Goal: Task Accomplishment & Management: Complete application form

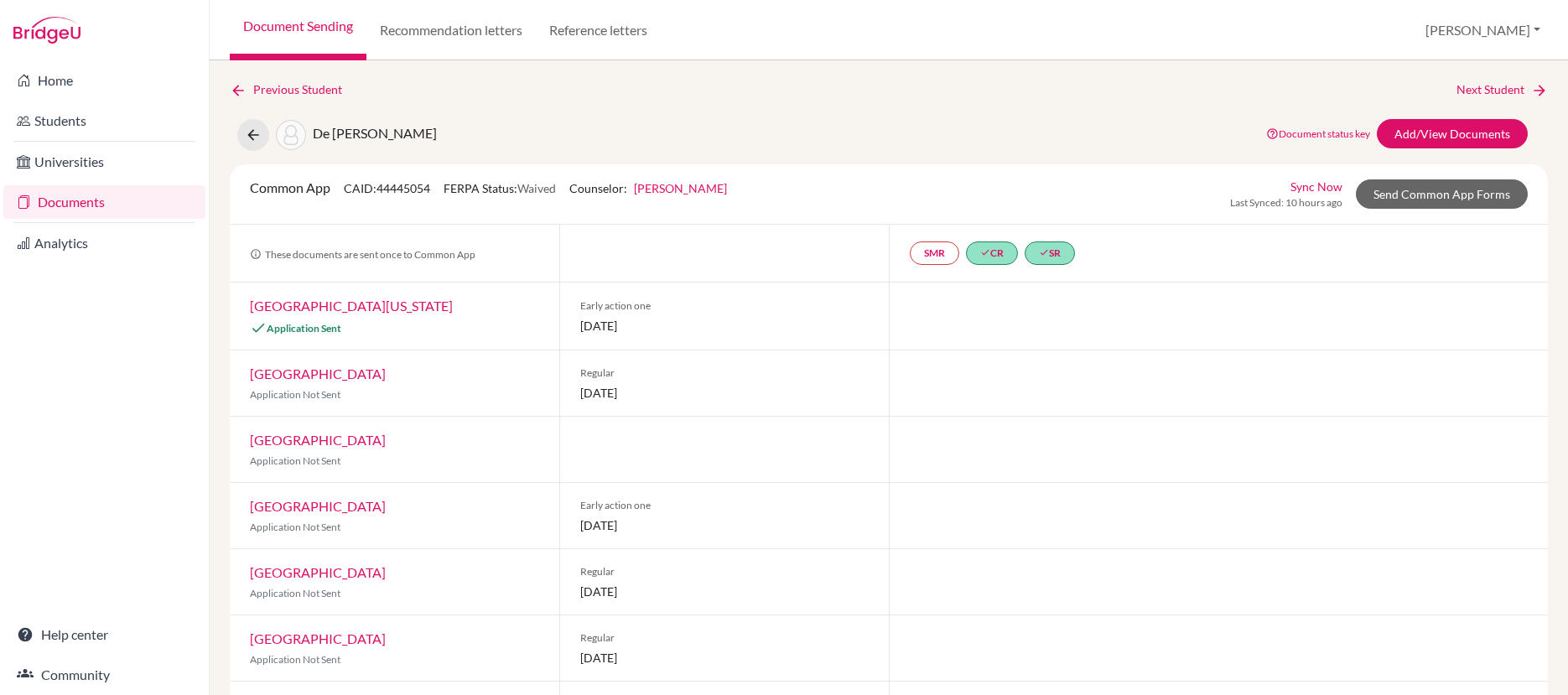
click at [119, 205] on link "Documents" at bounding box center [103, 202] width 202 height 33
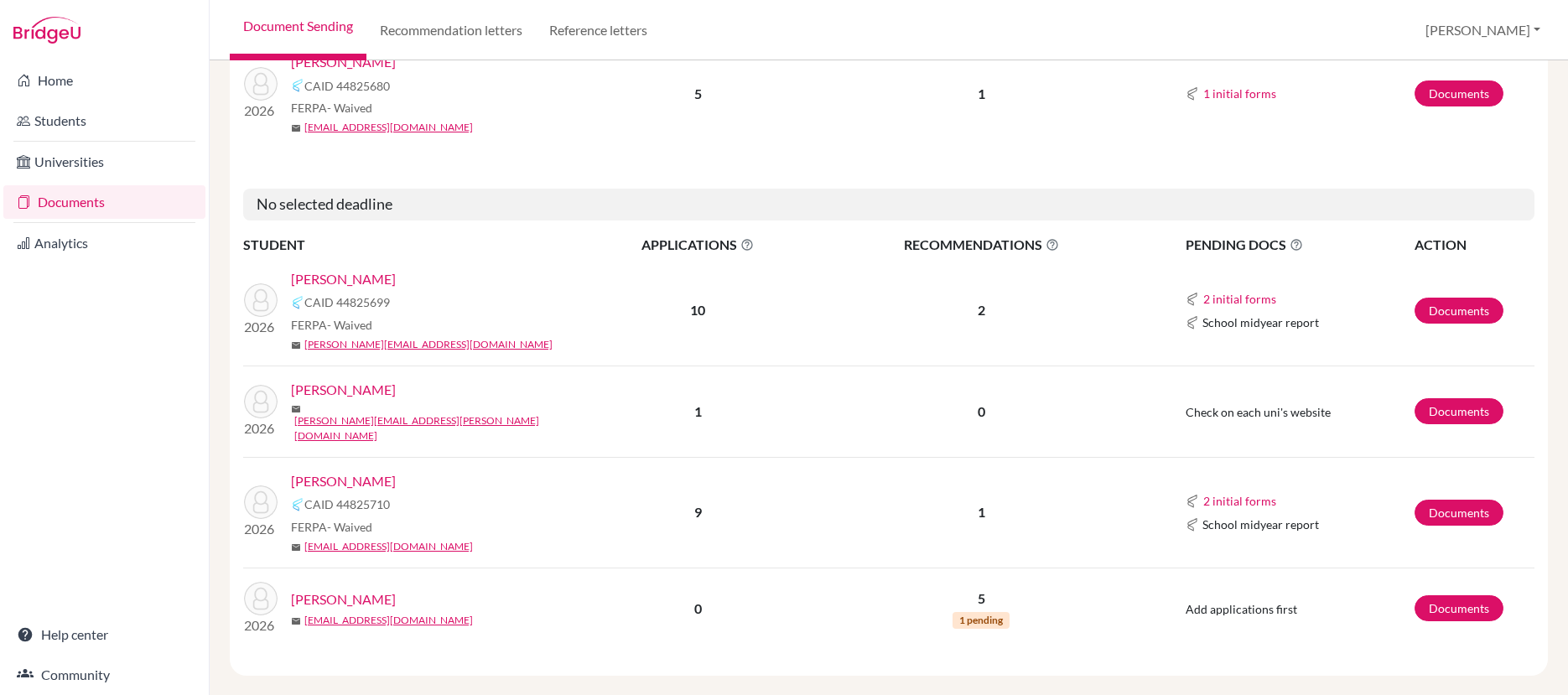
scroll to position [2216, 0]
click at [389, 379] on link "[PERSON_NAME]" at bounding box center [342, 388] width 104 height 20
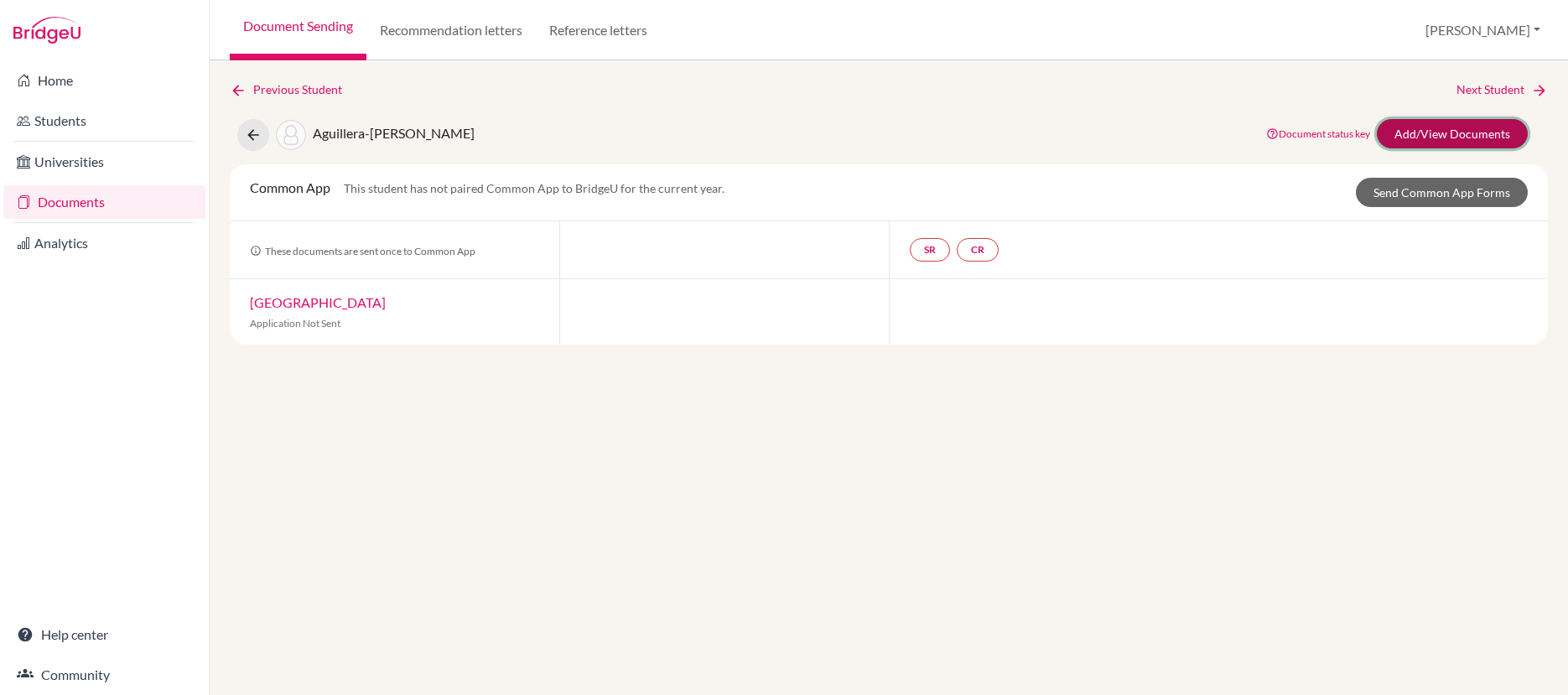
click at [1419, 135] on link "Add/View Documents" at bounding box center [1452, 134] width 151 height 29
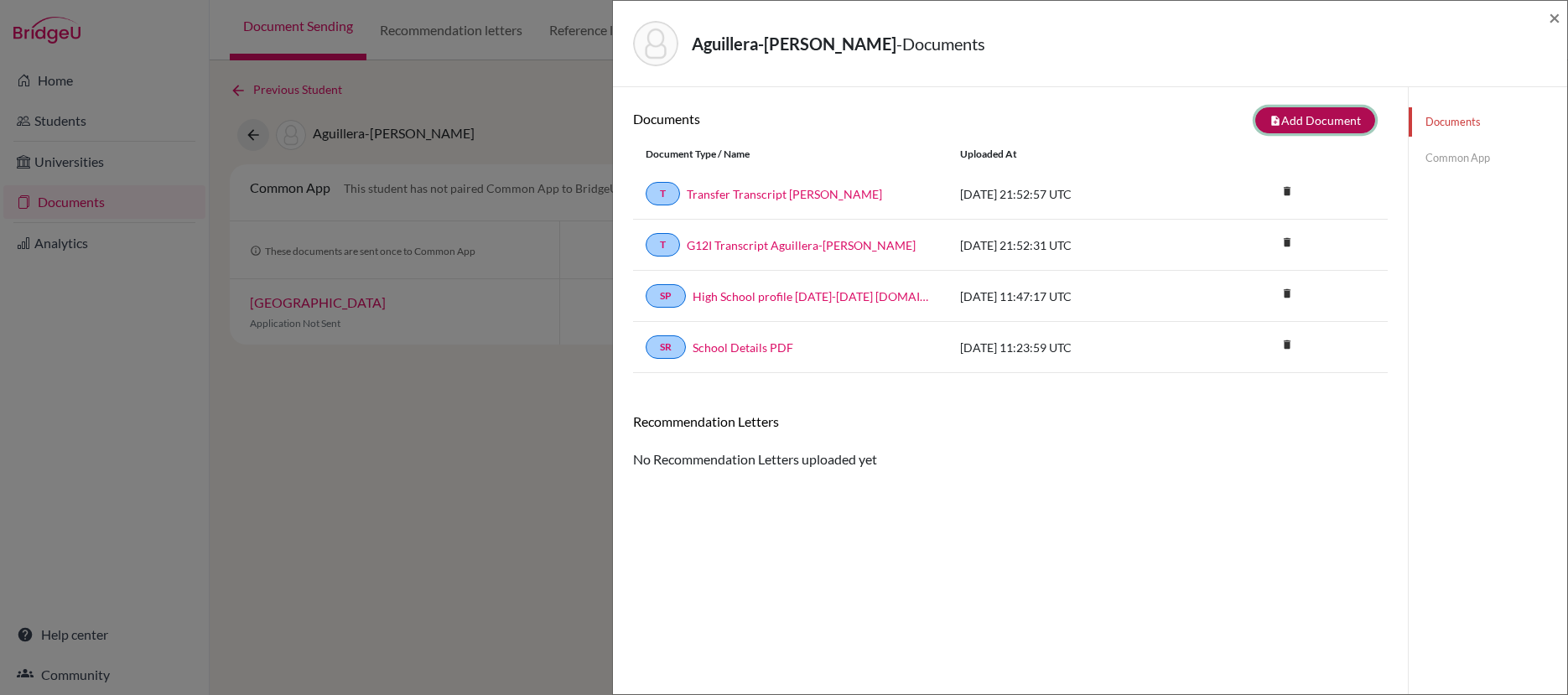
click at [1284, 124] on button "note_add Add Document" at bounding box center [1314, 120] width 120 height 26
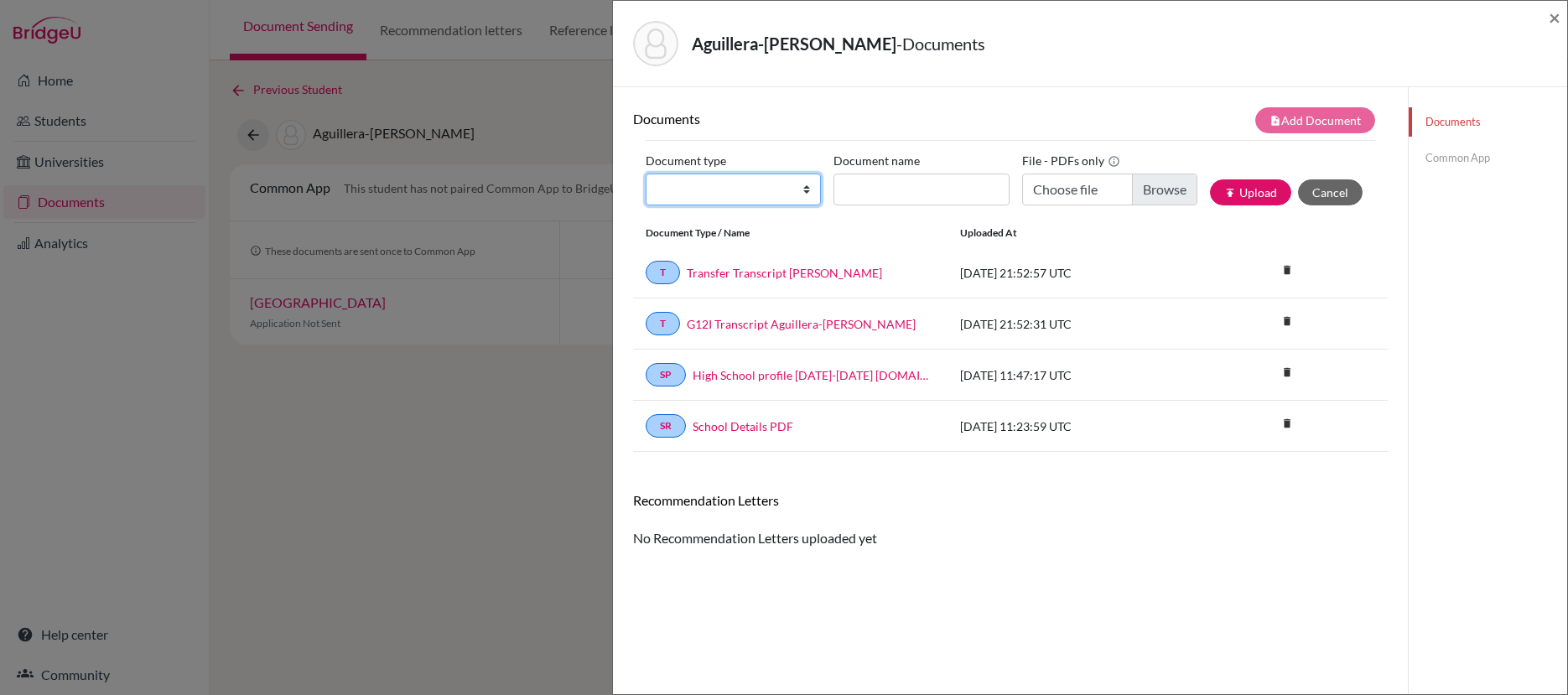
click at [807, 196] on select "Change explanation for Common App reports Counselor recommendation Internationa…" at bounding box center [734, 189] width 176 height 32
select select "4"
click at [646, 174] on select "Change explanation for Common App reports Counselor recommendation Internationa…" at bounding box center [734, 189] width 176 height 32
click at [881, 194] on input "Document name" at bounding box center [921, 189] width 176 height 32
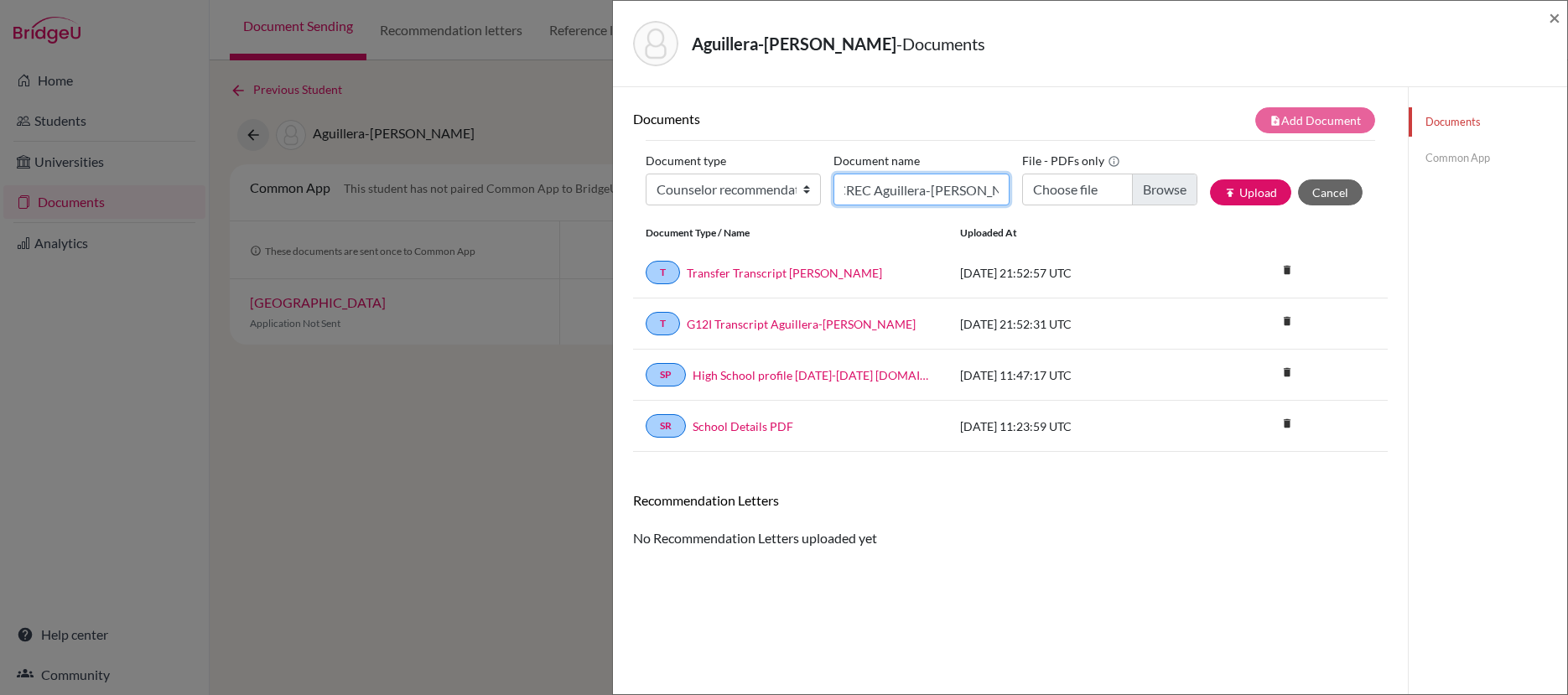
scroll to position [0, 11]
type input "CREC Aguillera-Nunes Raul"
click at [1147, 194] on input "Choose file" at bounding box center [1109, 189] width 176 height 32
type input "C:\fakepath\CREC Aguillera-Nunes Raul.pdf"
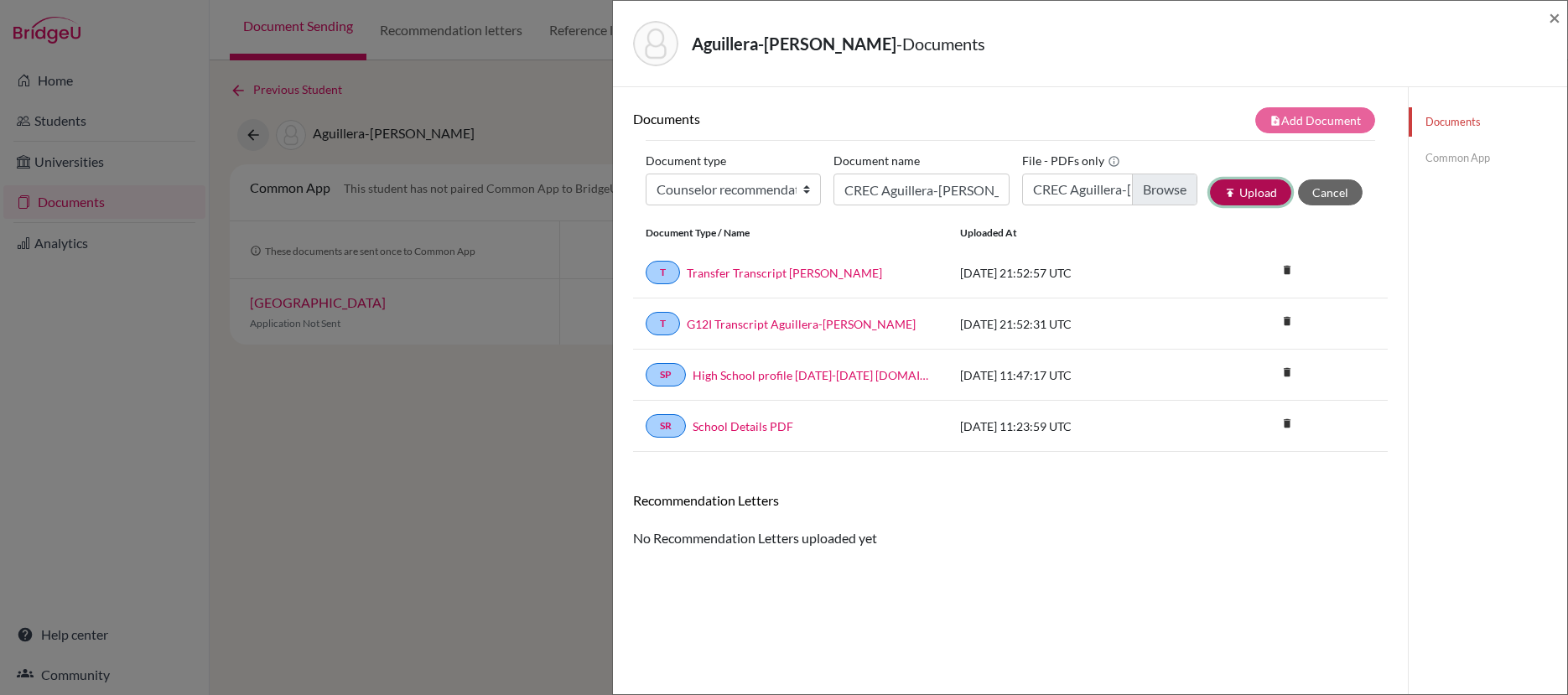
click at [1265, 195] on button "publish Upload" at bounding box center [1250, 192] width 81 height 26
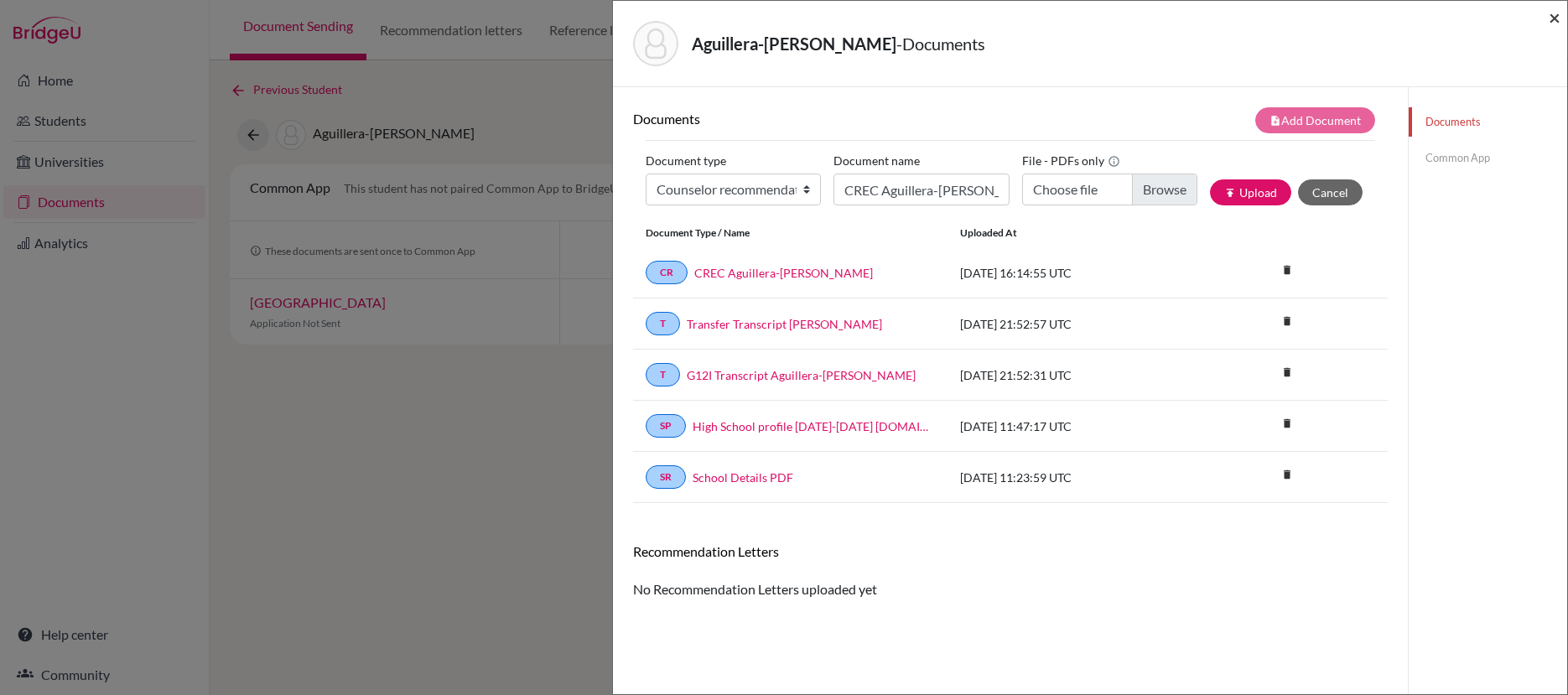
click at [1555, 20] on span "×" at bounding box center [1554, 17] width 12 height 24
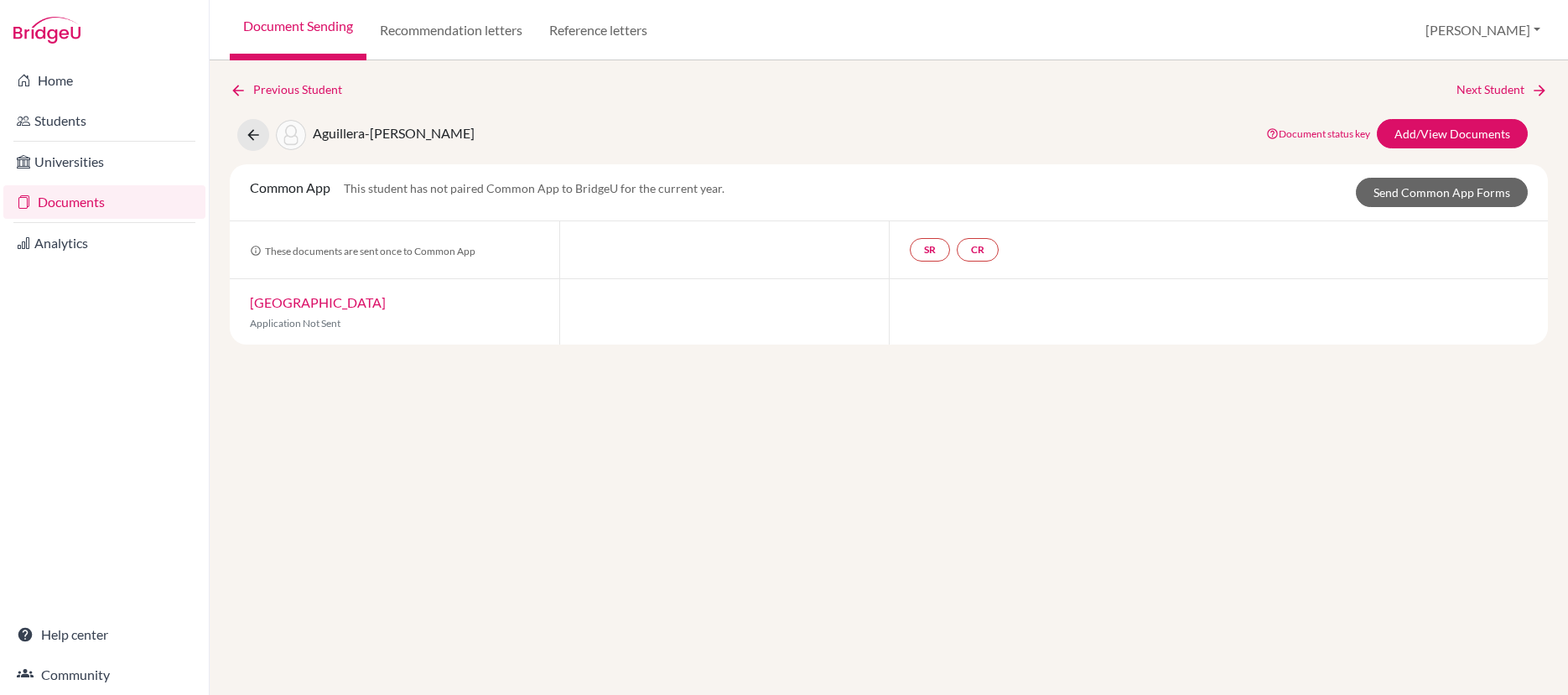
click at [63, 204] on link "Documents" at bounding box center [103, 202] width 202 height 33
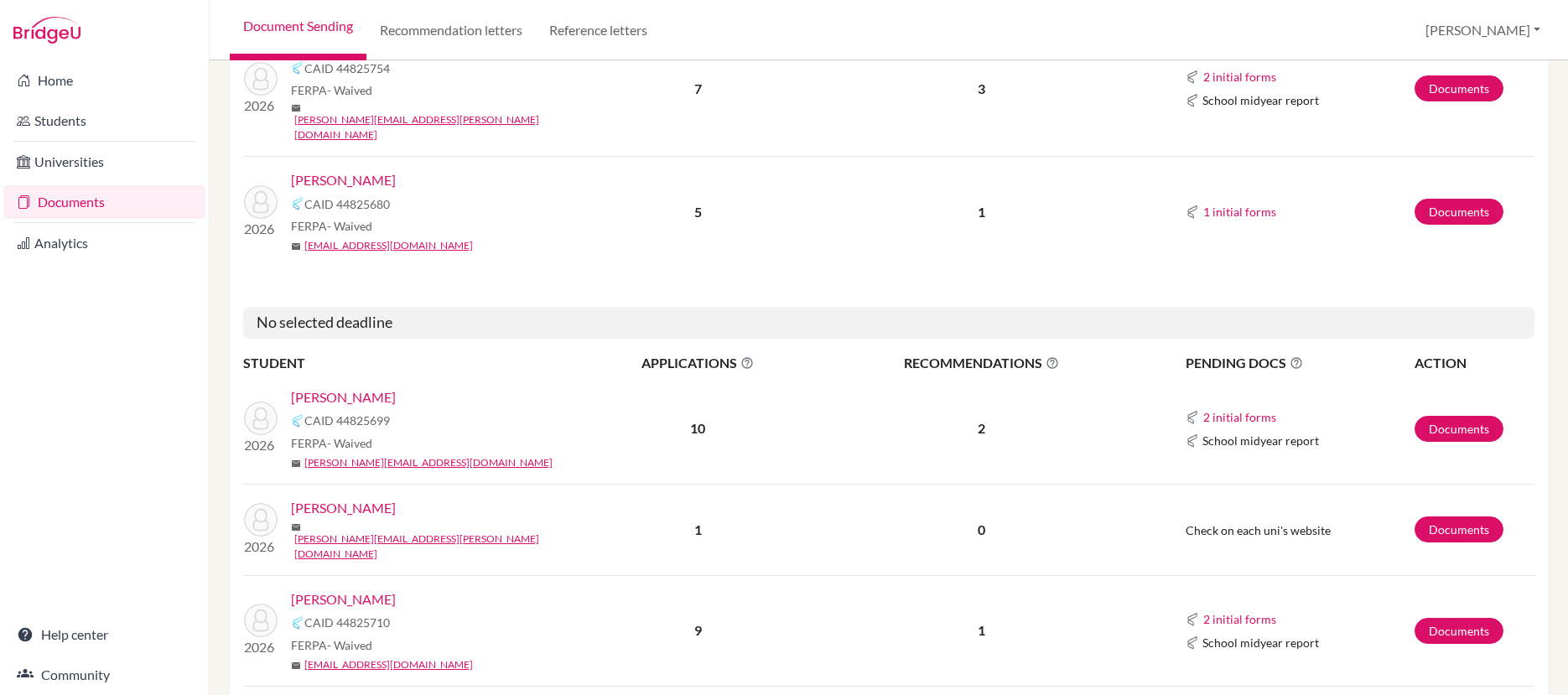
scroll to position [2191, 0]
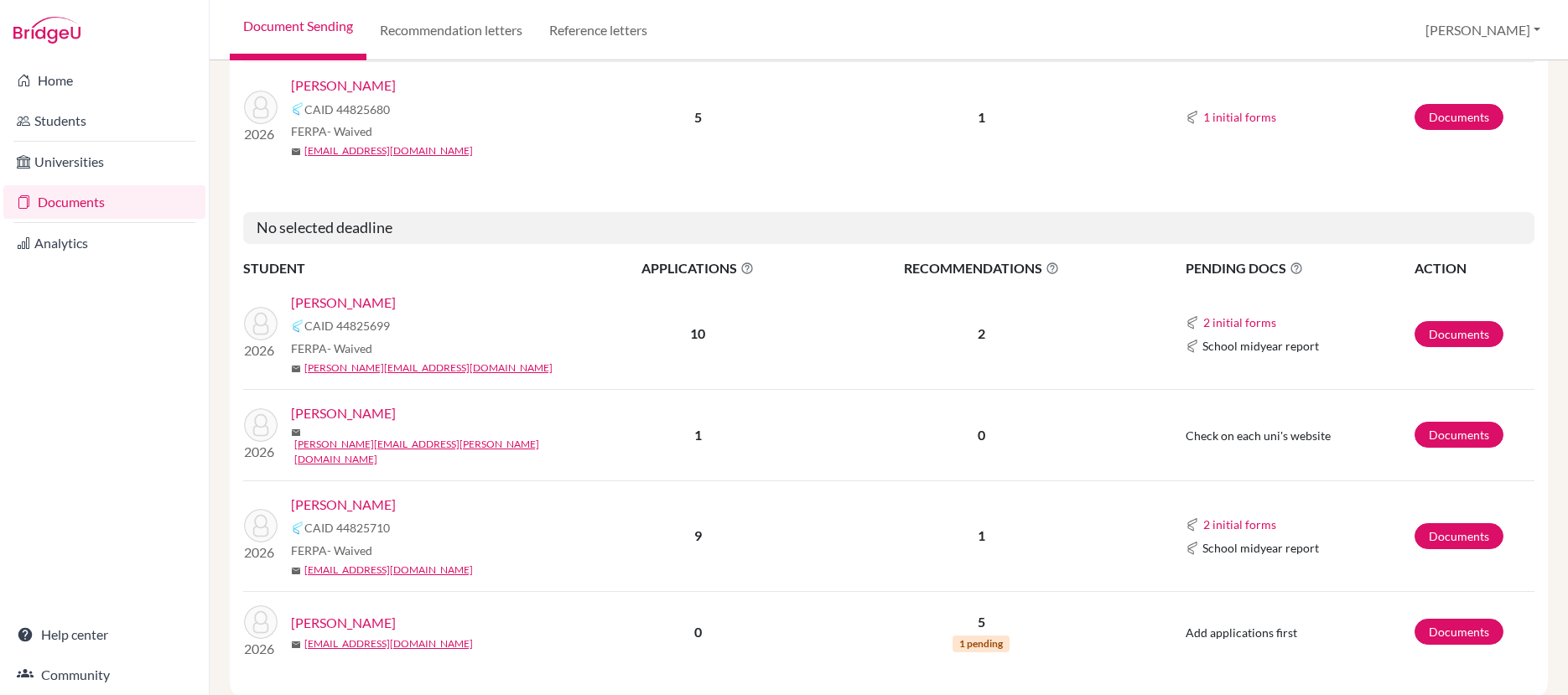
click at [366, 495] on link "[PERSON_NAME]" at bounding box center [342, 505] width 104 height 20
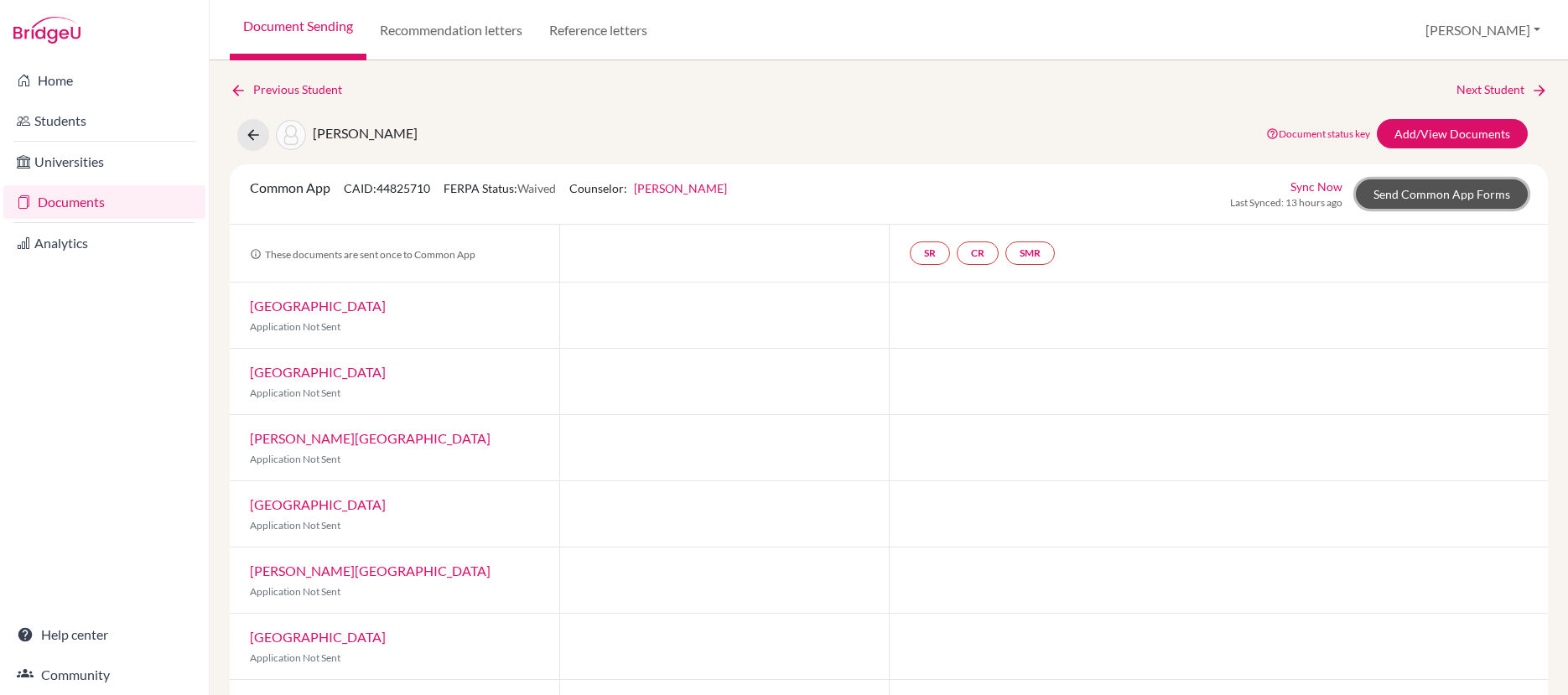
click at [1426, 199] on link "Send Common App Forms" at bounding box center [1441, 194] width 172 height 29
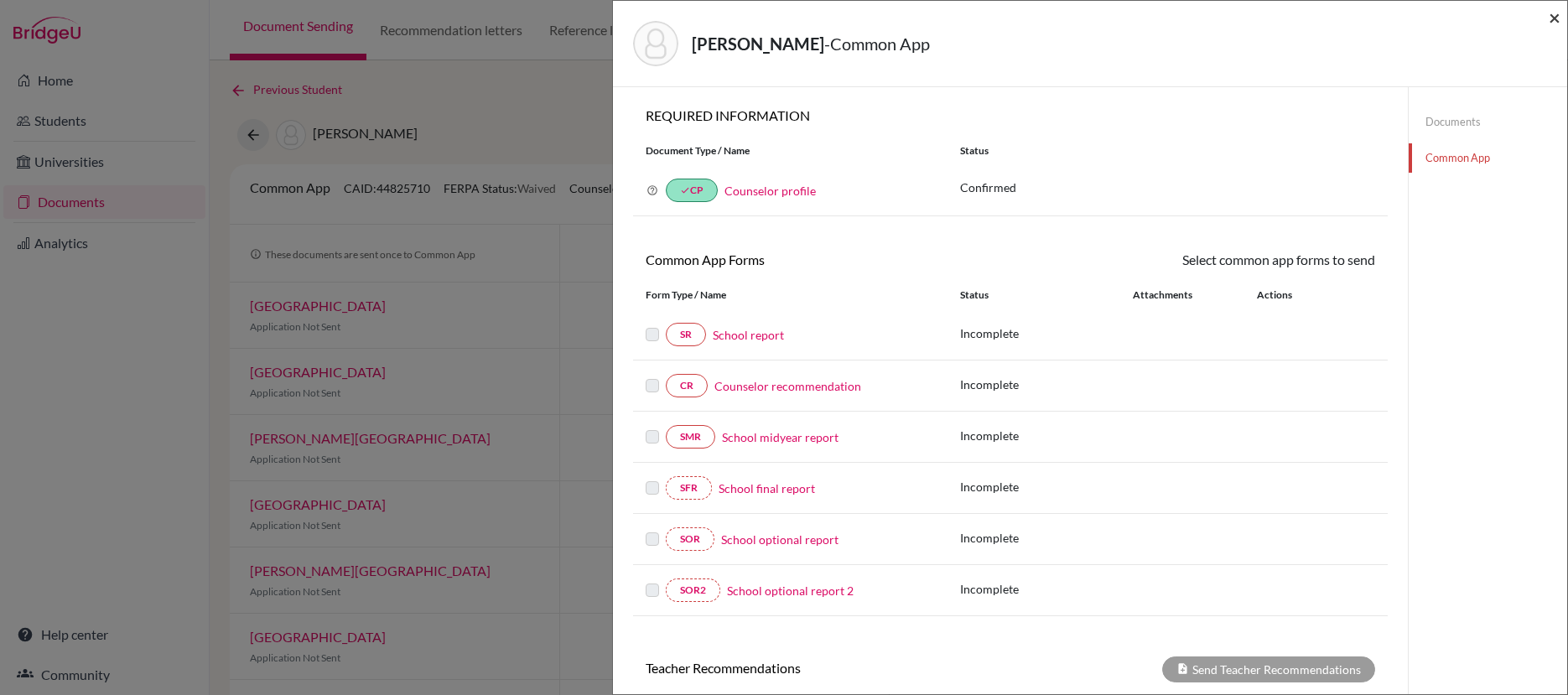
click at [1552, 18] on span "×" at bounding box center [1554, 17] width 12 height 24
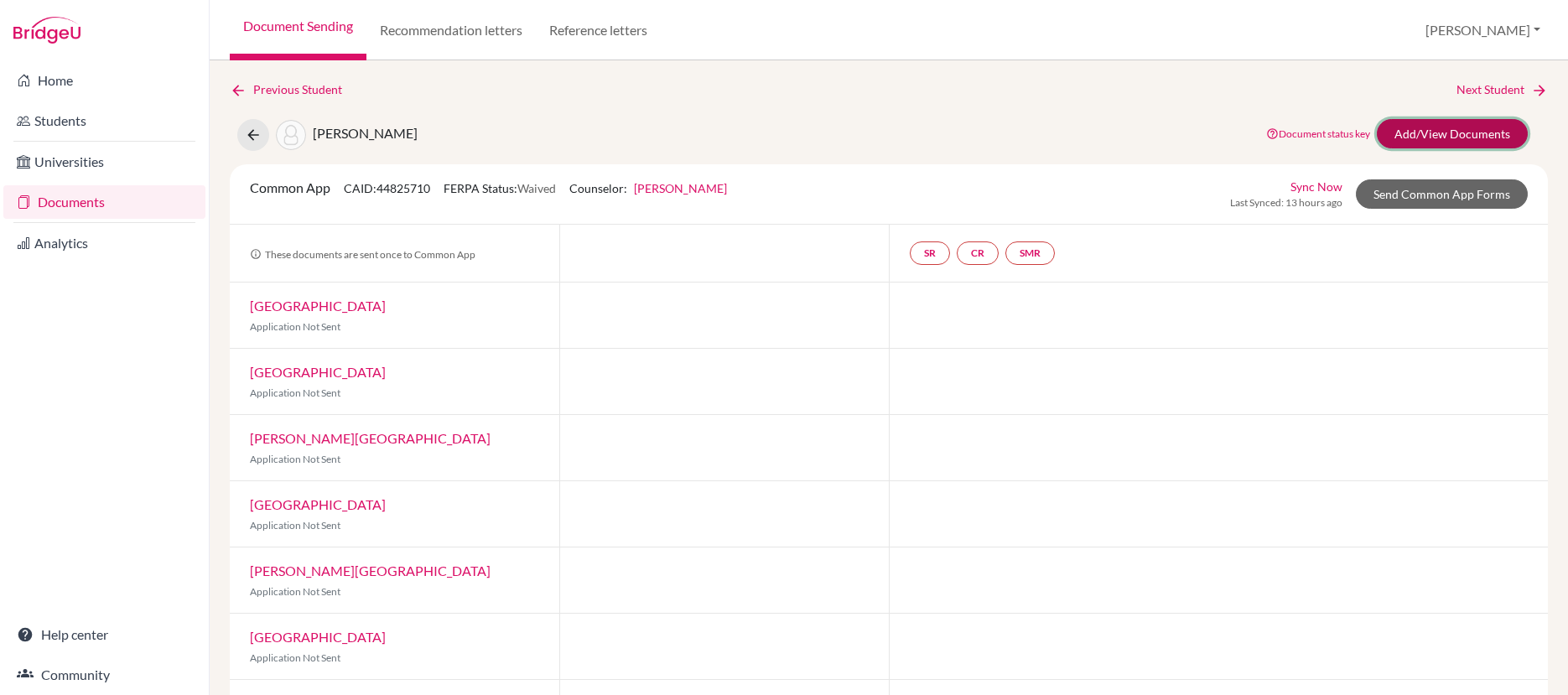
click at [1399, 145] on link "Add/View Documents" at bounding box center [1452, 134] width 151 height 29
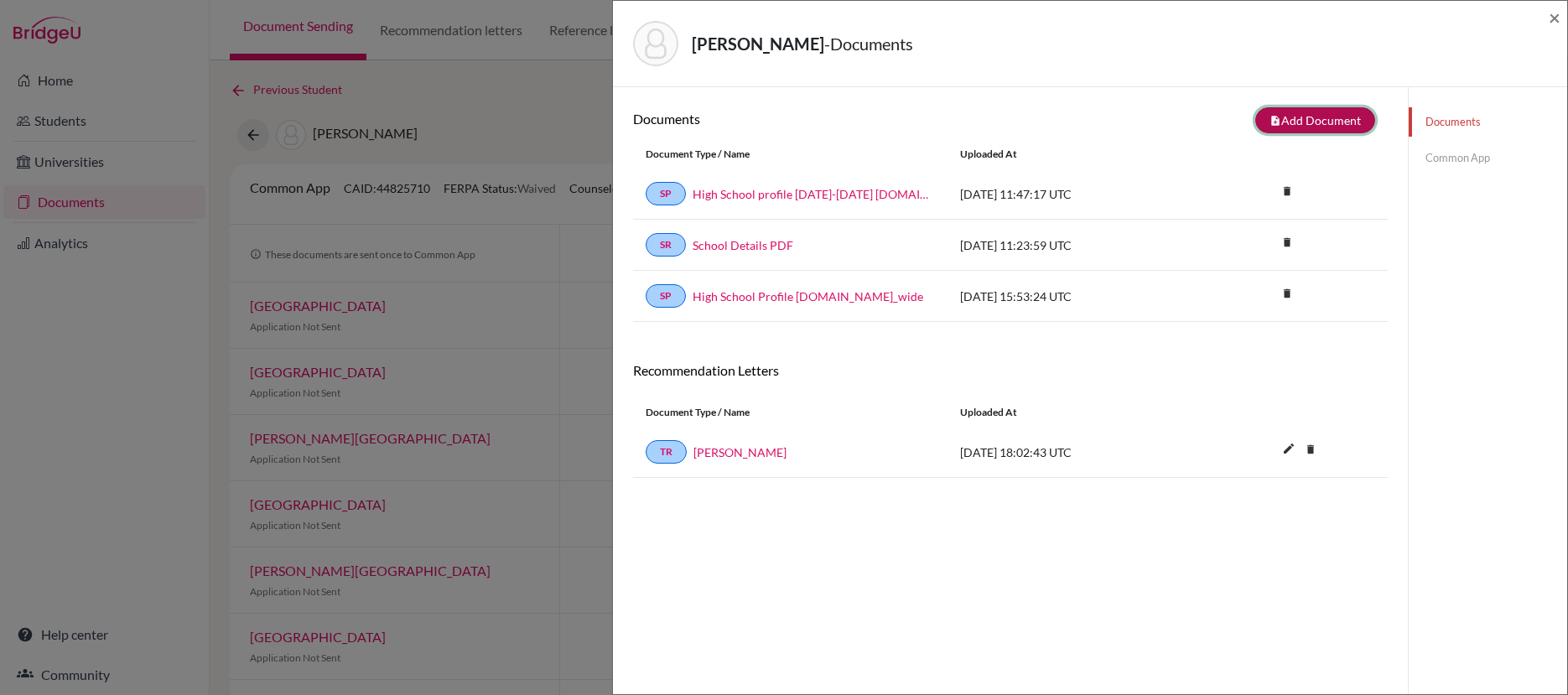
click at [1302, 128] on button "note_add Add Document" at bounding box center [1314, 120] width 120 height 26
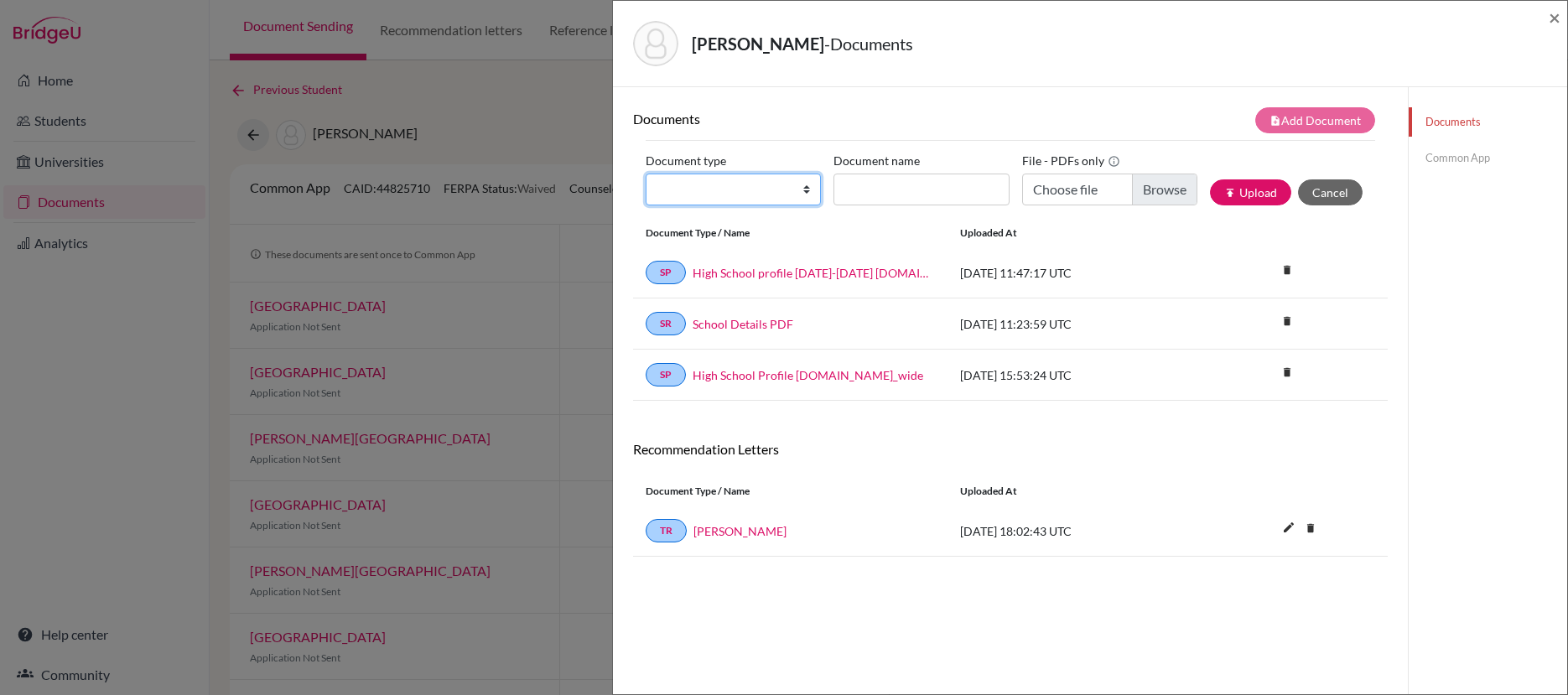
click at [779, 195] on select "Change explanation for Common App reports Counselor recommendation Internationa…" at bounding box center [734, 189] width 176 height 32
select select "4"
click at [646, 174] on select "Change explanation for Common App reports Counselor recommendation Internationa…" at bounding box center [734, 189] width 176 height 32
click at [924, 185] on input "Document name" at bounding box center [921, 189] width 176 height 32
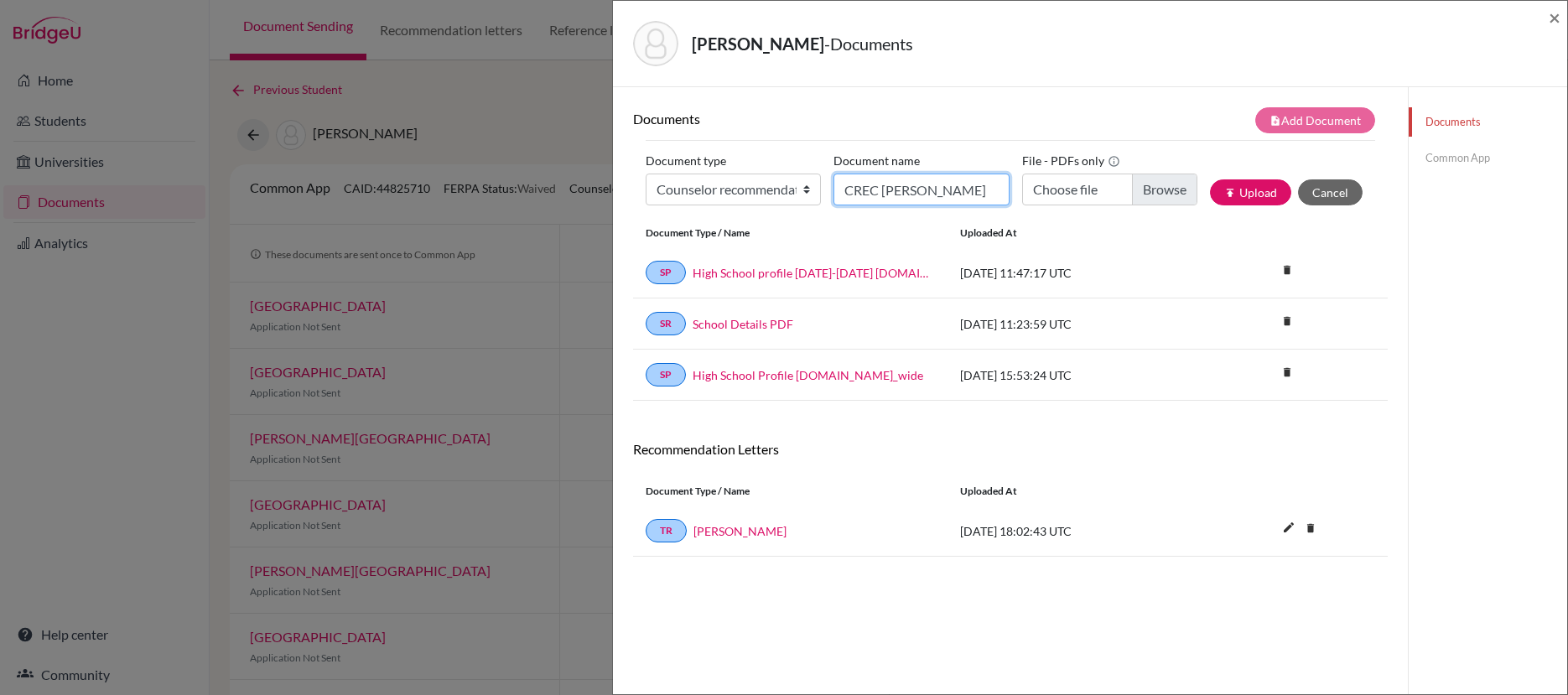
type input "CREC Alexander Kaily"
click at [1151, 192] on input "Choose file" at bounding box center [1109, 189] width 176 height 32
type input "C:\fakepath\CREC Alexander Kaily.pdf"
click at [1240, 196] on button "publish Upload" at bounding box center [1250, 192] width 81 height 26
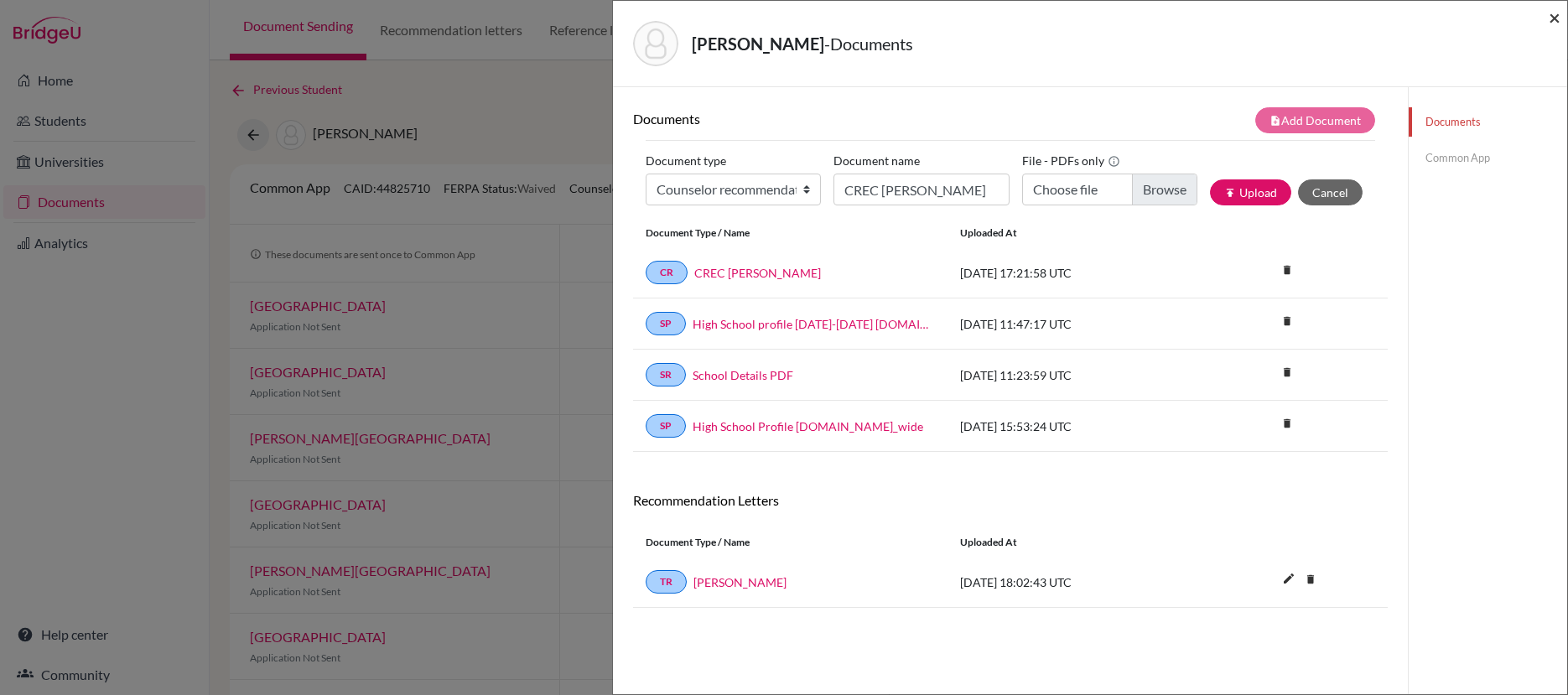
click at [1552, 20] on span "×" at bounding box center [1554, 17] width 12 height 24
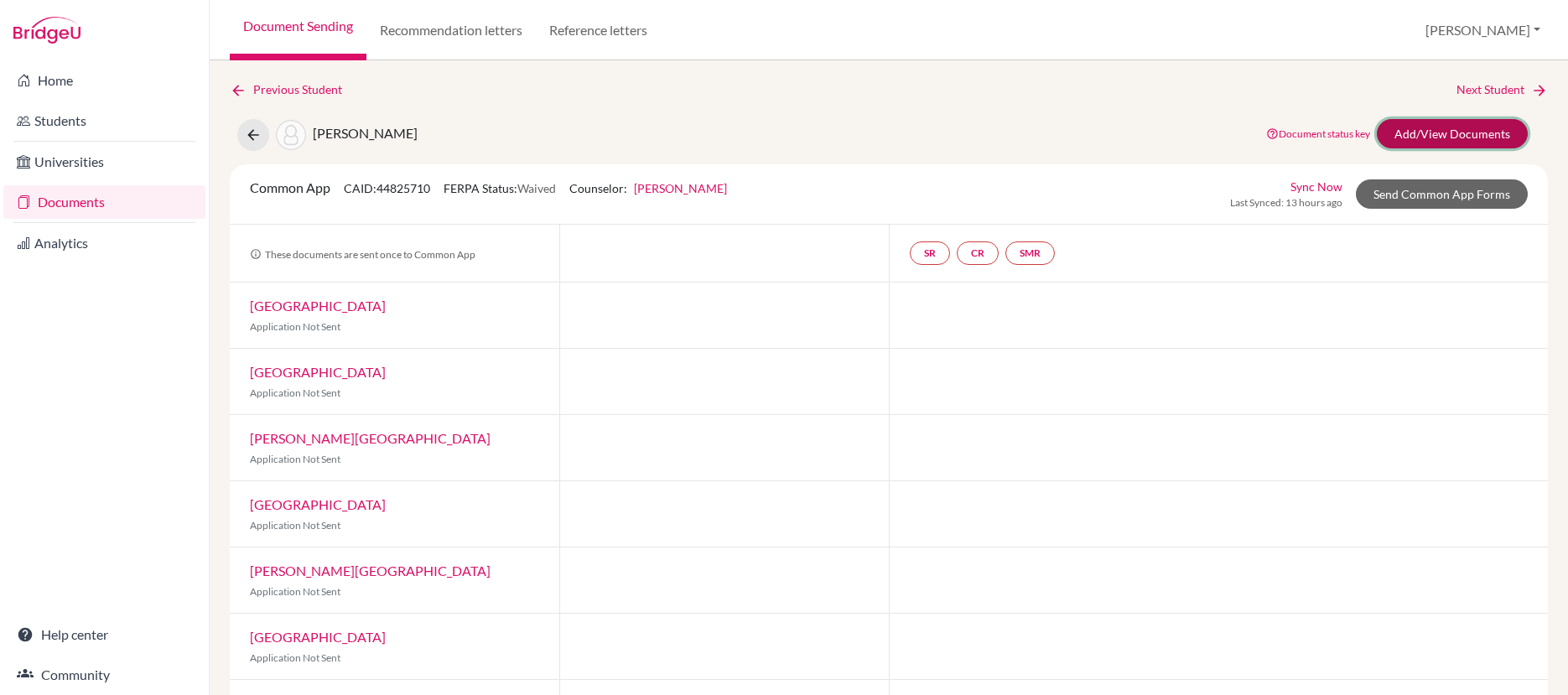
click at [1428, 133] on link "Add/View Documents" at bounding box center [1452, 134] width 151 height 29
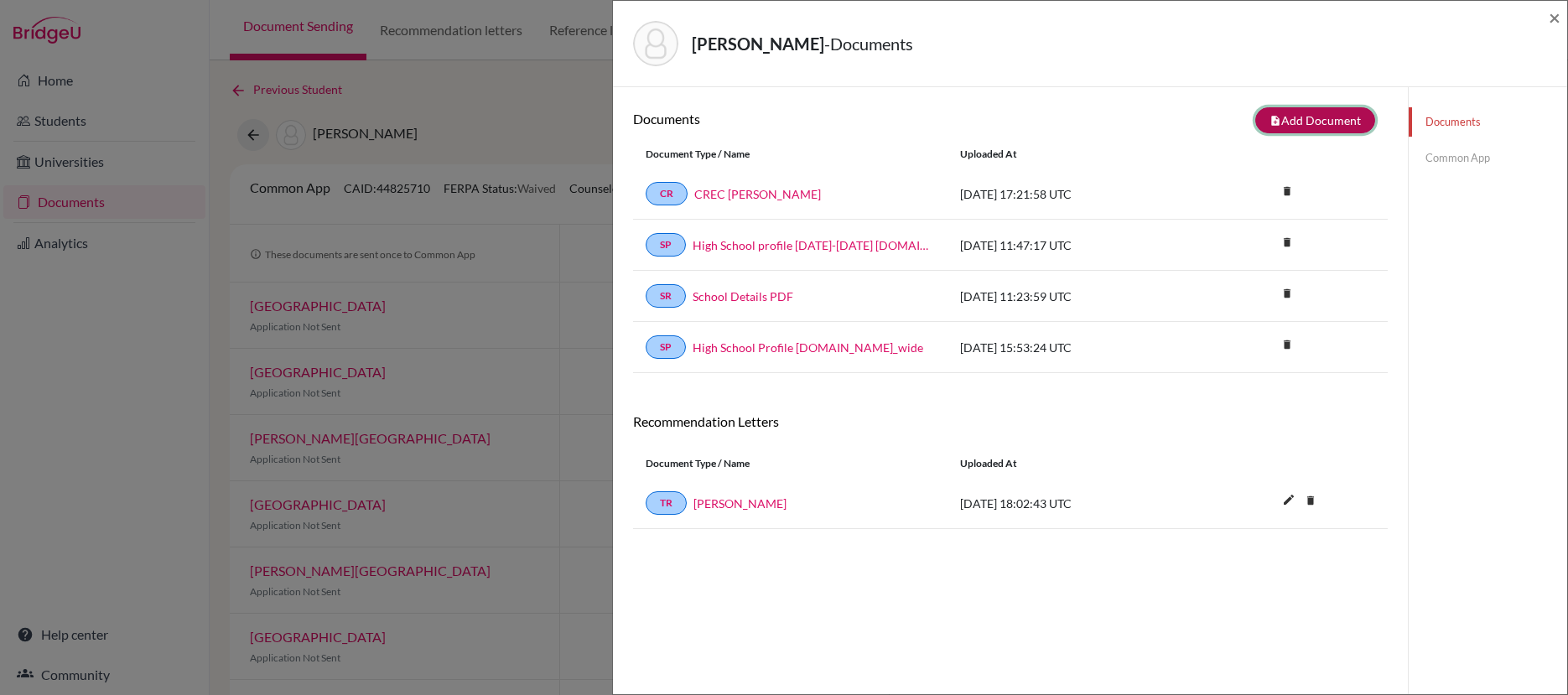
click at [1289, 122] on button "note_add Add Document" at bounding box center [1314, 120] width 120 height 26
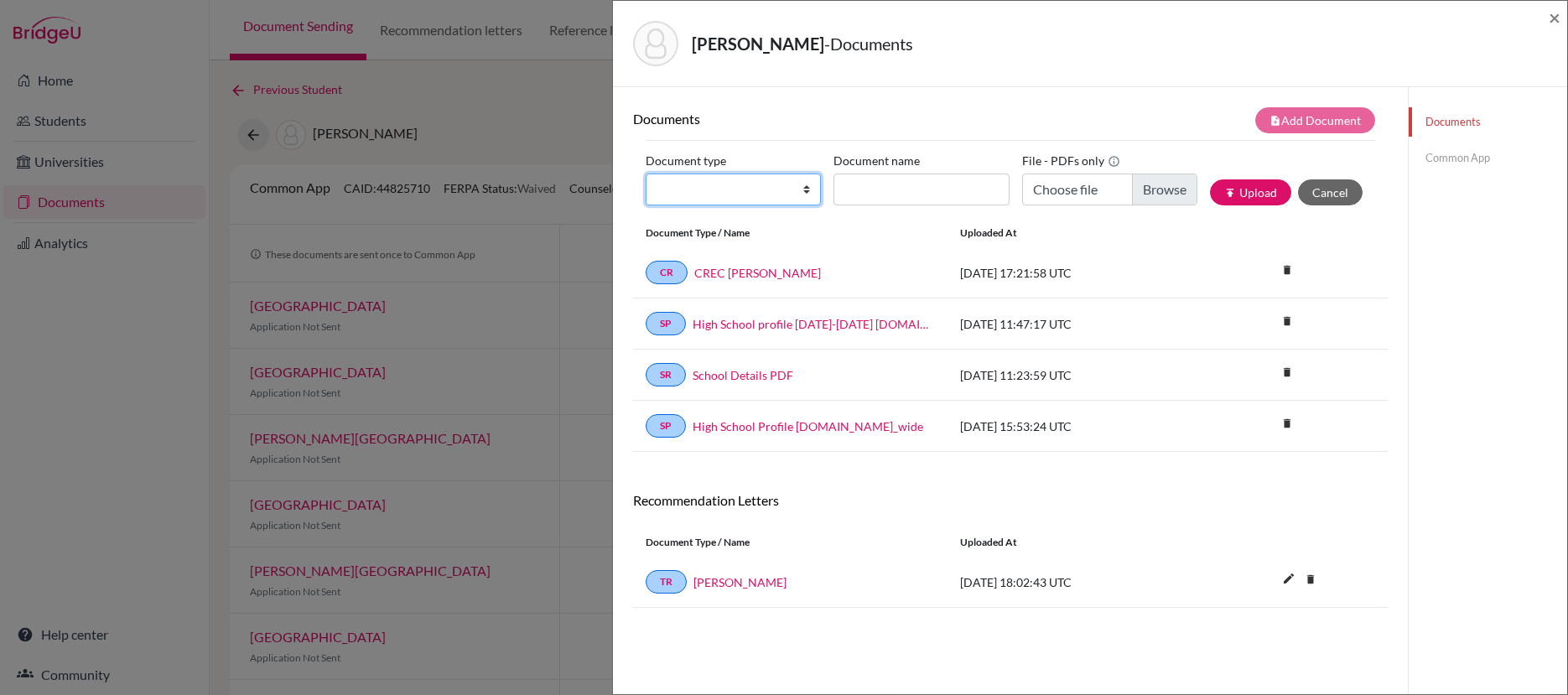
click at [807, 189] on select "Change explanation for Common App reports Counselor recommendation Internationa…" at bounding box center [734, 189] width 176 height 32
select select "2"
click at [646, 174] on select "Change explanation for Common App reports Counselor recommendation Internationa…" at bounding box center [734, 189] width 176 height 32
click at [897, 196] on input "Document name" at bounding box center [921, 189] width 176 height 32
type input "g"
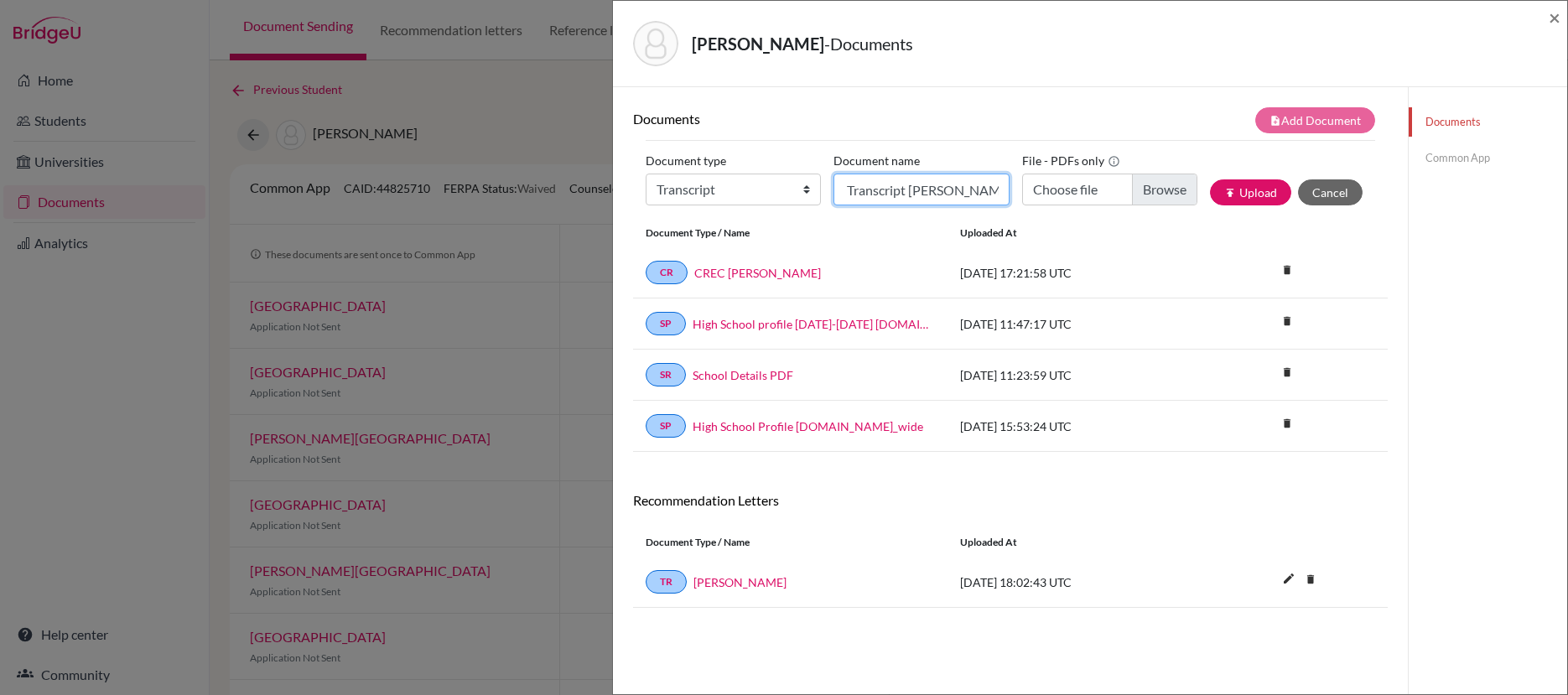
scroll to position [0, 36]
type input "G12I Transcript Alexander Kaily"
click at [1145, 189] on input "Choose file" at bounding box center [1109, 189] width 176 height 32
type input "C:\fakepath\Transcript Alexander Kaily G12I 101425.pdf"
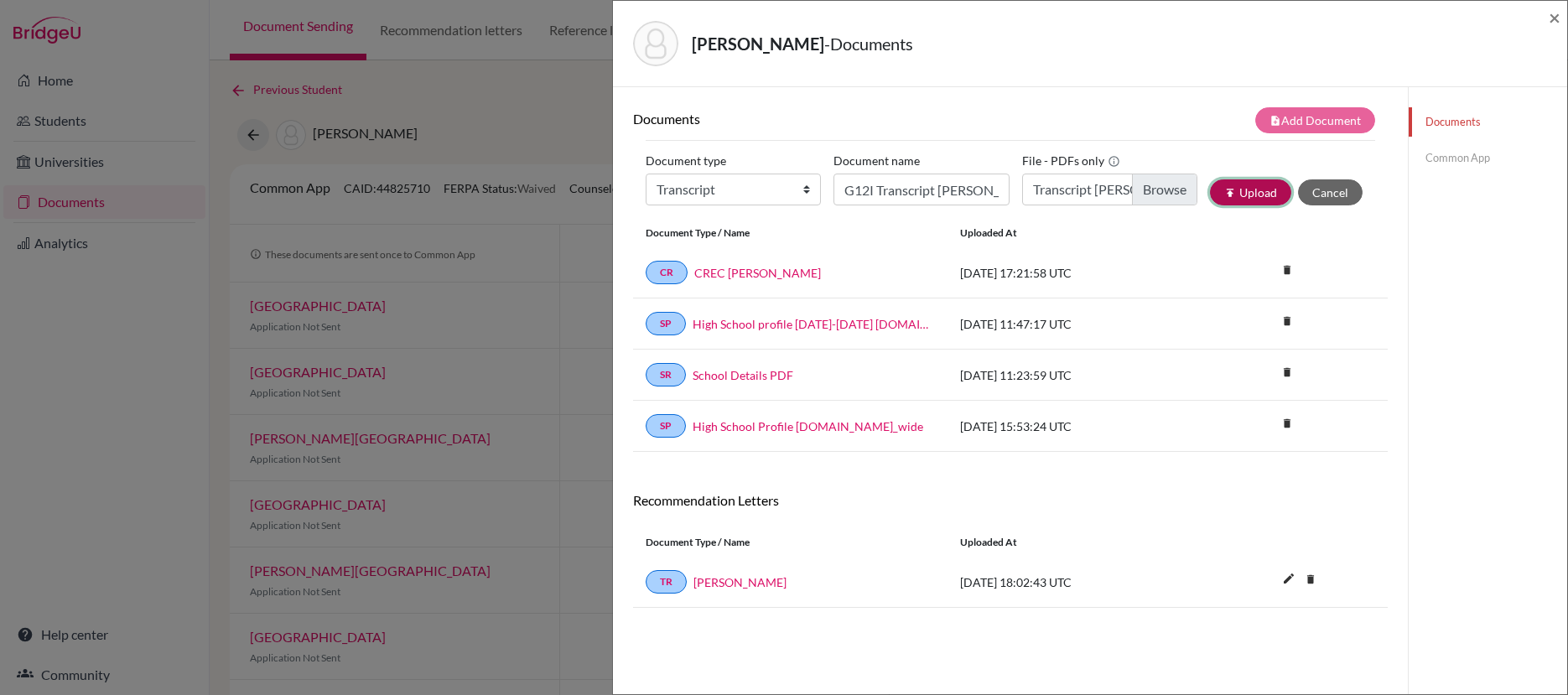
click at [1231, 187] on button "publish Upload" at bounding box center [1250, 192] width 81 height 26
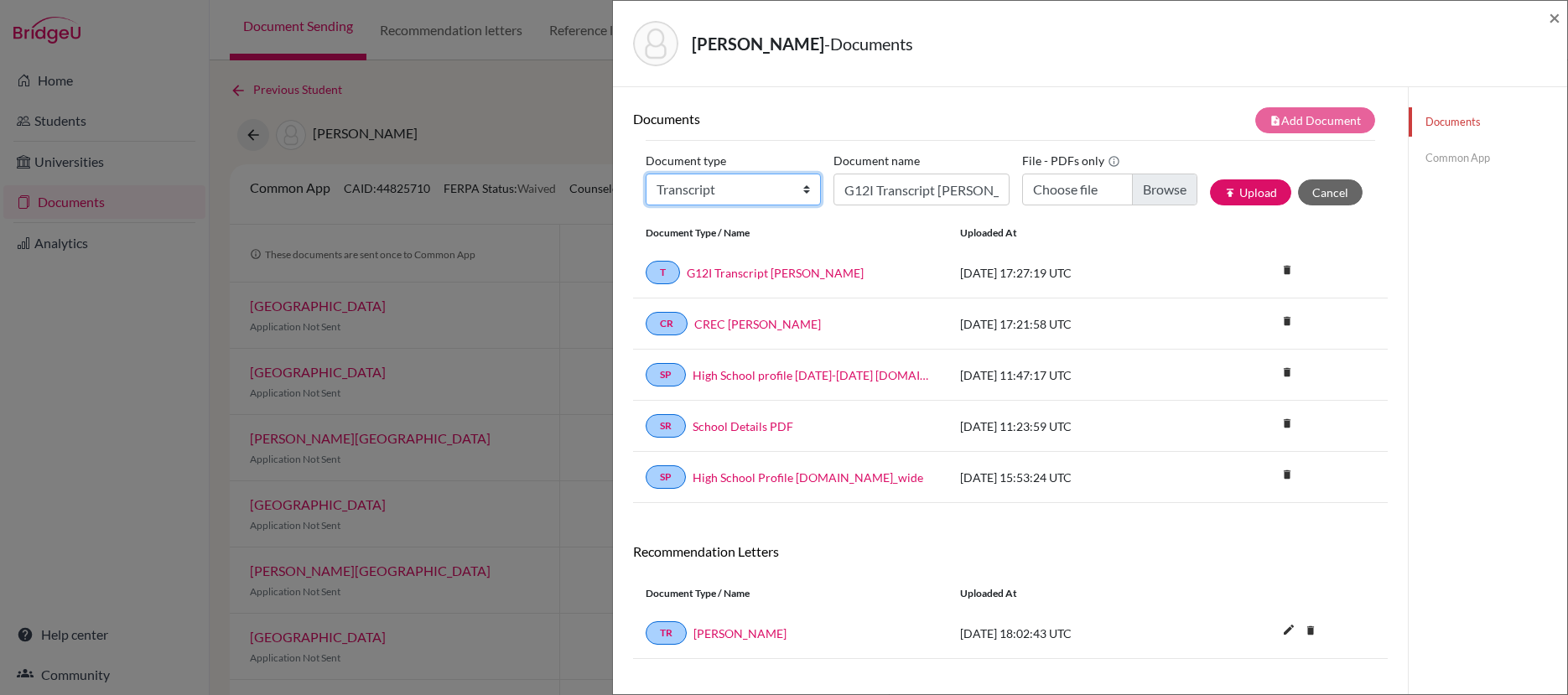
click at [804, 189] on select "Change explanation for Common App reports Counselor recommendation Internationa…" at bounding box center [734, 189] width 176 height 32
select select "2"
click at [646, 174] on select "Change explanation for Common App reports Counselor recommendation Internationa…" at bounding box center [734, 189] width 176 height 32
click at [921, 191] on input "G12I Transcript Alexander Kaily" at bounding box center [921, 189] width 176 height 32
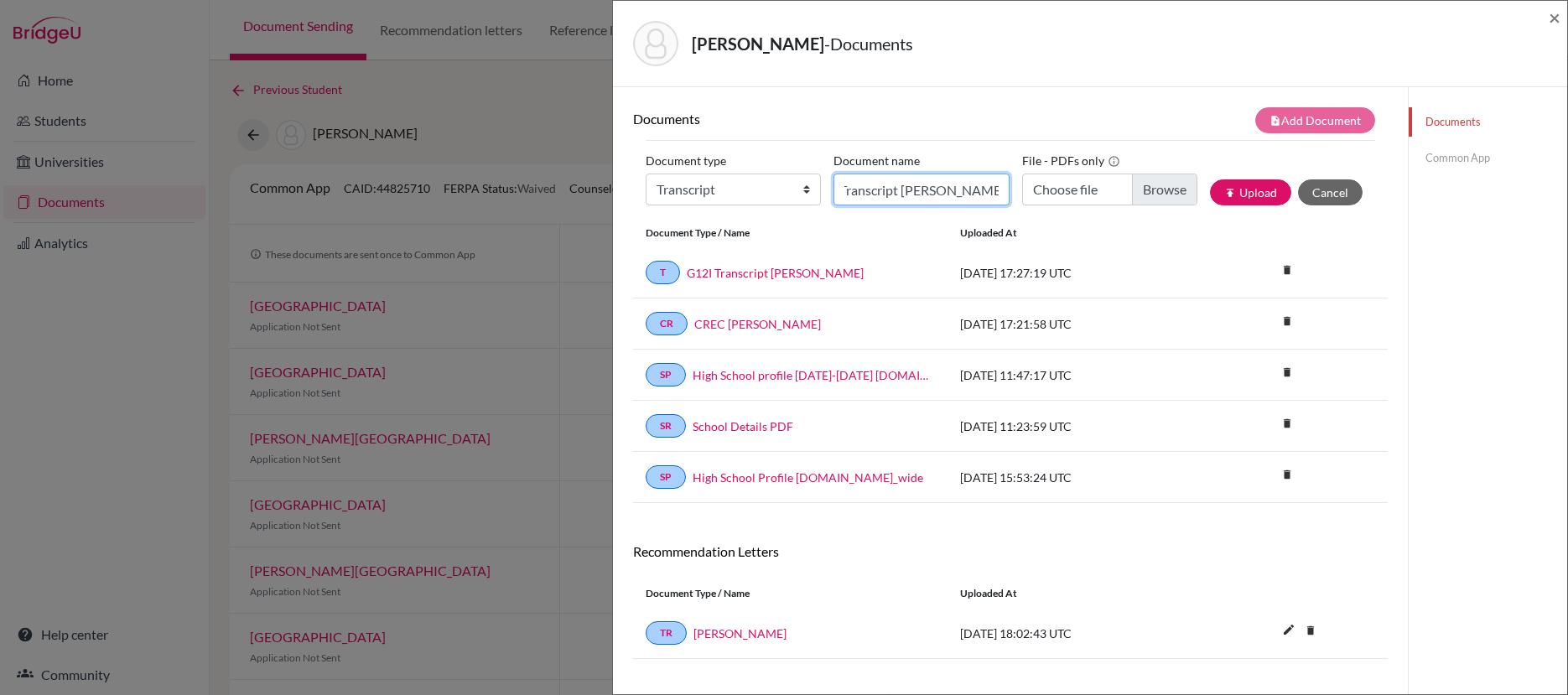
type input "Transfer Transcript Alexander Kaily"
click at [1146, 193] on input "Choose file" at bounding box center [1109, 189] width 176 height 32
type input "C:\fakepath\Transfer Transcript Alexander Kaily.pdf"
click at [1233, 188] on button "publish Upload" at bounding box center [1250, 192] width 81 height 26
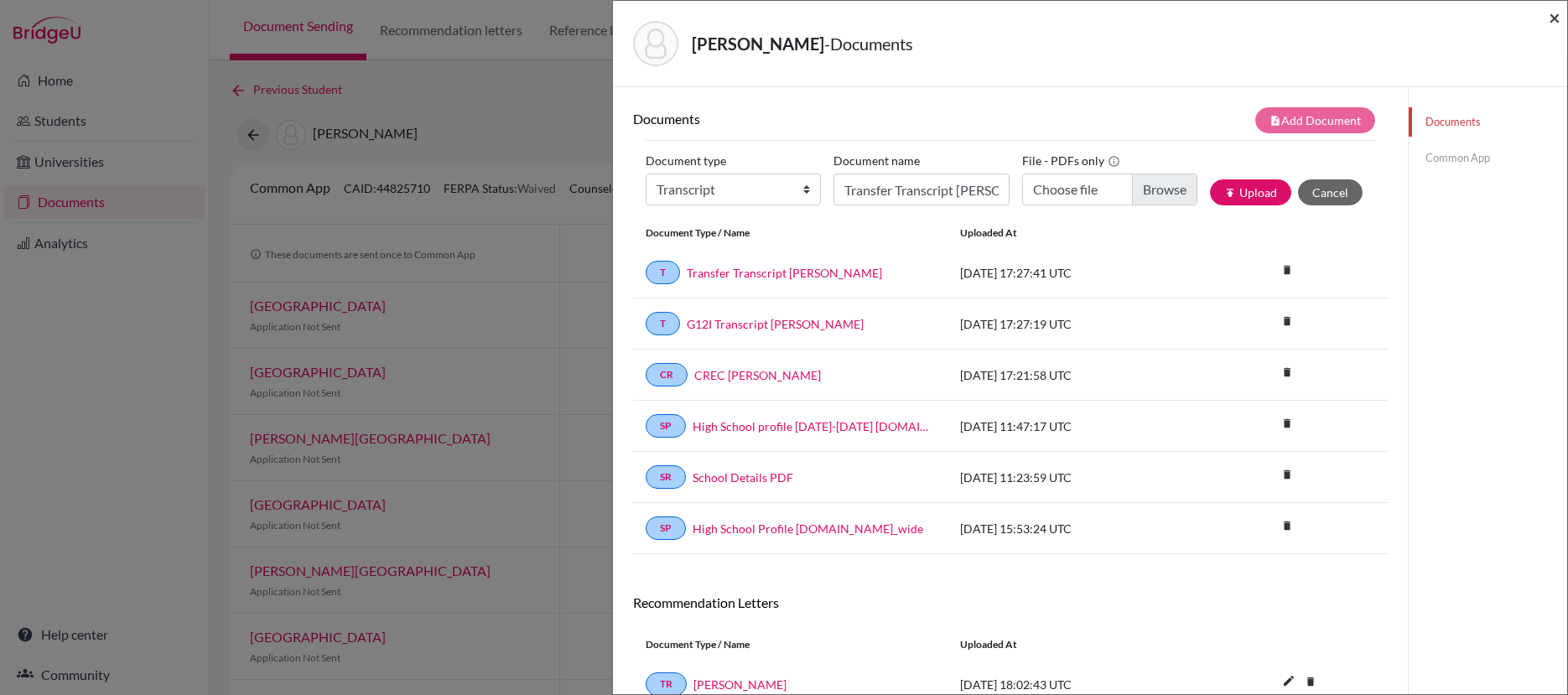
click at [1554, 20] on span "×" at bounding box center [1554, 17] width 12 height 24
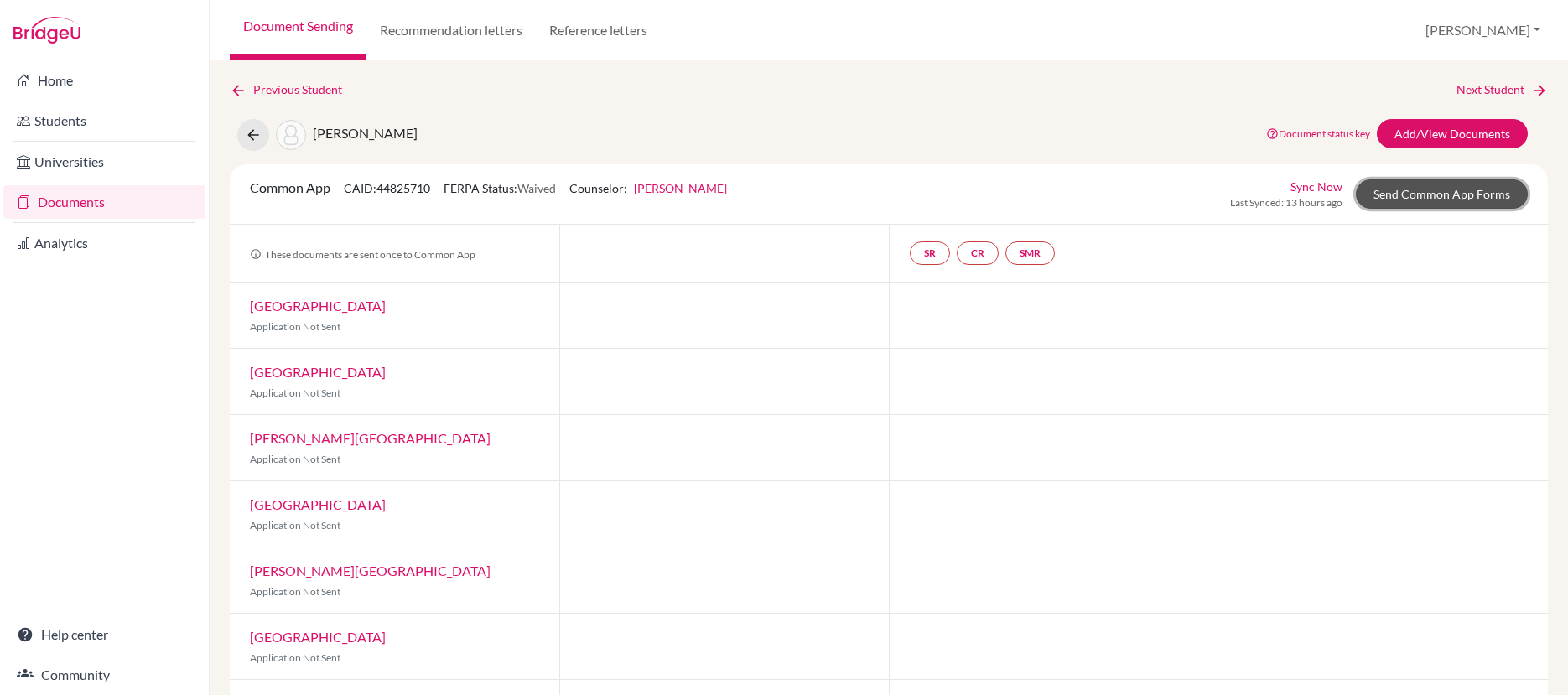
click at [1437, 187] on link "Send Common App Forms" at bounding box center [1441, 194] width 172 height 29
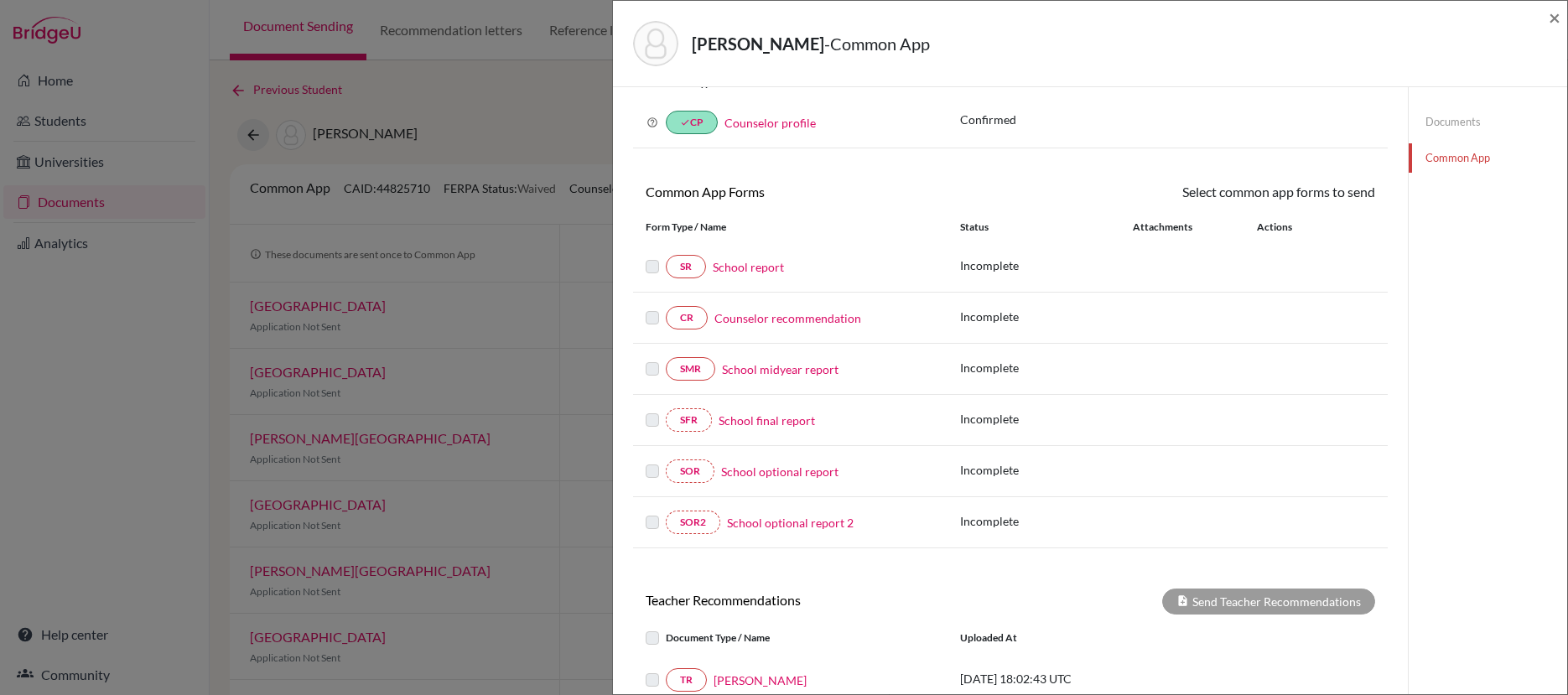
scroll to position [110, 0]
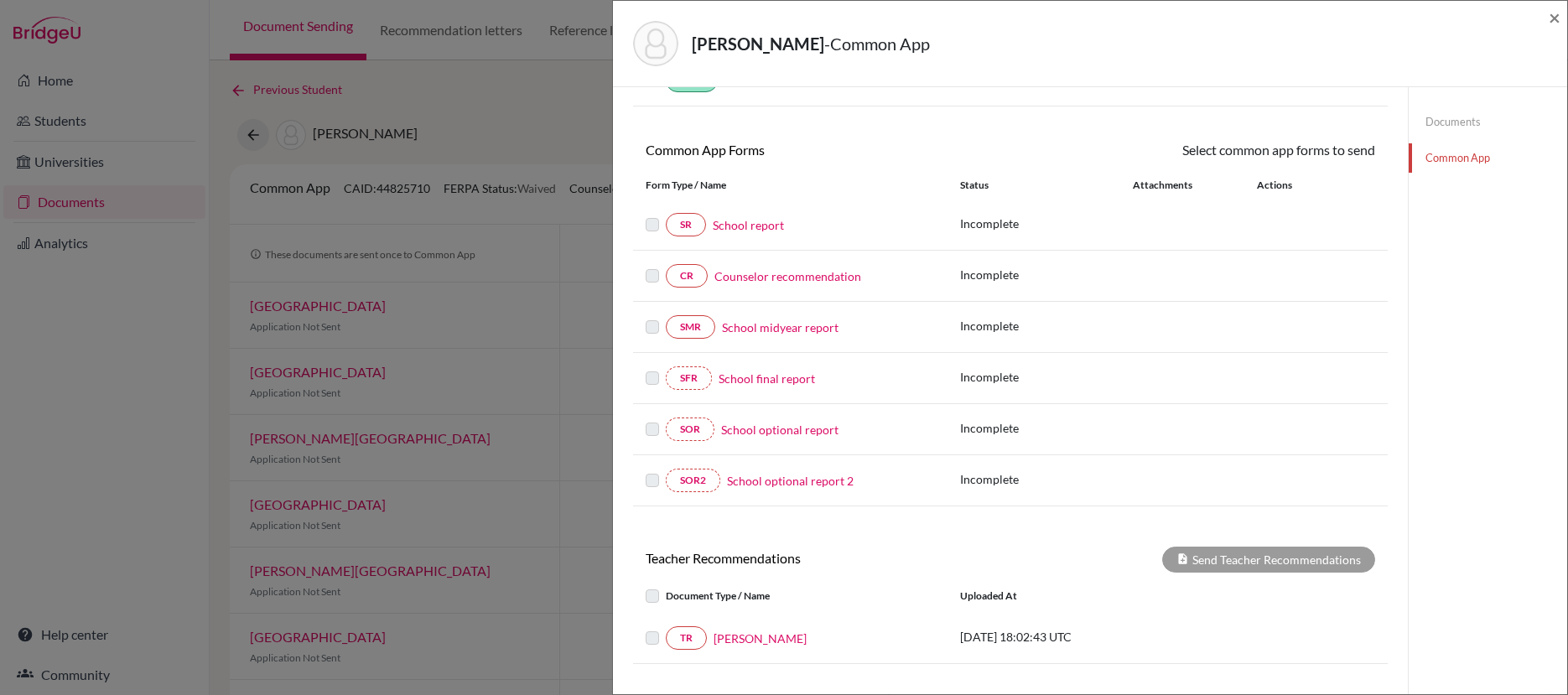
click at [789, 277] on link "Counselor recommendation" at bounding box center [787, 276] width 146 height 18
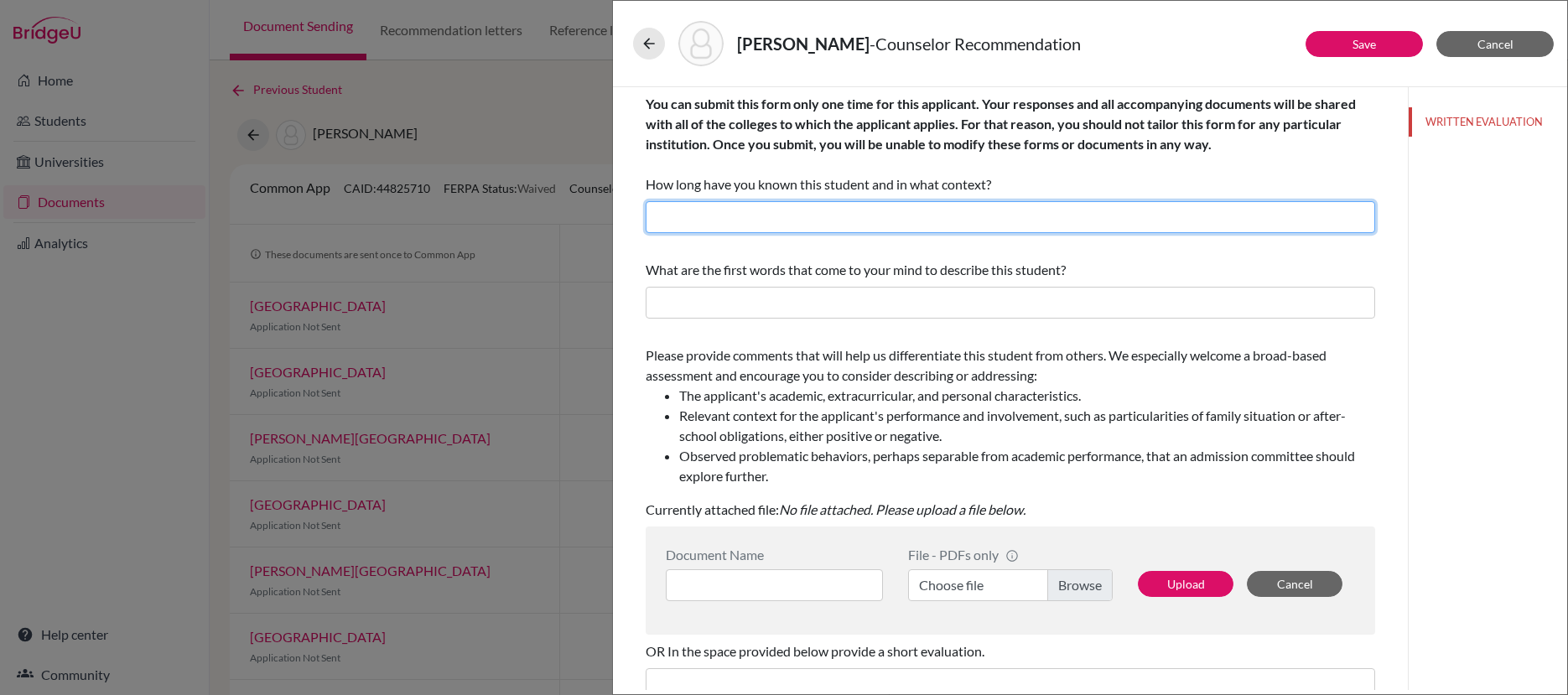
click at [926, 218] on input "text" at bounding box center [1010, 217] width 729 height 32
click at [697, 220] on input "Two yers as her high school counselor." at bounding box center [1010, 217] width 729 height 32
type input "Two years as her high school counselor."
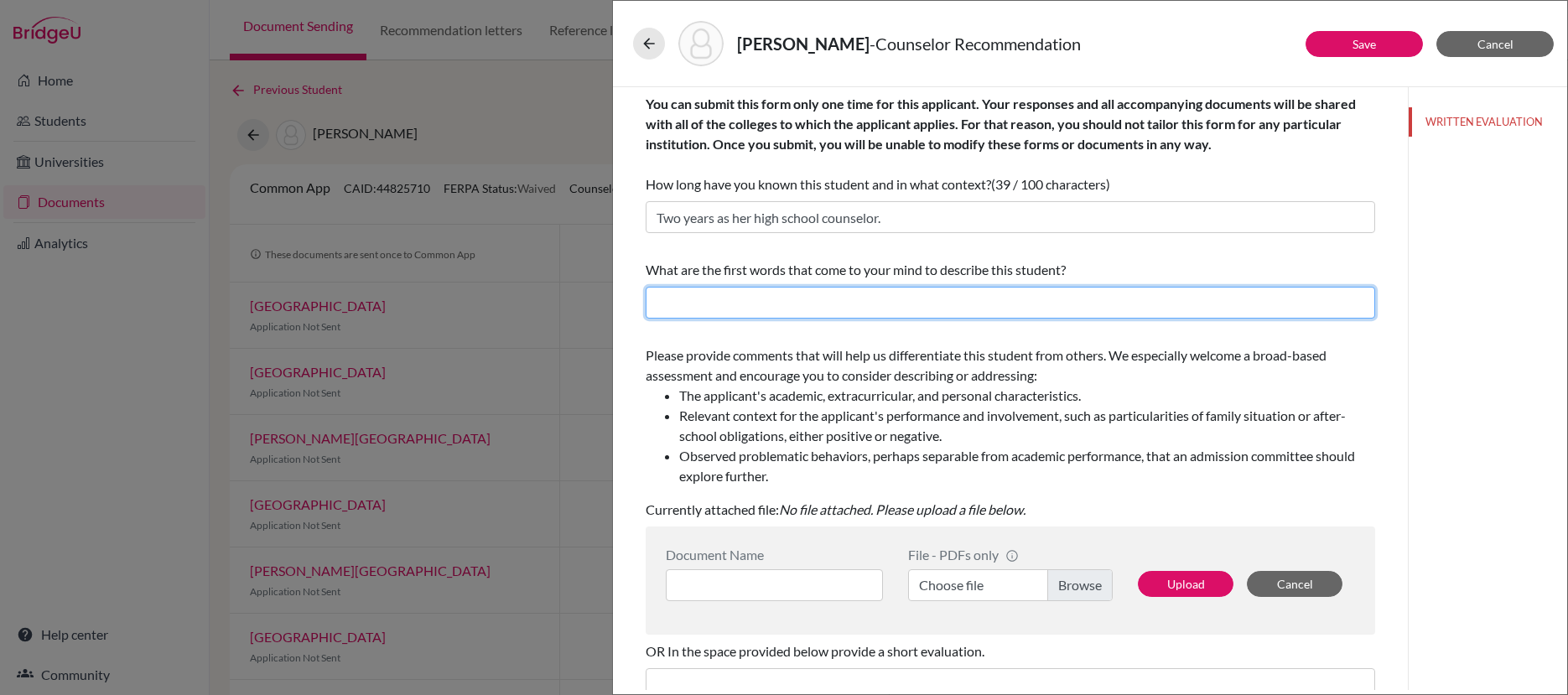
click at [919, 307] on input "text" at bounding box center [1010, 303] width 729 height 32
type input "Focused, capable, engaging"
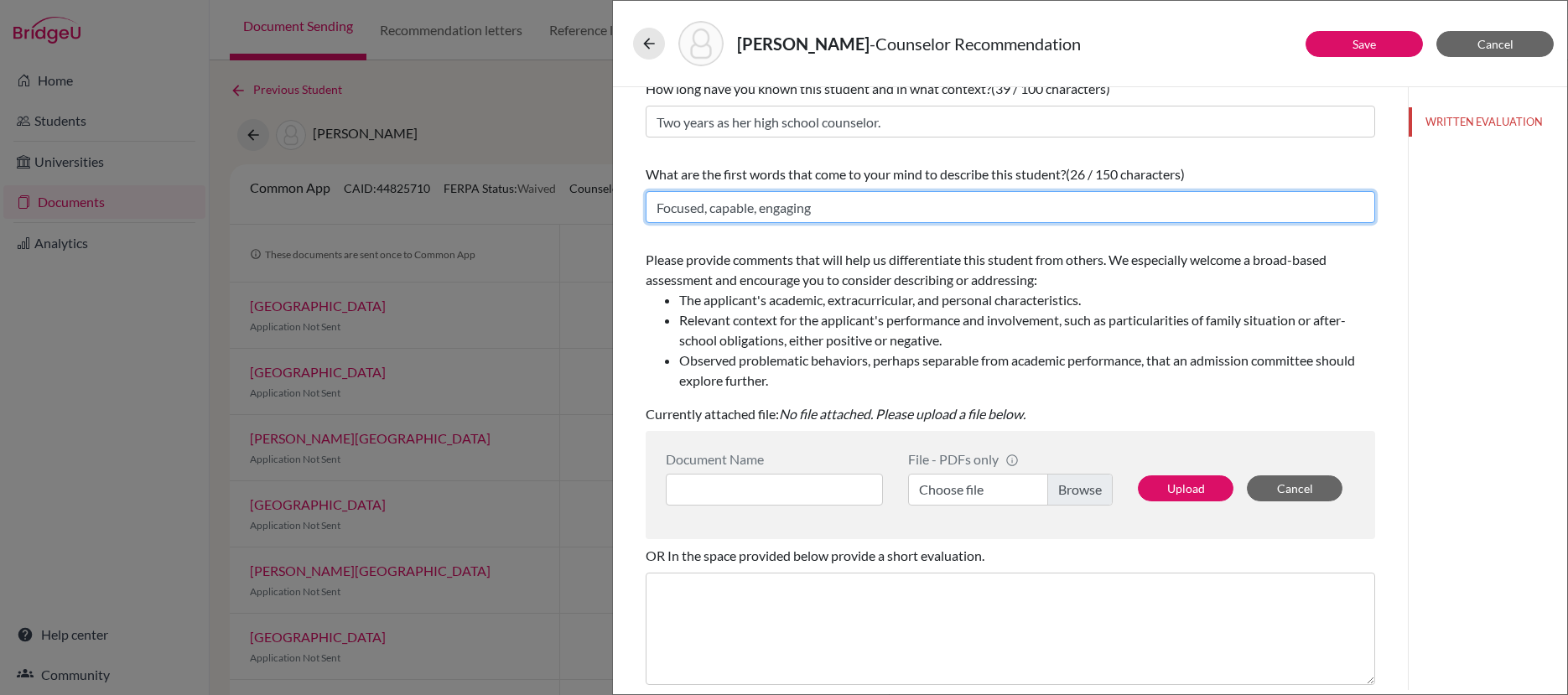
scroll to position [225, 0]
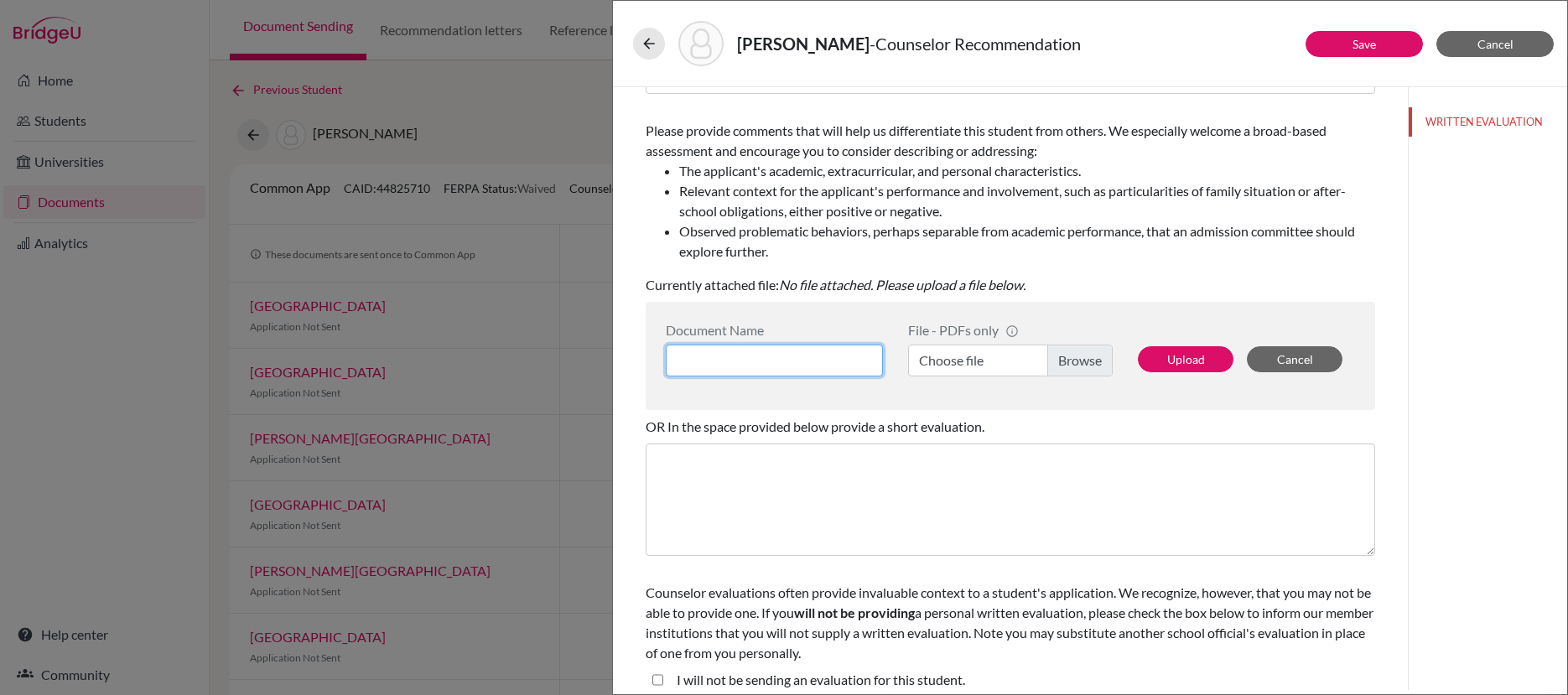
click at [852, 360] on input at bounding box center [774, 360] width 218 height 32
type input "CREC Alexander Kaily"
click at [1069, 361] on label "Choose file" at bounding box center [1010, 360] width 205 height 32
click at [1069, 361] on input "Choose file" at bounding box center [1010, 360] width 205 height 32
click at [1186, 364] on button "Upload" at bounding box center [1186, 359] width 96 height 26
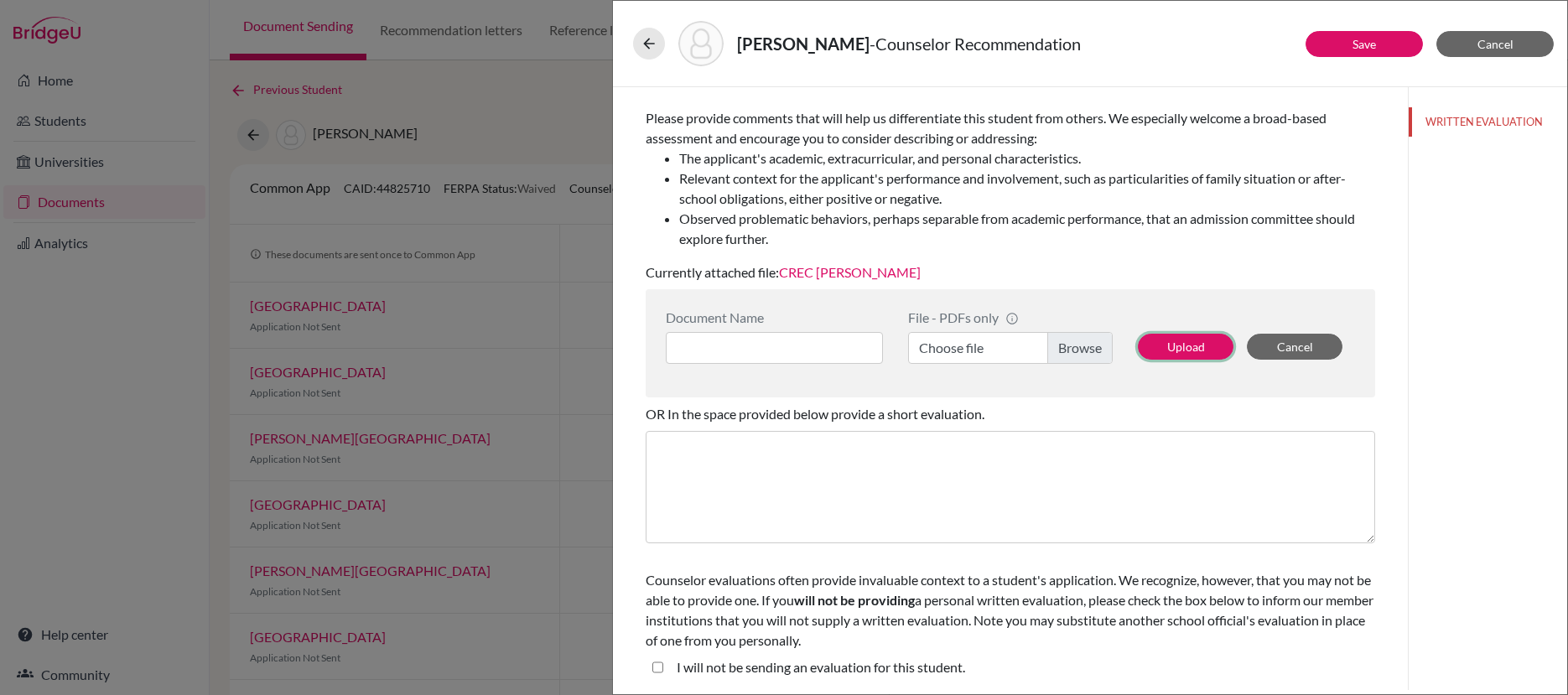
scroll to position [238, 0]
click at [1353, 53] on button "Save" at bounding box center [1364, 44] width 117 height 26
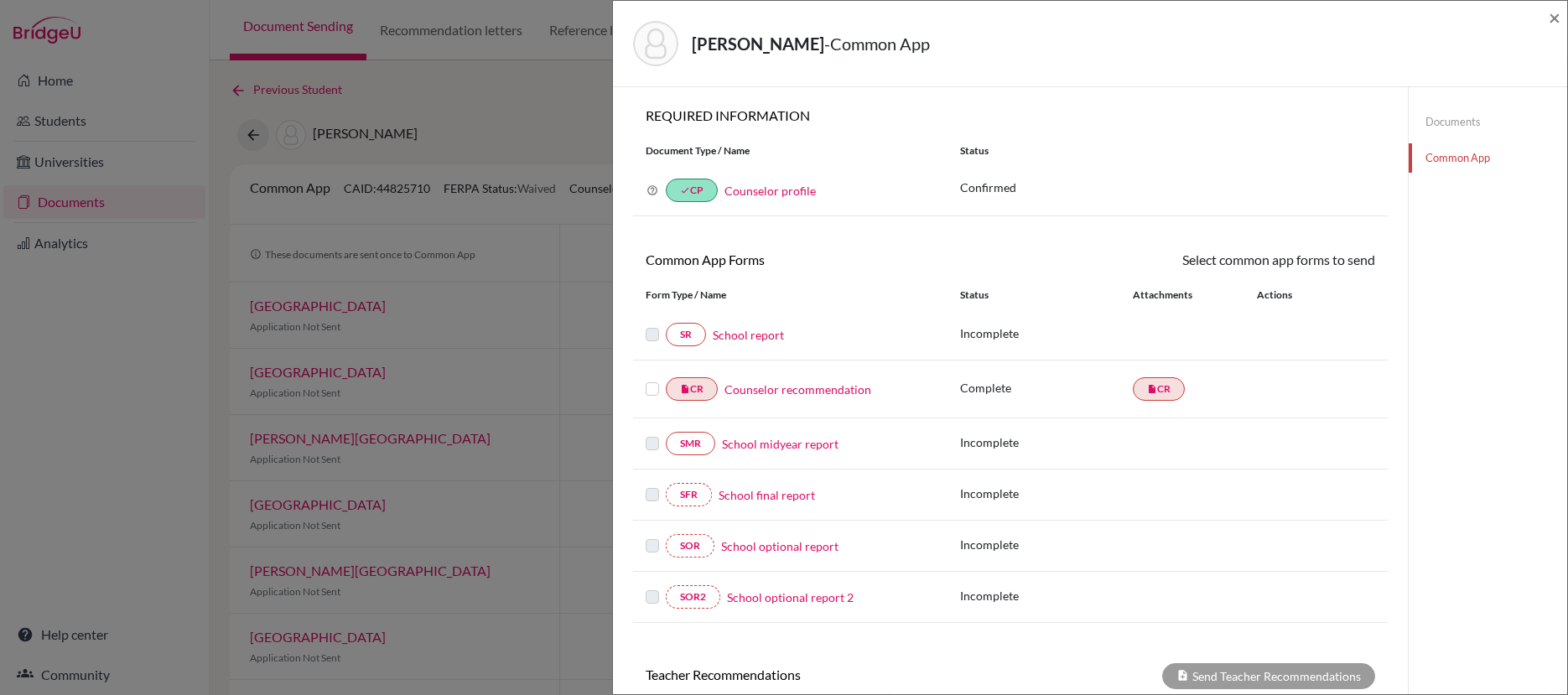
click at [758, 338] on link "School report" at bounding box center [747, 335] width 71 height 18
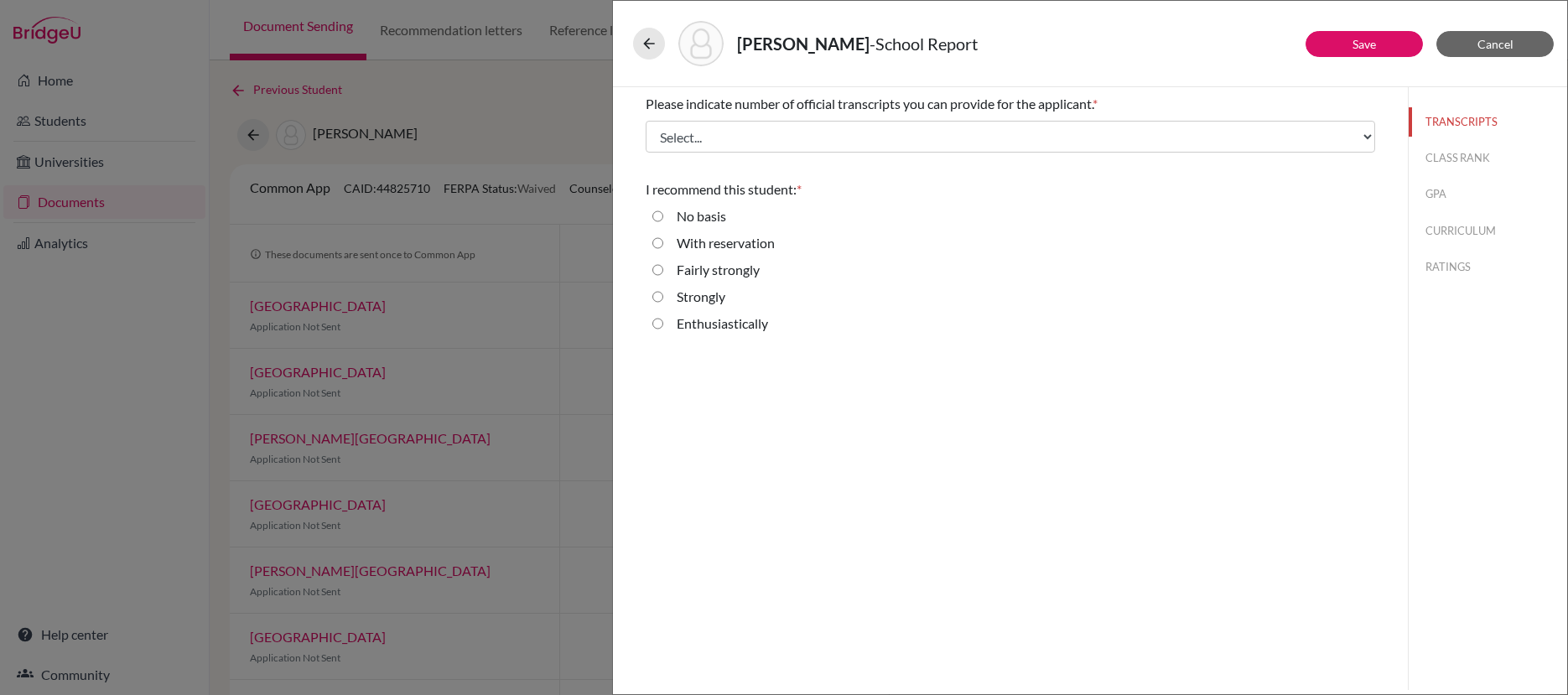
click at [662, 324] on input "Enthusiastically" at bounding box center [657, 323] width 11 height 20
radio input "true"
click at [1353, 49] on link "Save" at bounding box center [1364, 44] width 23 height 15
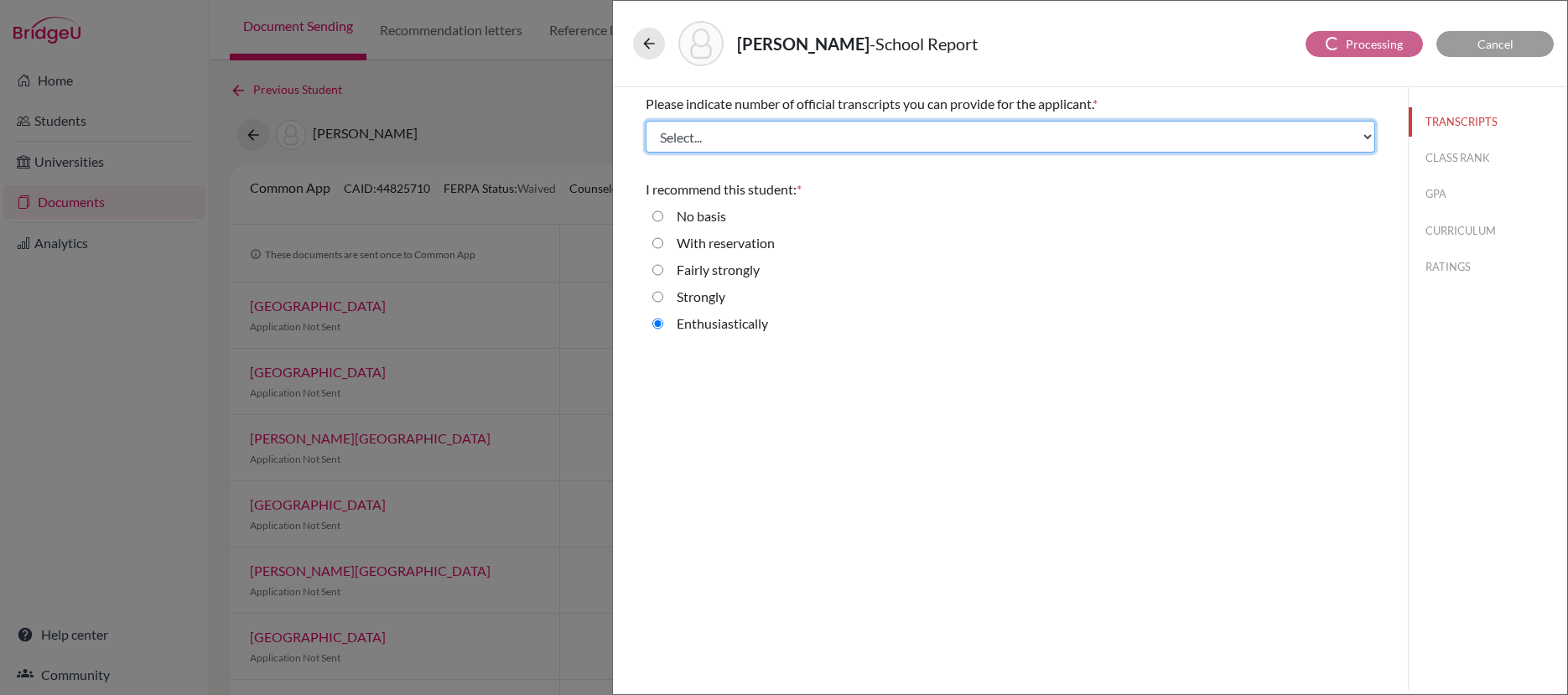
click at [1268, 131] on select "Select... 1 2 3 4" at bounding box center [1010, 137] width 729 height 32
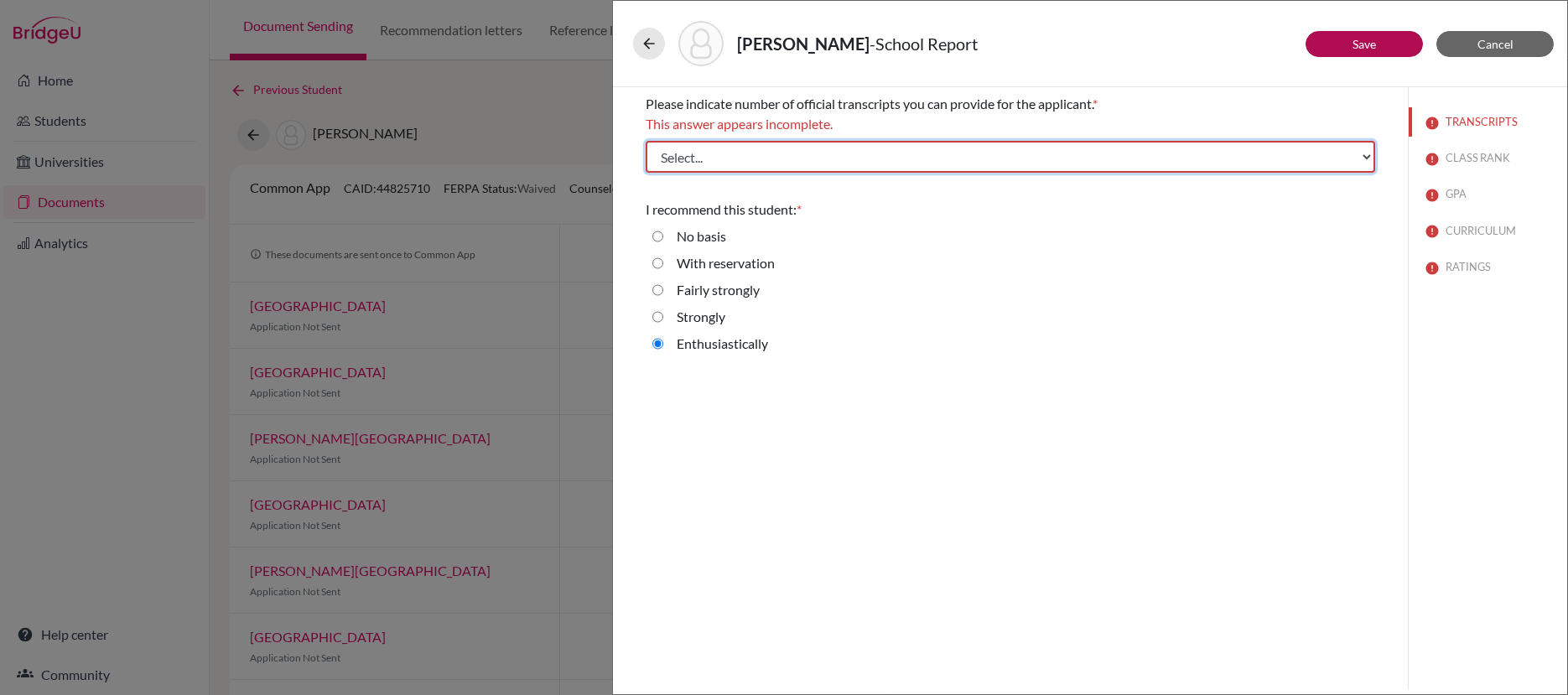
select select "2"
click at [646, 141] on select "Select... 1 2 3 4" at bounding box center [1010, 156] width 729 height 32
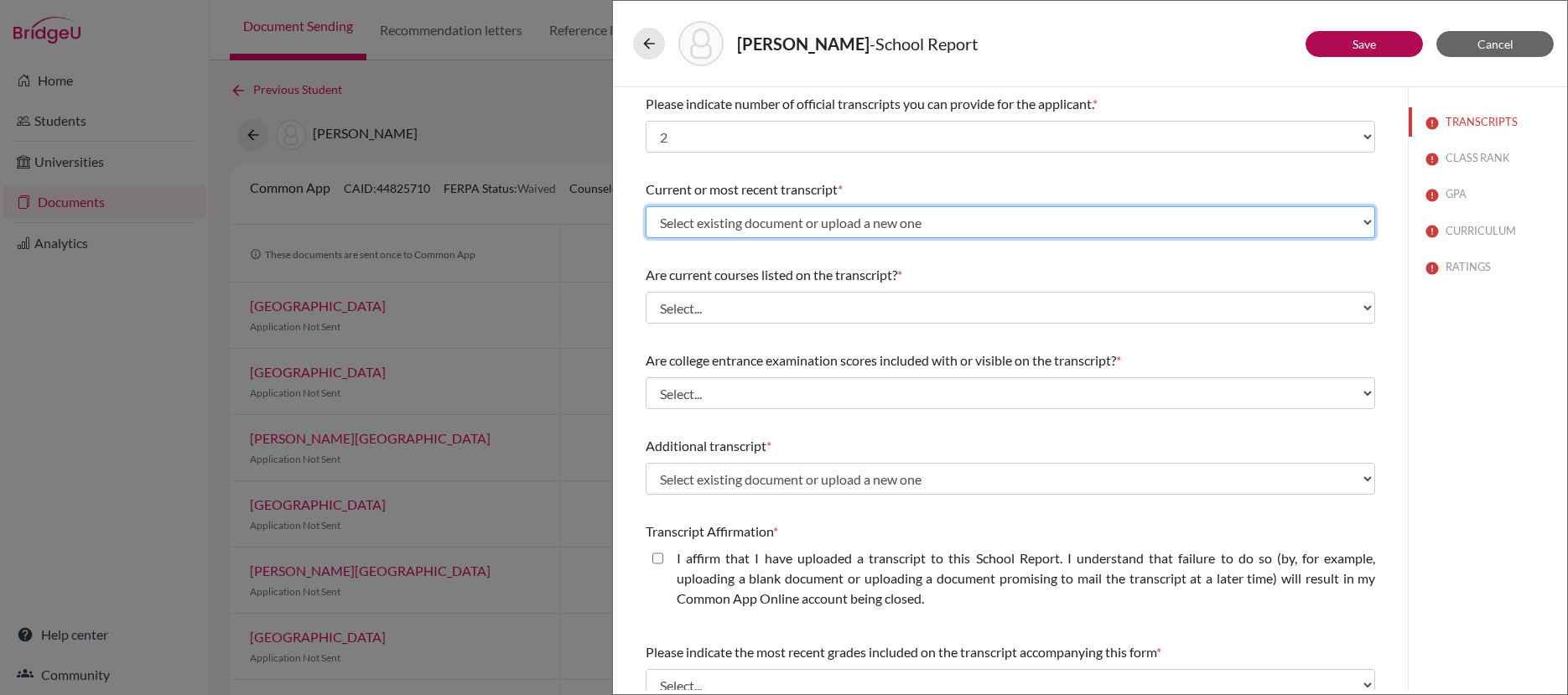
click at [1229, 228] on select "Select existing document or upload a new one G12I Transcript Alexander Kaily Tr…" at bounding box center [1010, 222] width 729 height 32
select select "689711"
click at [646, 206] on select "Select existing document or upload a new one G12I Transcript Alexander Kaily Tr…" at bounding box center [1010, 222] width 729 height 32
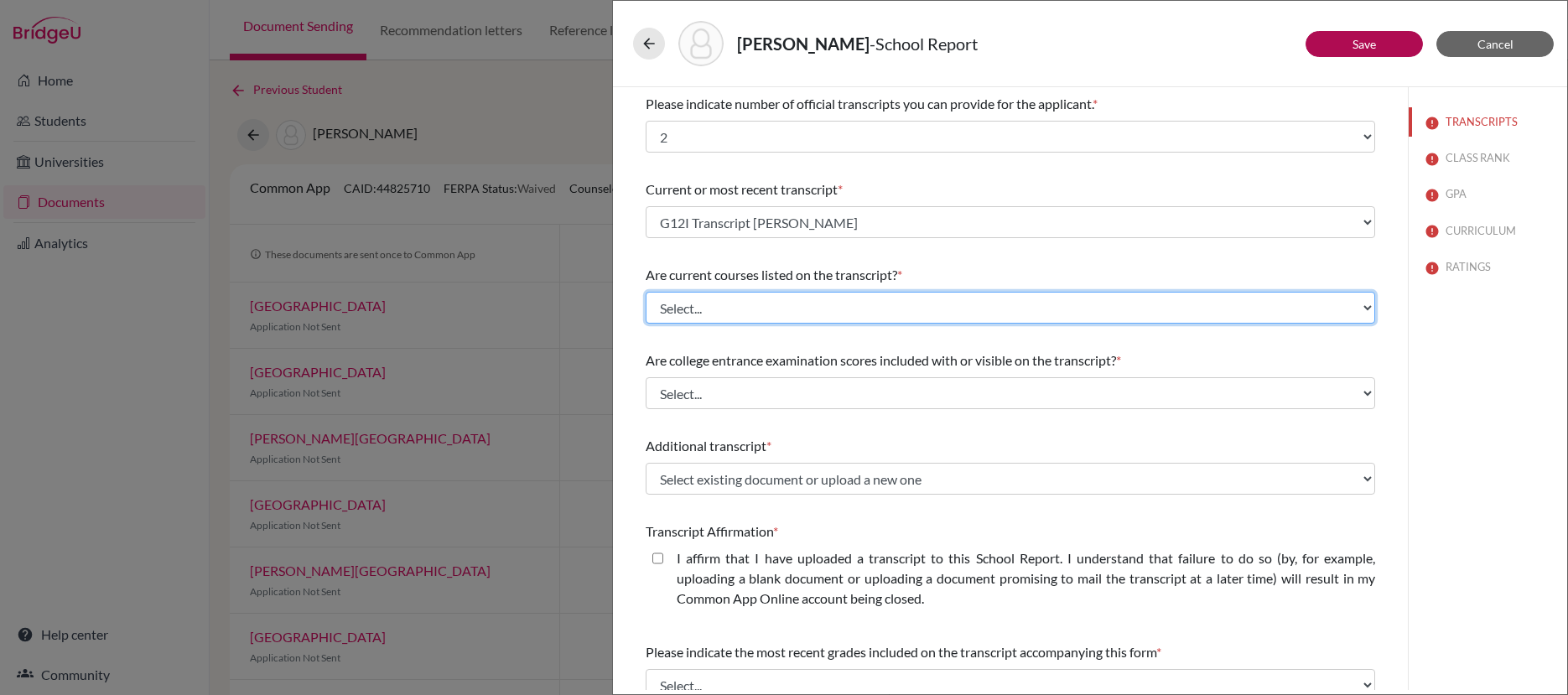
click at [1207, 307] on select "Select... Yes No" at bounding box center [1010, 307] width 729 height 32
select select "0"
click at [646, 292] on select "Select... Yes No" at bounding box center [1010, 307] width 729 height 32
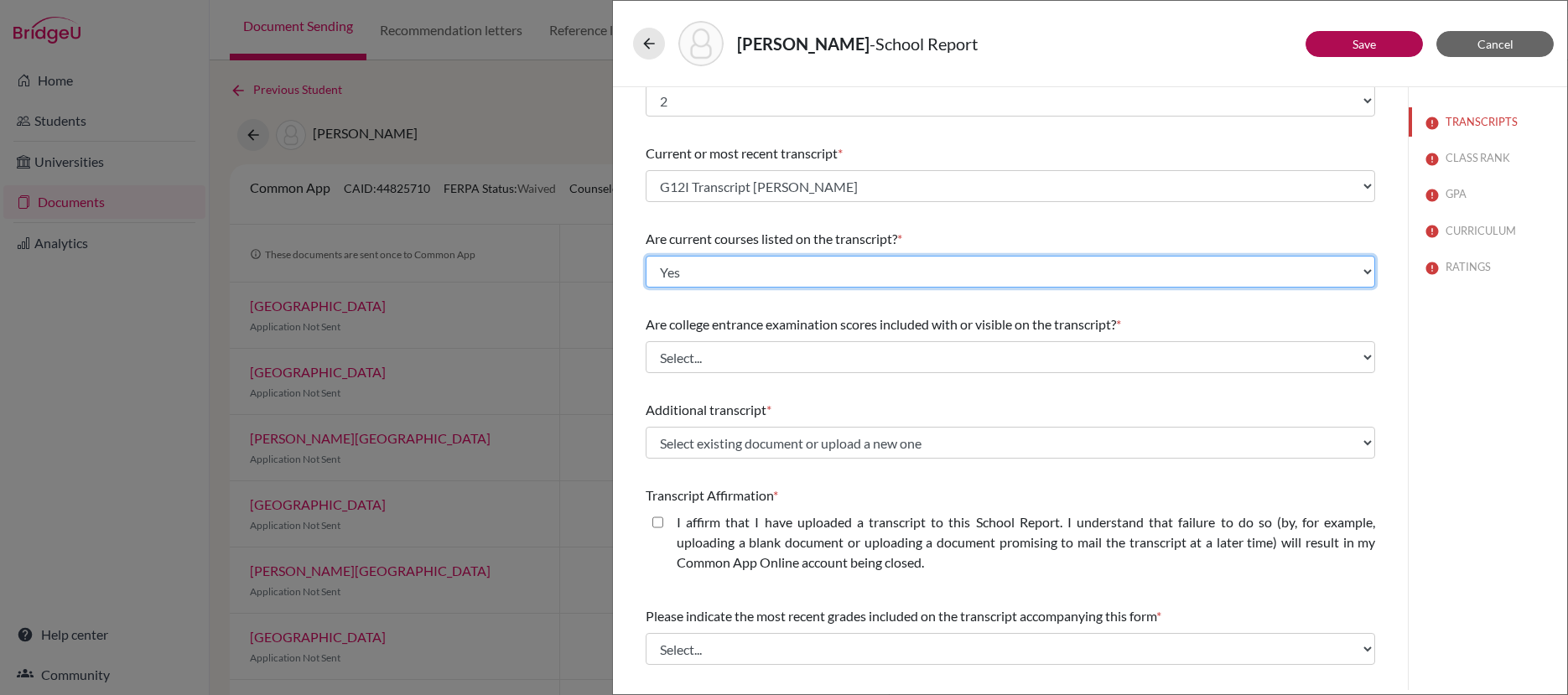
scroll to position [45, 0]
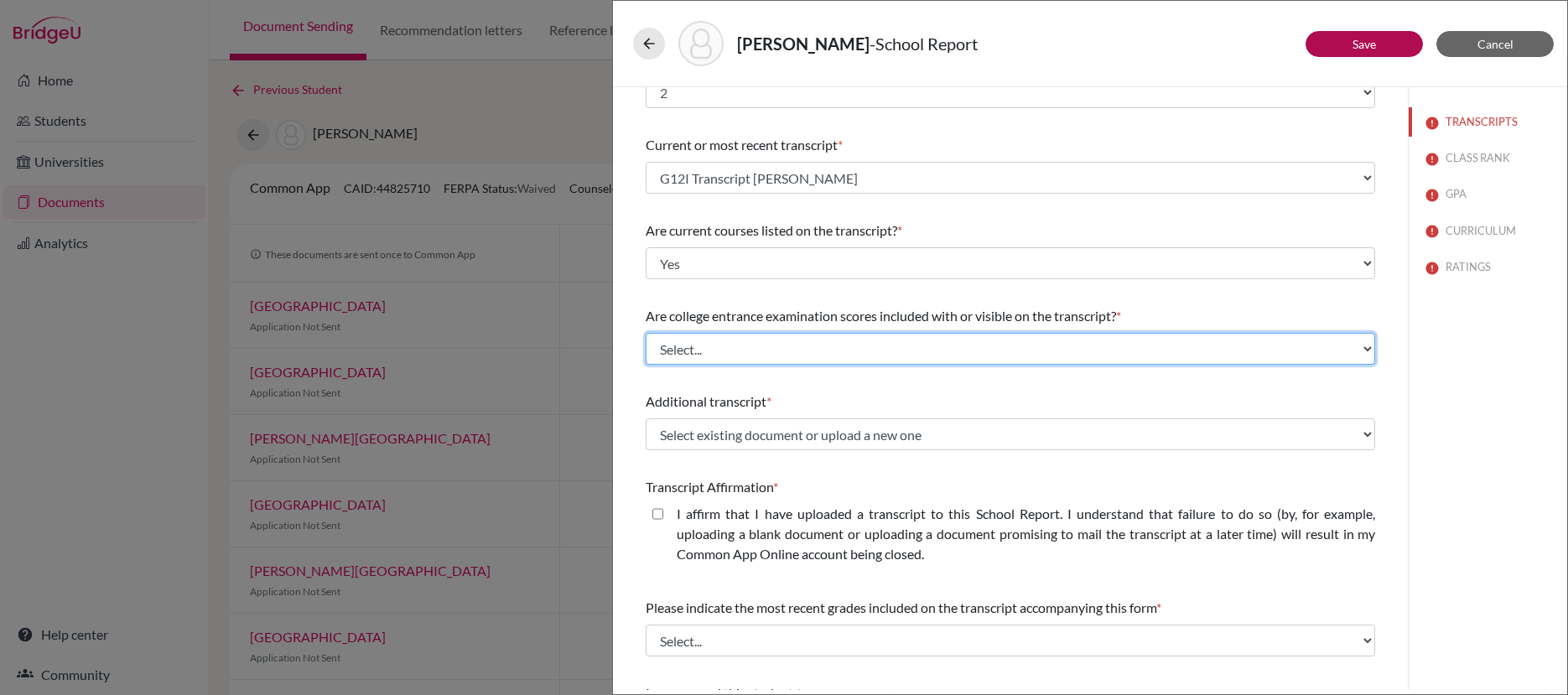
click at [1181, 346] on select "Select... Yes No" at bounding box center [1010, 348] width 729 height 32
select select "1"
click at [646, 333] on select "Select... Yes No" at bounding box center [1010, 348] width 729 height 32
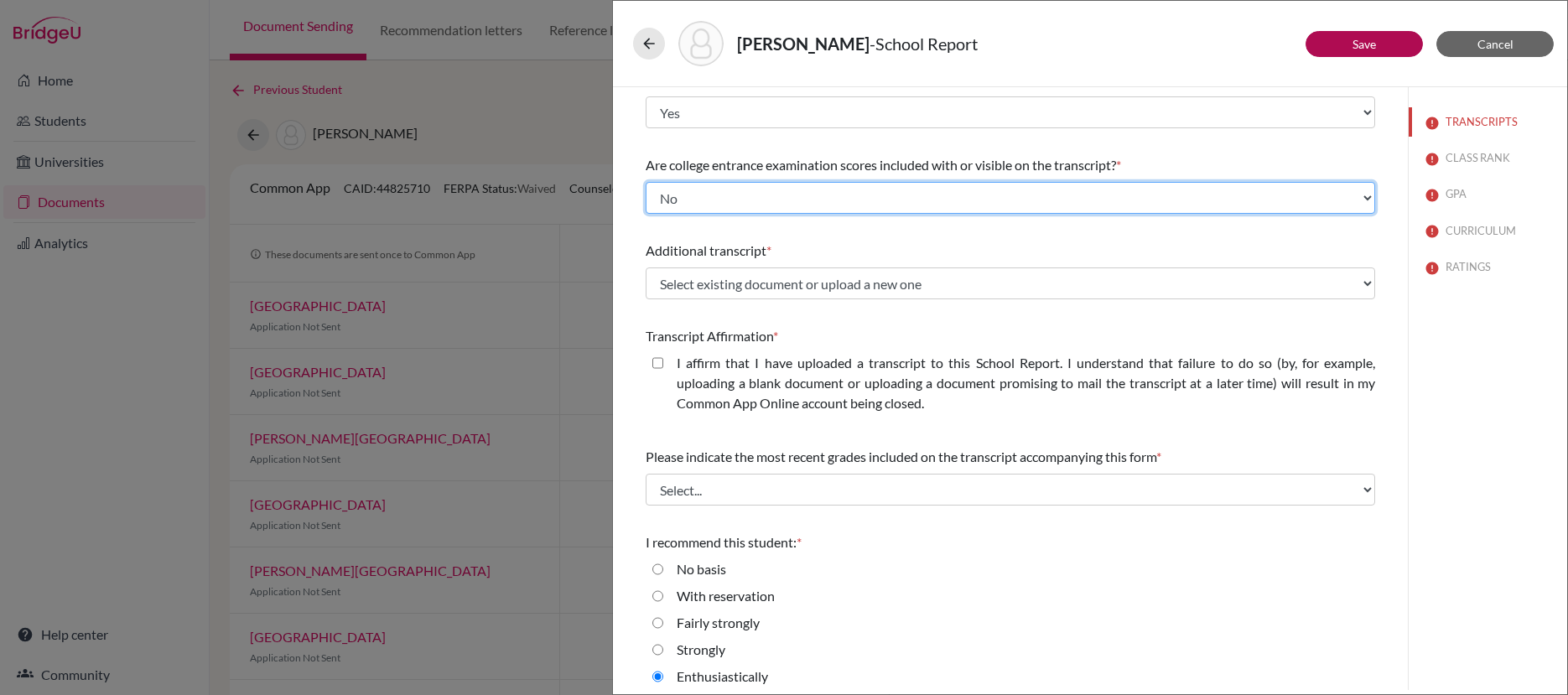
scroll to position [205, 0]
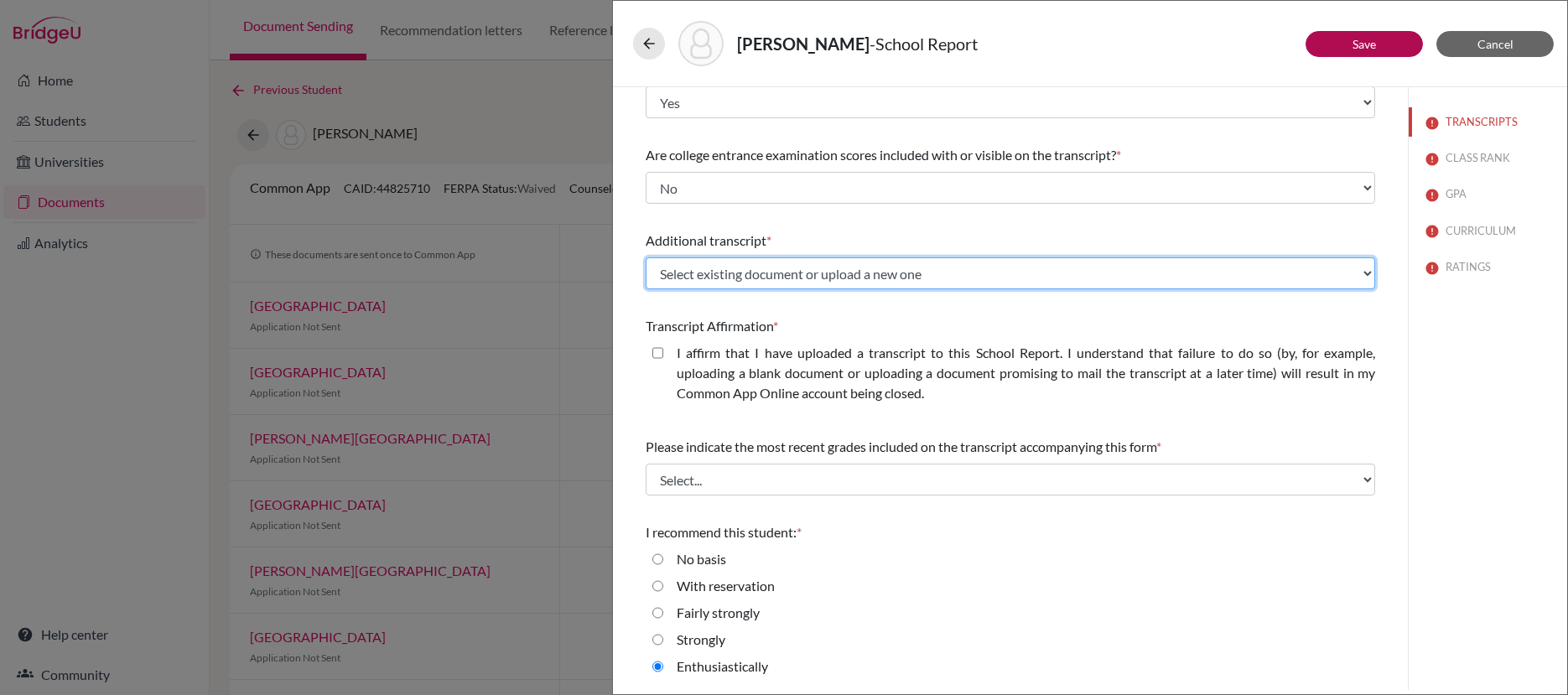
click at [1106, 279] on select "Select existing document or upload a new one G12I Transcript Alexander Kaily Tr…" at bounding box center [1010, 273] width 729 height 32
select select "689712"
click at [646, 258] on select "Select existing document or upload a new one G12I Transcript Alexander Kaily Tr…" at bounding box center [1010, 273] width 729 height 32
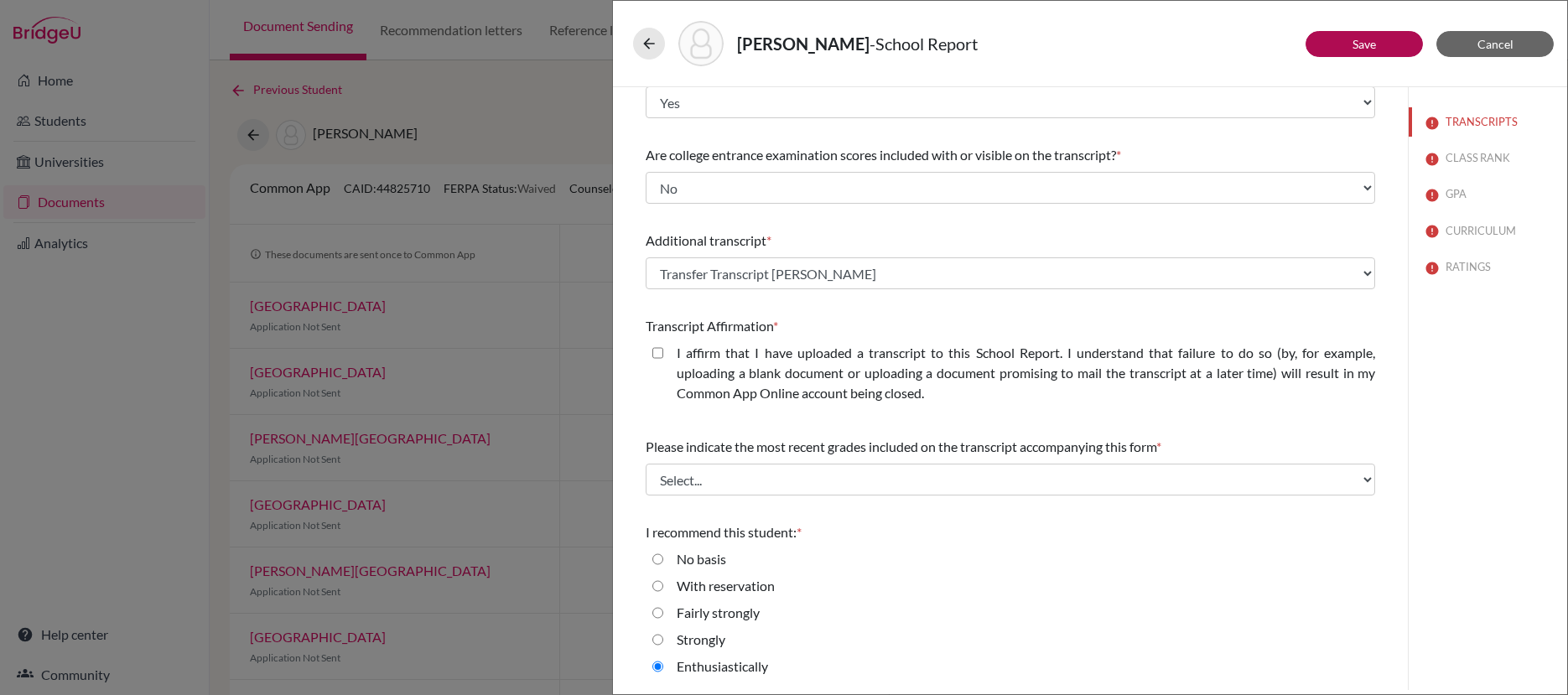
click at [661, 354] on closed\ "I affirm that I have uploaded a transcript to this School Report. I understand …" at bounding box center [657, 352] width 11 height 20
checkbox closed\ "true"
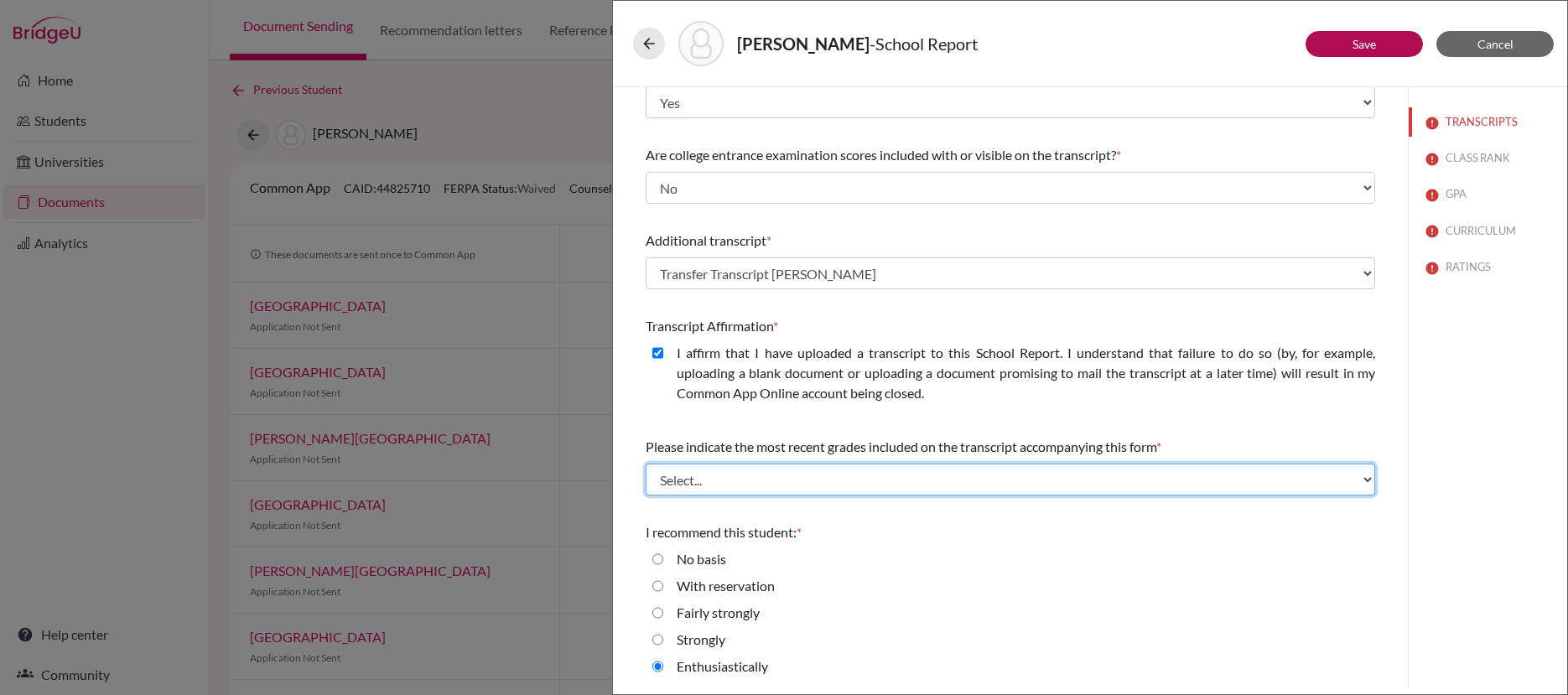
click at [839, 480] on select "Select... Final junior year grades 1st Quarter senior year grades 2nd Quarter/1…" at bounding box center [1010, 479] width 729 height 32
select select "0"
click at [646, 464] on select "Select... Final junior year grades 1st Quarter senior year grades 2nd Quarter/1…" at bounding box center [1010, 479] width 729 height 32
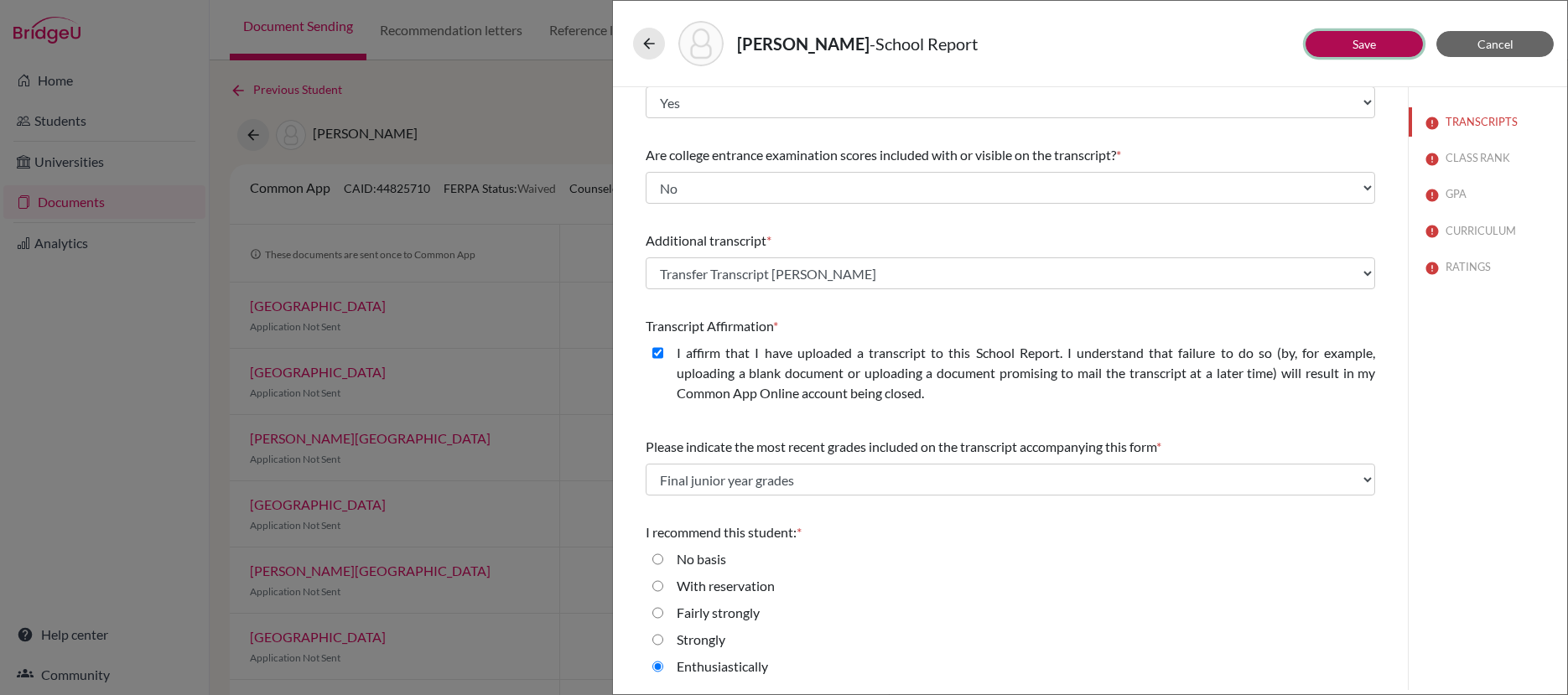
click at [1349, 48] on button "Save" at bounding box center [1364, 44] width 117 height 26
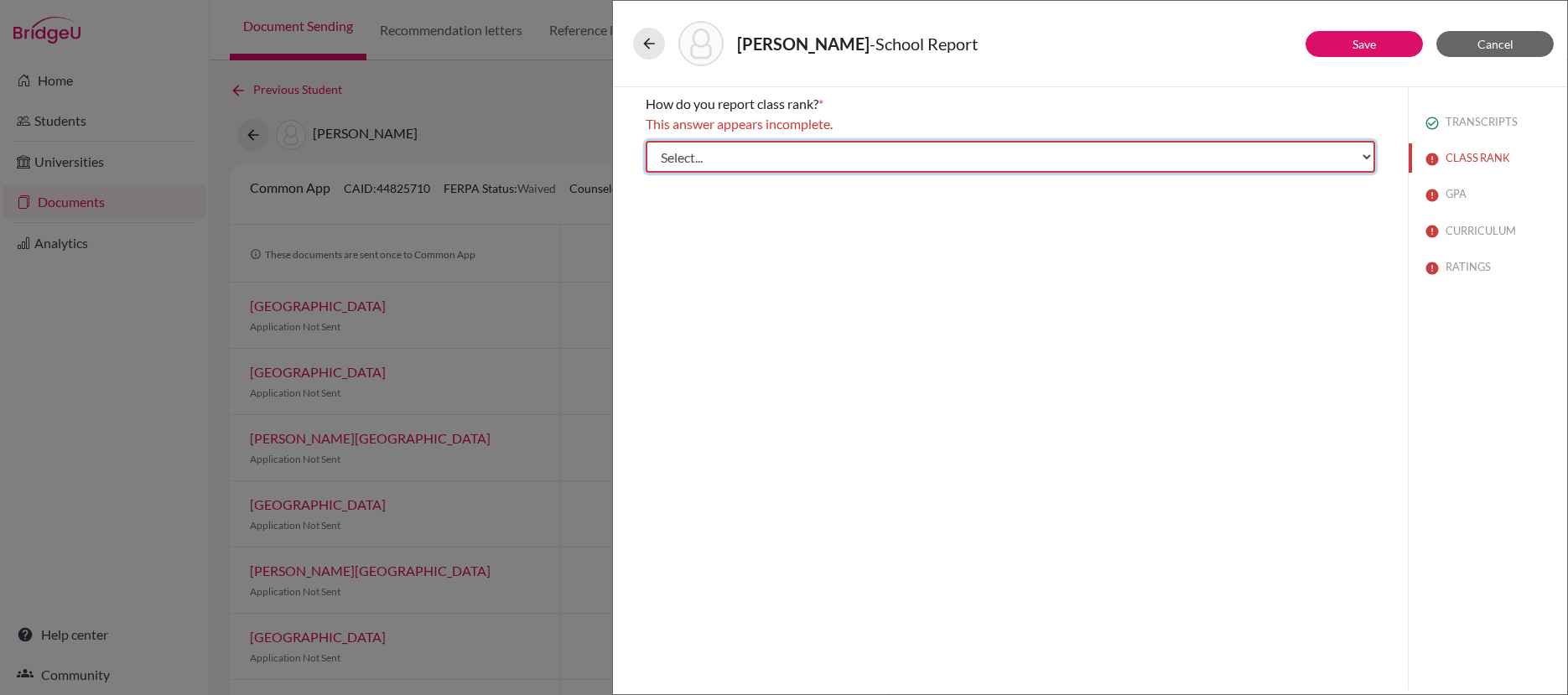
click at [1275, 161] on select "Select... Exact Decile Quintile Quartile None" at bounding box center [1010, 156] width 729 height 32
select select "5"
click at [646, 141] on select "Select... Exact Decile Quintile Quartile None" at bounding box center [1010, 156] width 729 height 32
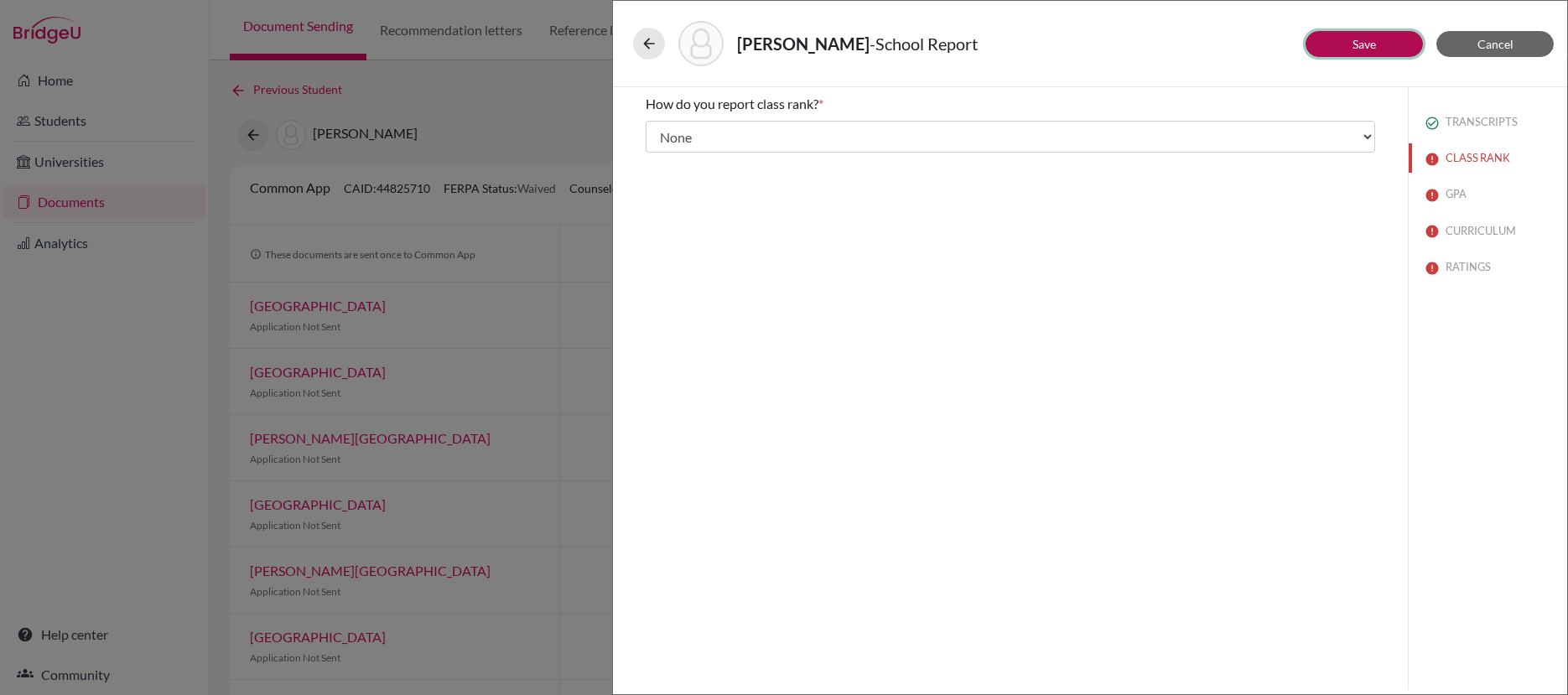
click at [1367, 52] on button "Save" at bounding box center [1364, 44] width 117 height 26
click at [660, 151] on input "Yes" at bounding box center [657, 150] width 11 height 20
radio input "true"
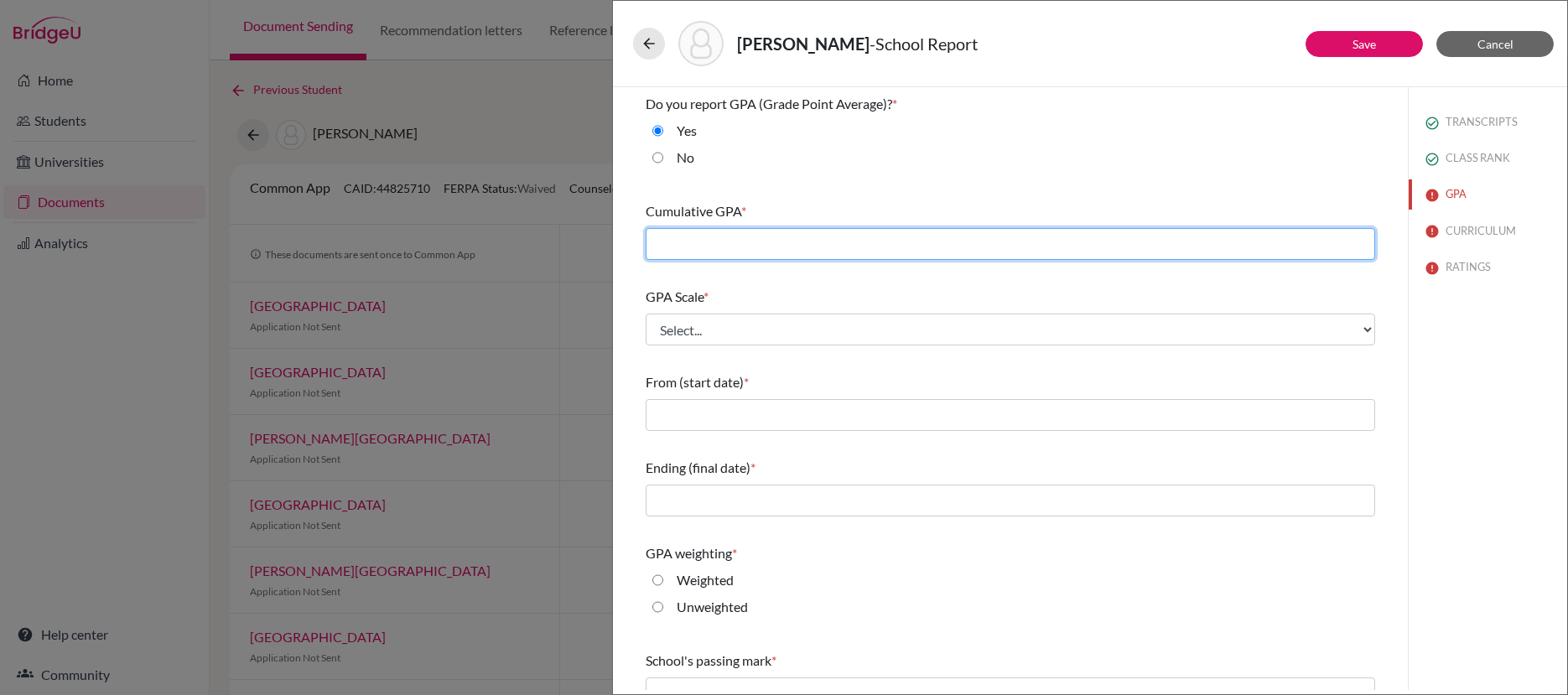
click at [842, 248] on input "text" at bounding box center [1010, 244] width 729 height 32
type input "4.29"
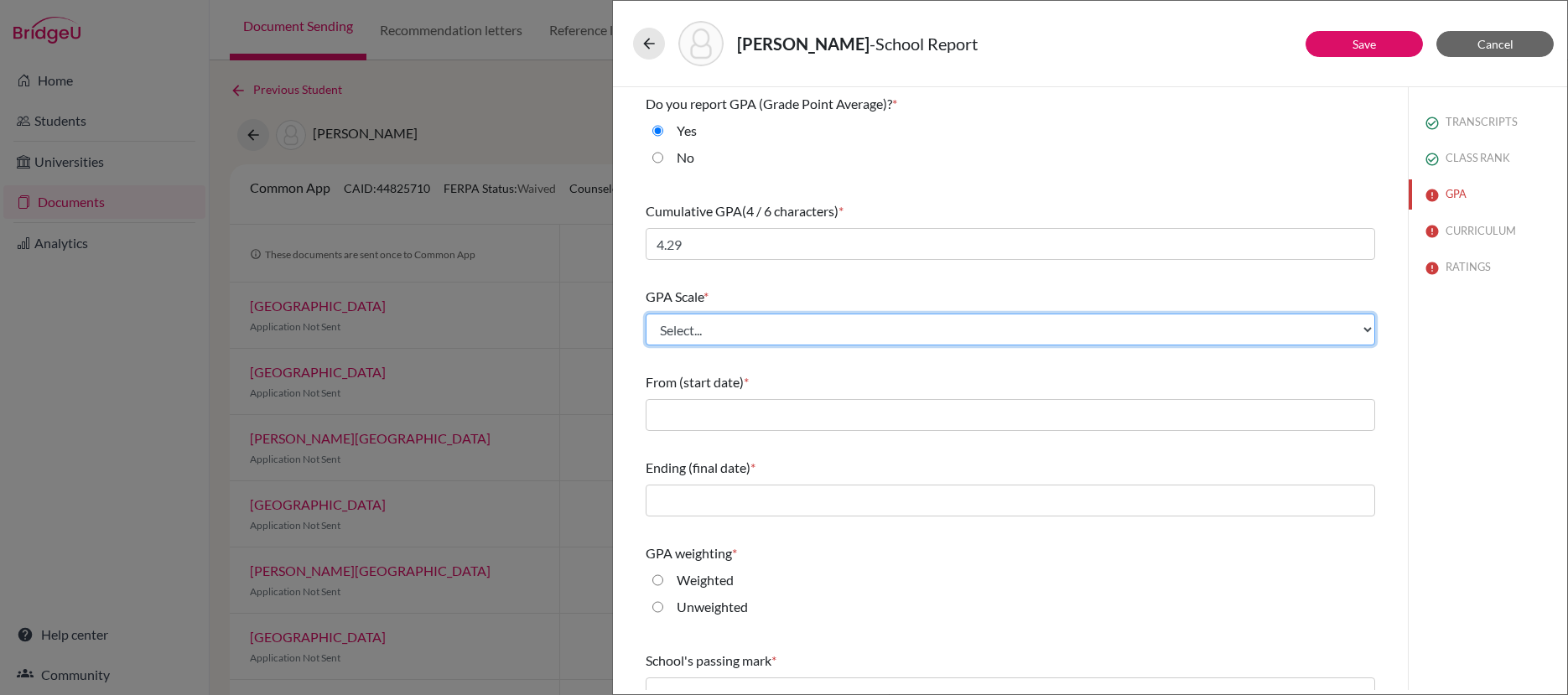
click at [764, 333] on select "Select... 4 5 6 7 8 9 10 11 12 13 14 15 16 17 18 19 20 100" at bounding box center [1010, 329] width 729 height 32
select select "4"
click at [646, 313] on select "Select... 4 5 6 7 8 9 10 11 12 13 14 15 16 17 18 19 20 100" at bounding box center [1010, 329] width 729 height 32
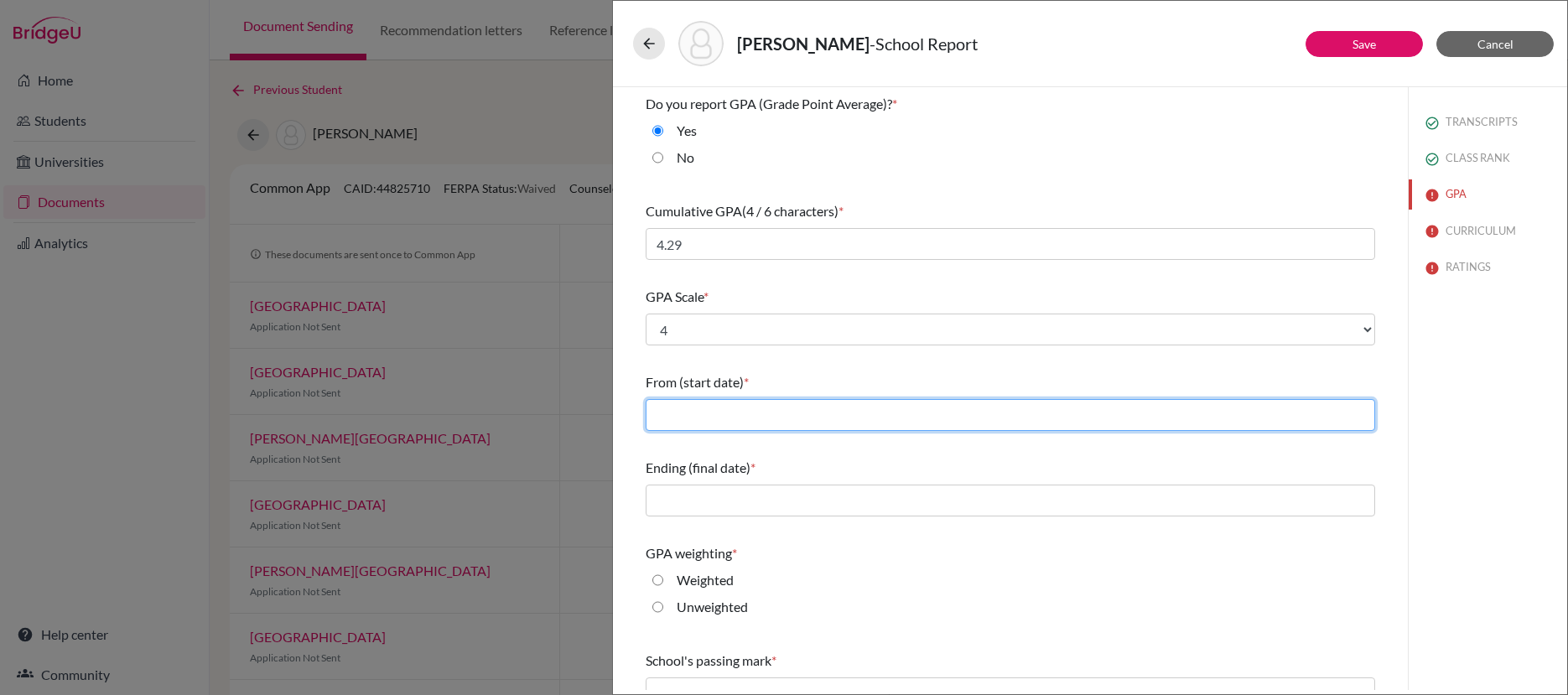
click at [753, 405] on input "text" at bounding box center [1010, 415] width 729 height 32
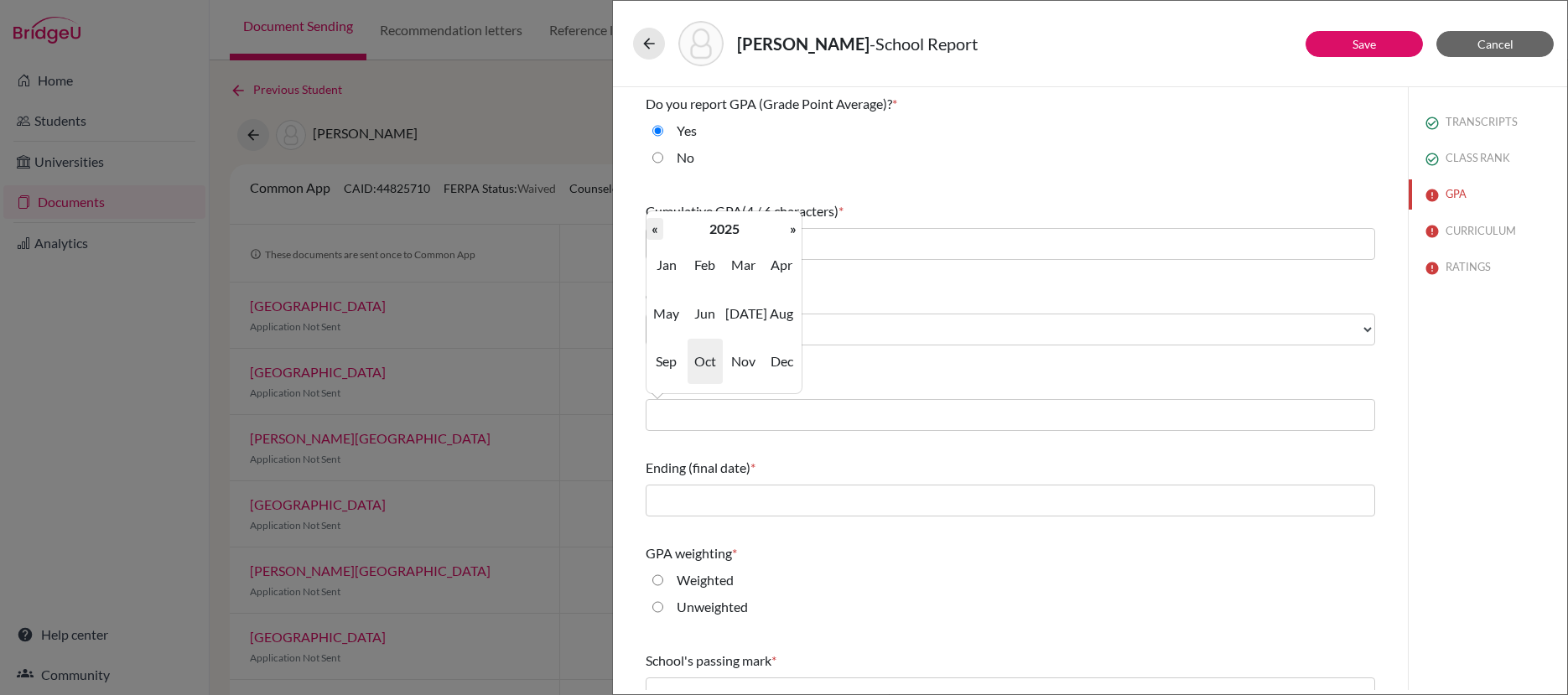
click at [655, 228] on th "«" at bounding box center [654, 228] width 17 height 21
click at [784, 307] on span "Aug" at bounding box center [782, 313] width 35 height 45
type input "08/2024"
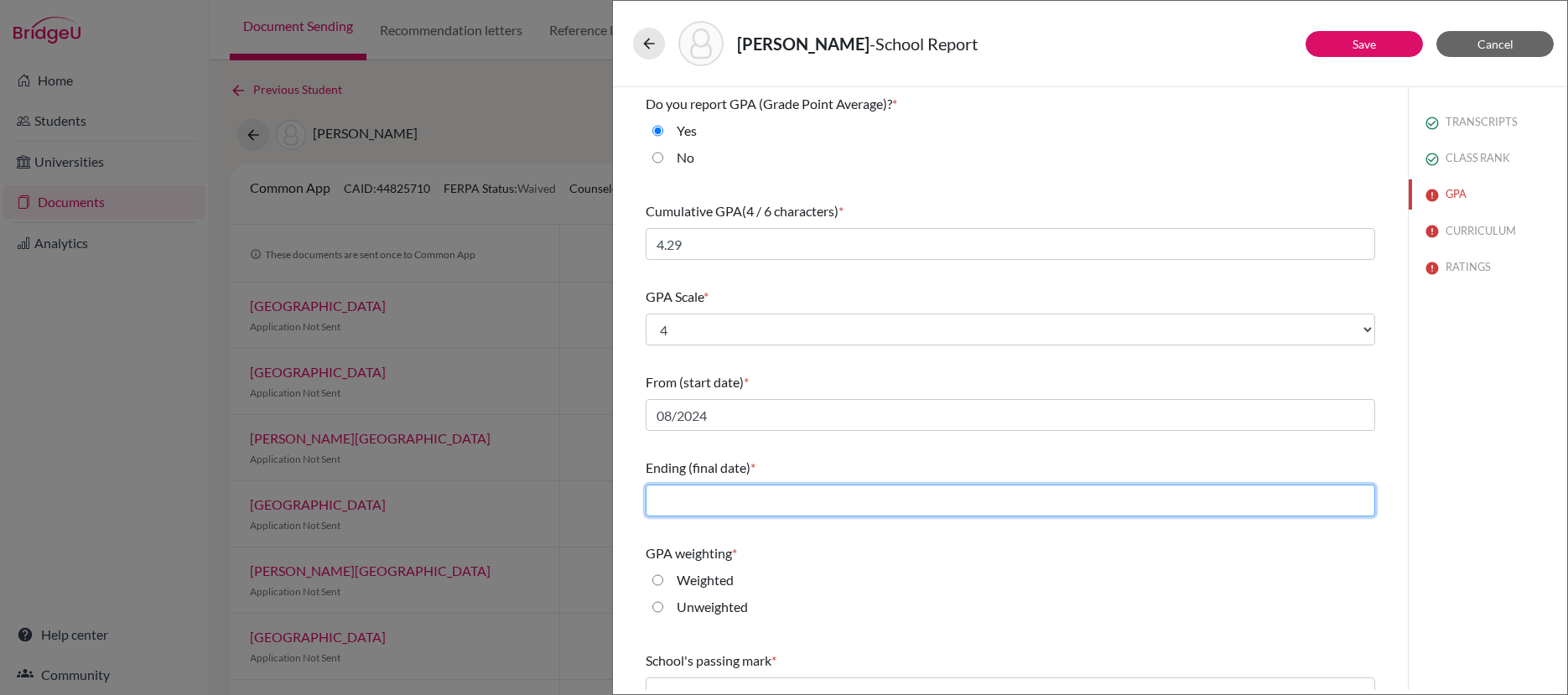
click at [755, 499] on input "text" at bounding box center [1010, 501] width 729 height 32
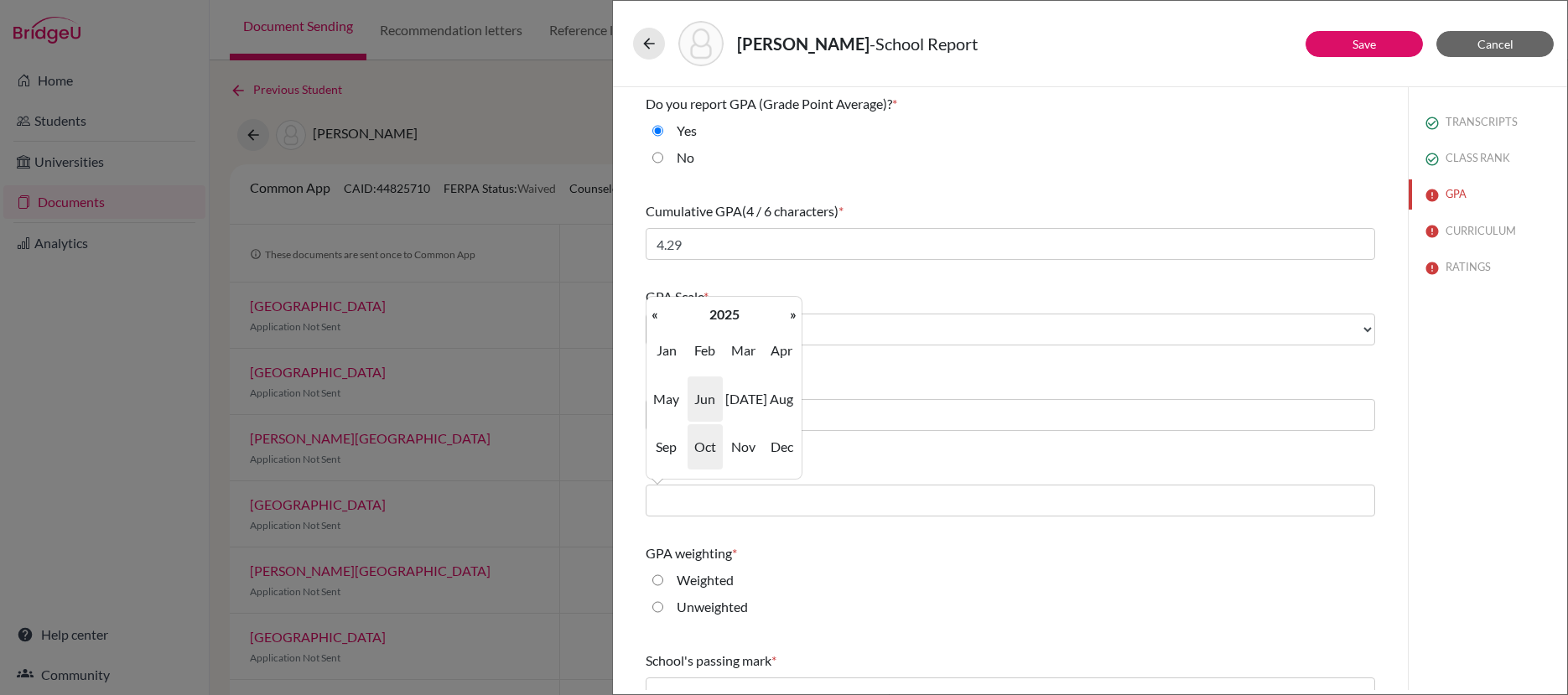
click at [706, 409] on span "Jun" at bounding box center [704, 399] width 35 height 45
type input "06/2025"
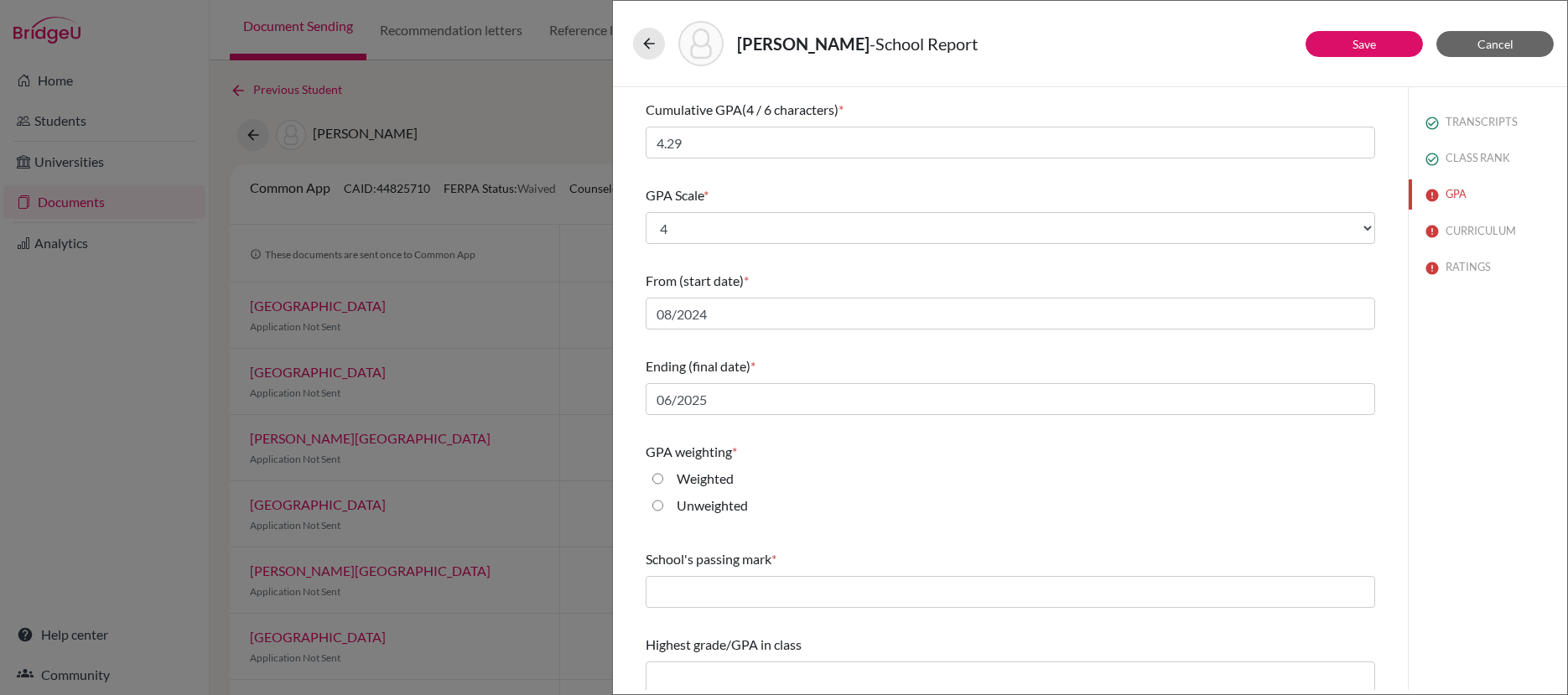
scroll to position [111, 0]
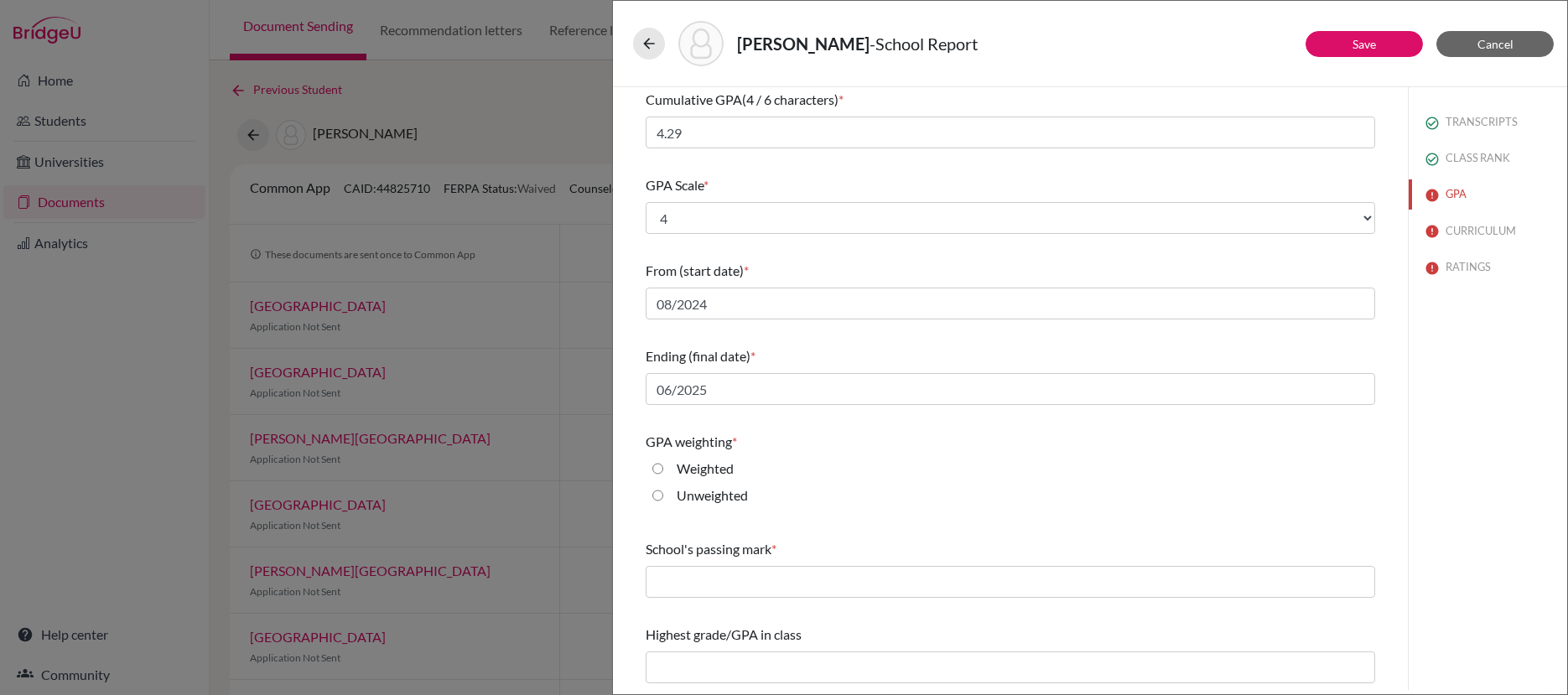
click at [663, 473] on div "Weighted" at bounding box center [699, 471] width 70 height 26
click at [659, 468] on input "Weighted" at bounding box center [657, 469] width 11 height 20
radio input "true"
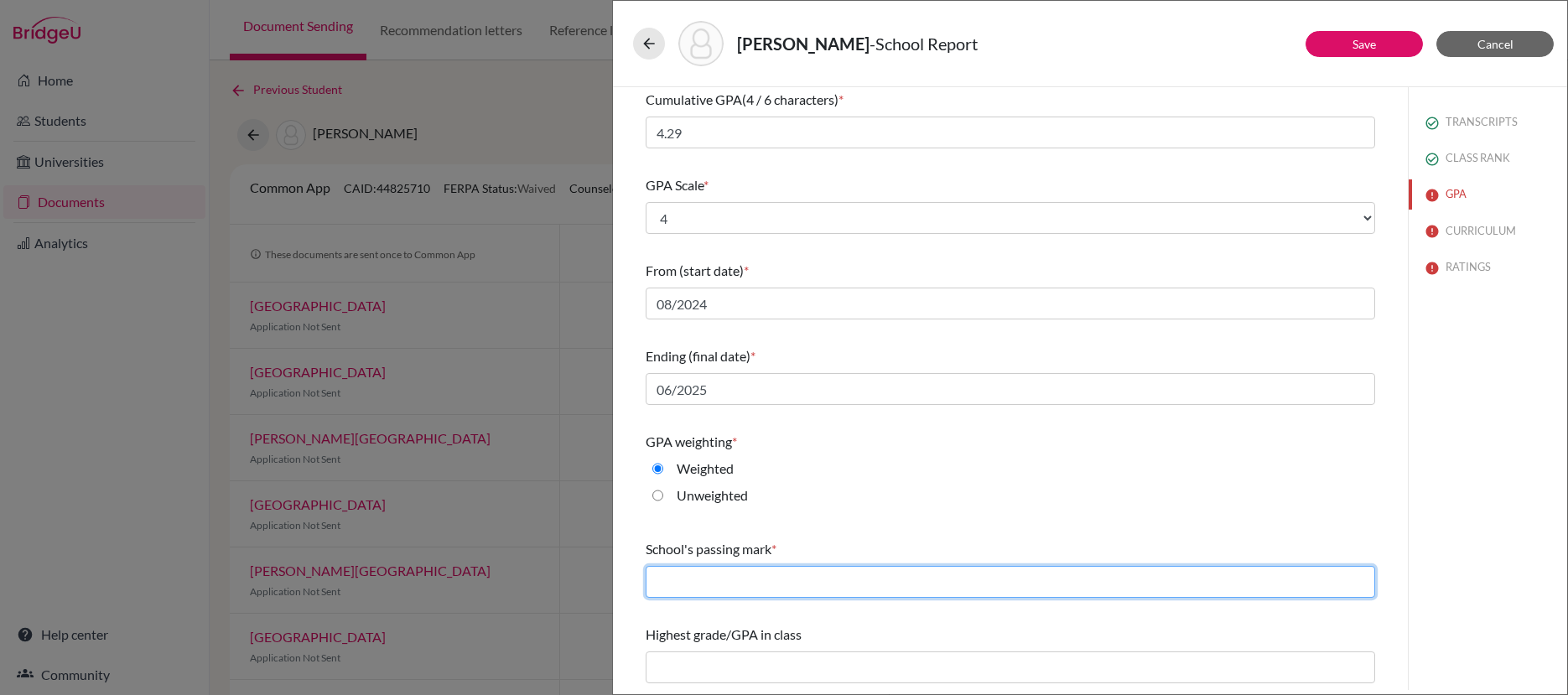
click at [845, 574] on input "text" at bounding box center [1010, 582] width 729 height 32
type input "60"
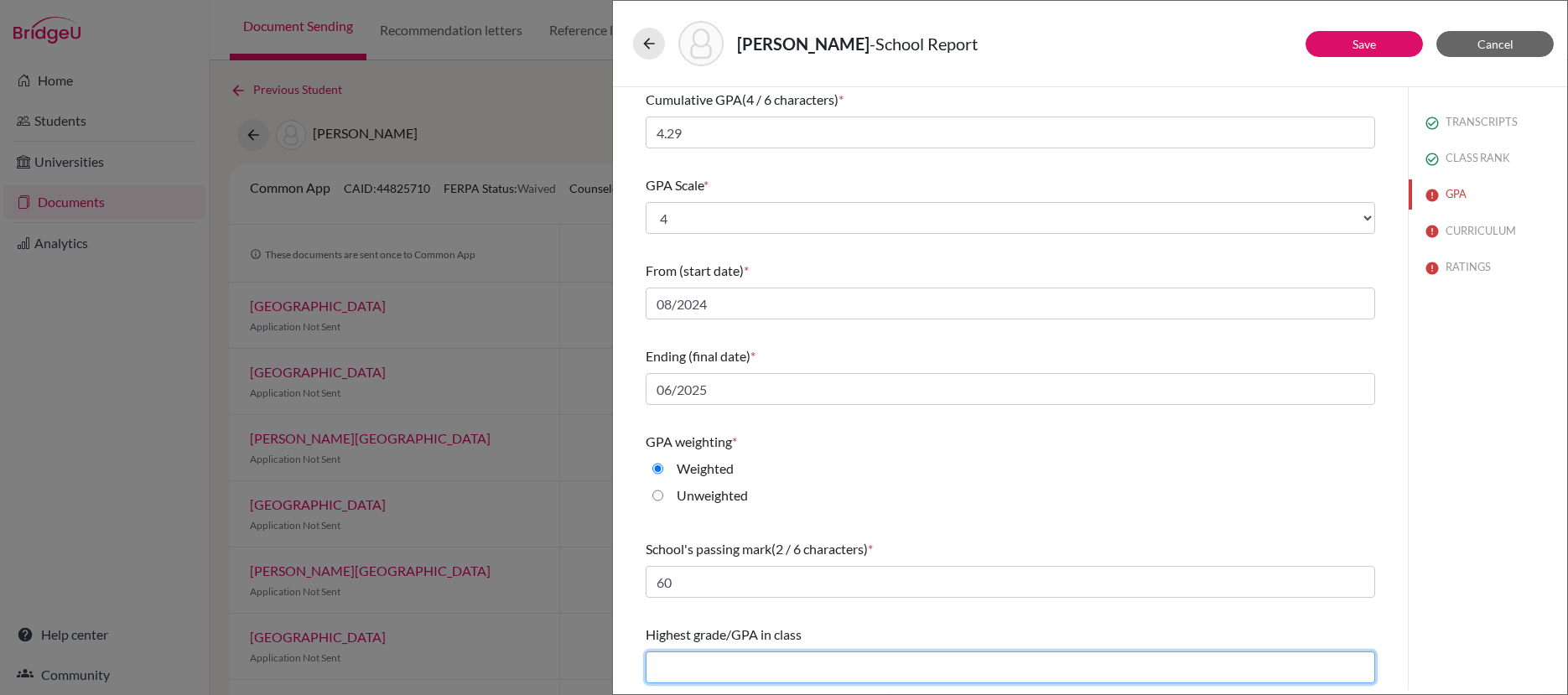
click at [835, 659] on input "text" at bounding box center [1010, 668] width 729 height 32
type input "NA"
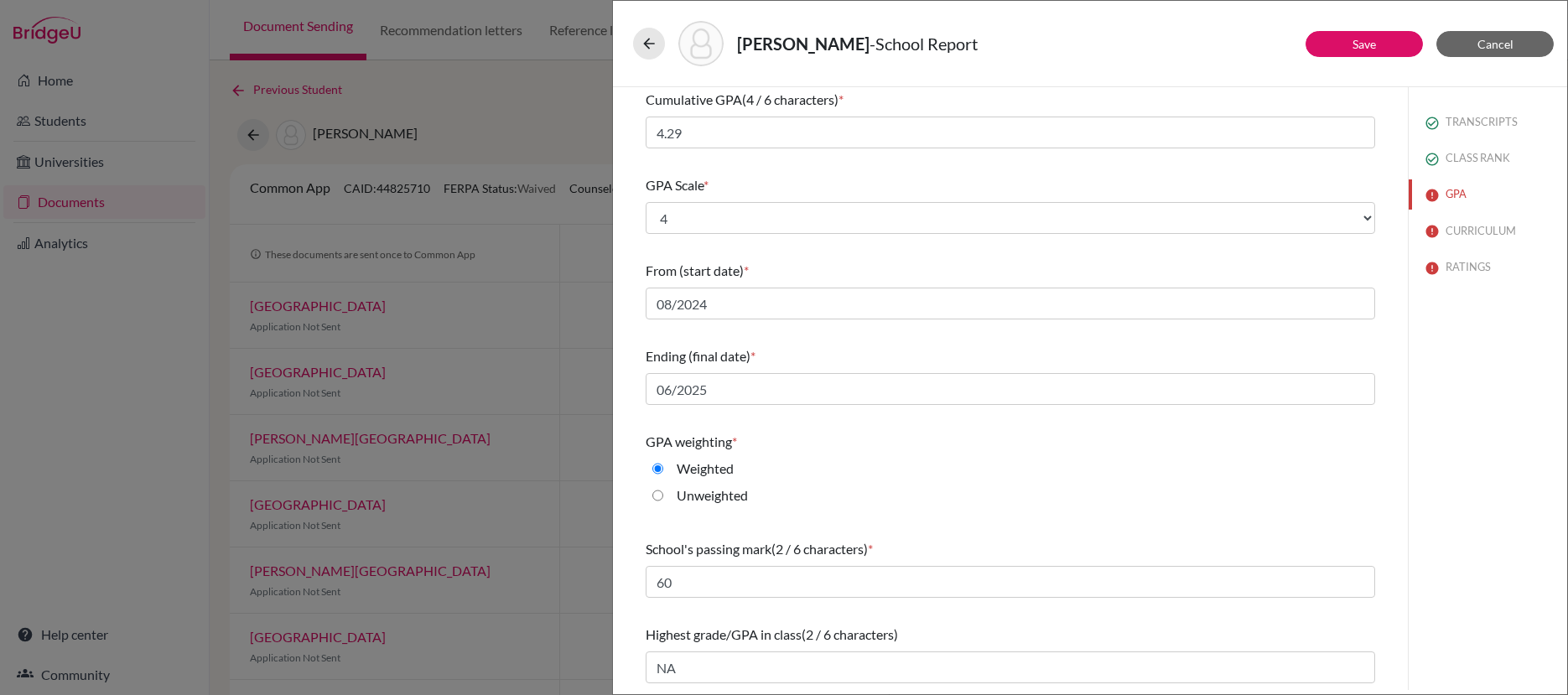
click at [991, 627] on div "Highest grade/GPA in class (2 / 6 characters)" at bounding box center [1010, 634] width 729 height 20
click at [1359, 49] on link "Save" at bounding box center [1364, 44] width 23 height 15
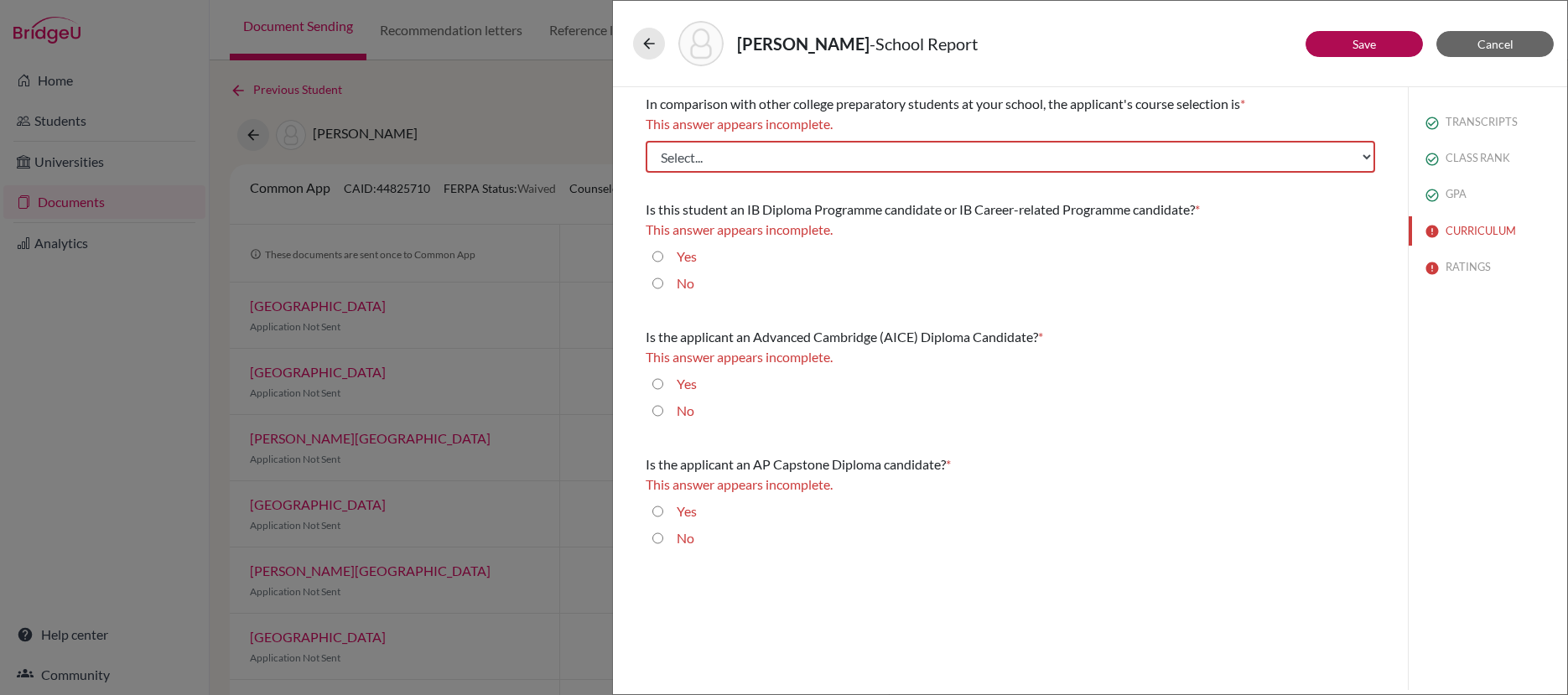
scroll to position [0, 0]
click at [1046, 161] on select "Select... Less than demanding Average Demanding Very demanding Most demanding P…" at bounding box center [1010, 156] width 729 height 32
select select "3"
click at [646, 141] on select "Select... Less than demanding Average Demanding Very demanding Most demanding P…" at bounding box center [1010, 156] width 729 height 32
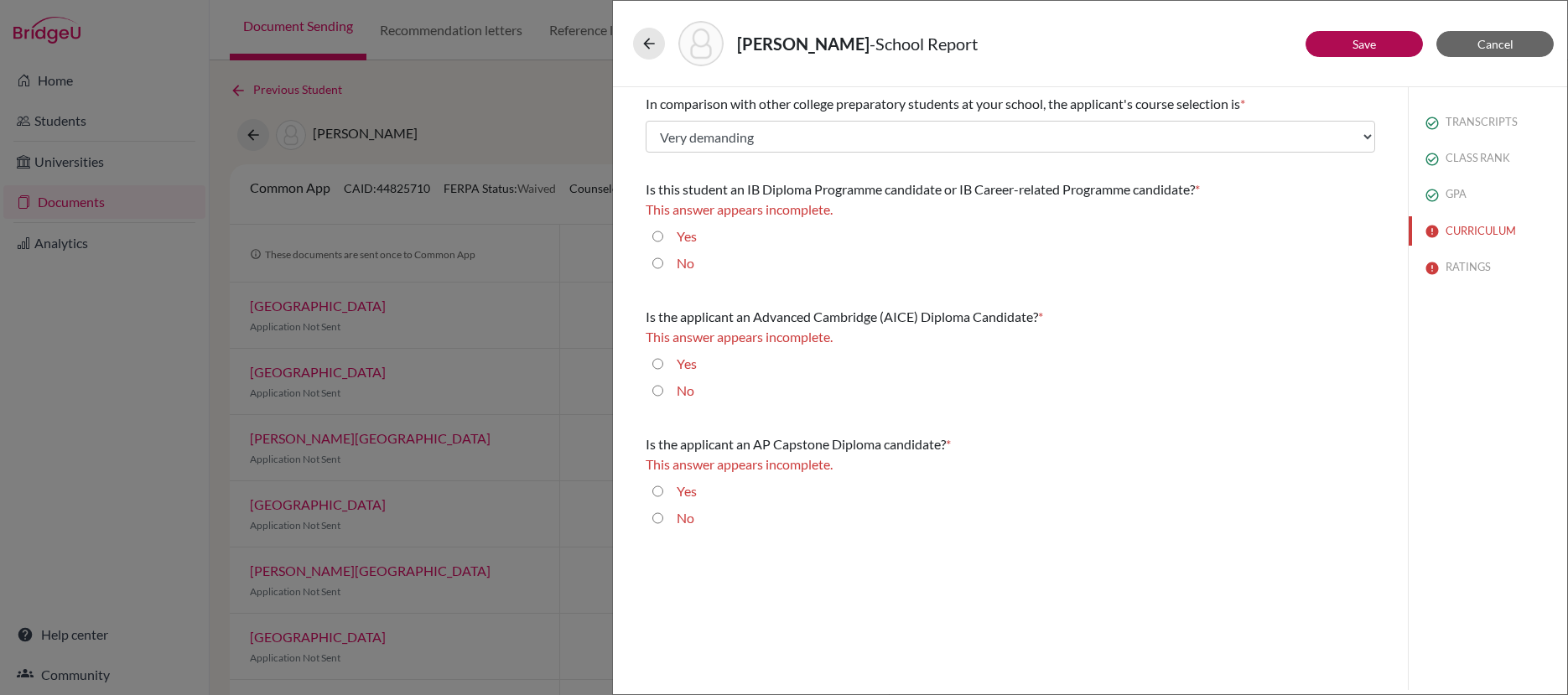
click at [657, 264] on input "No" at bounding box center [657, 263] width 11 height 20
radio input "true"
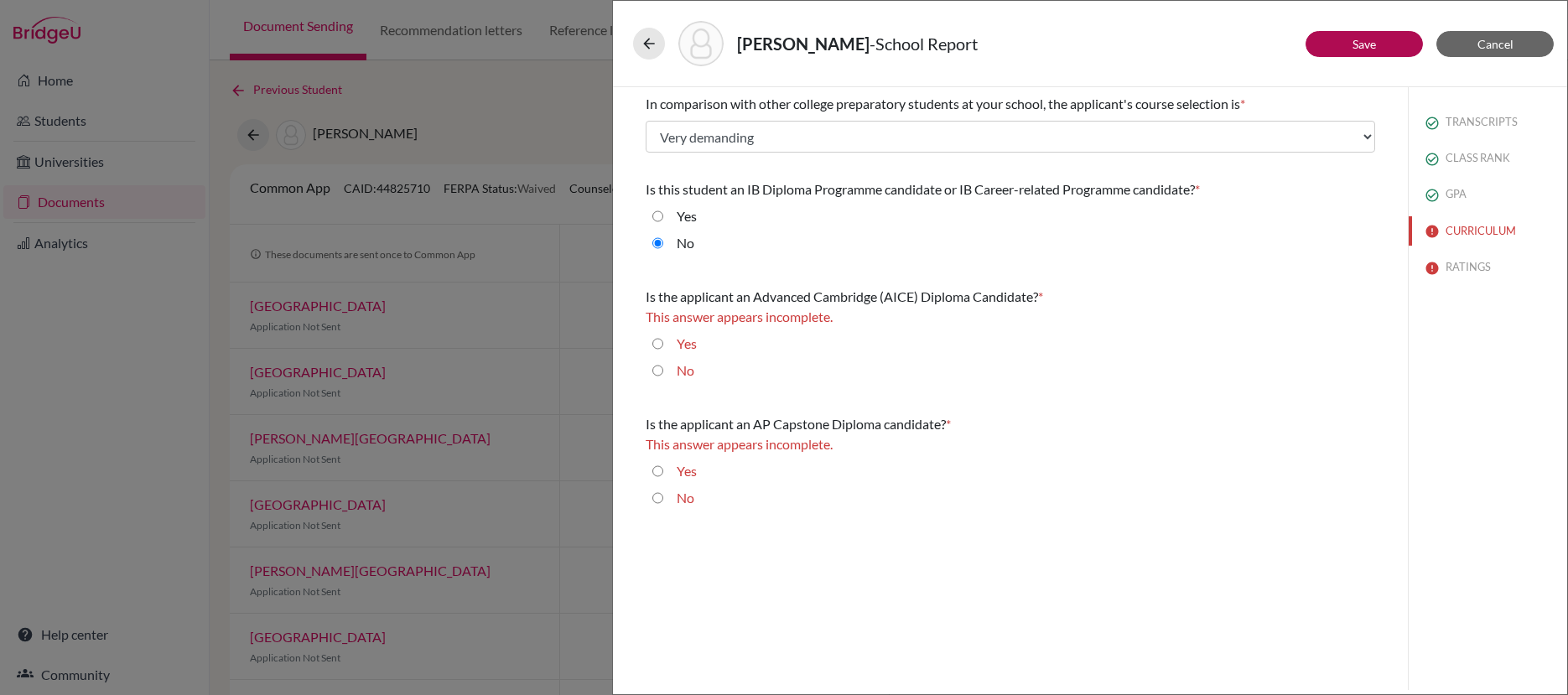
click at [658, 372] on input "No" at bounding box center [657, 370] width 11 height 20
radio input "true"
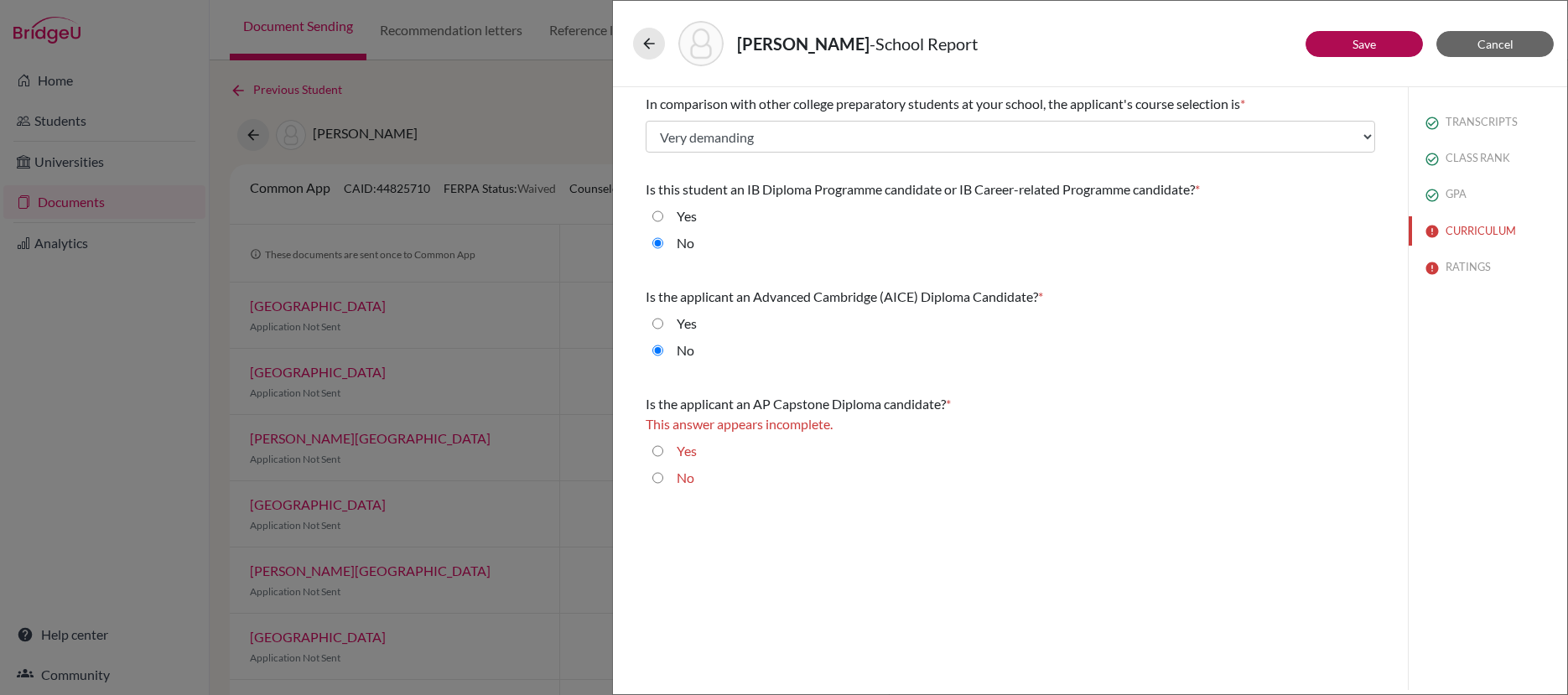
click at [661, 459] on input "Yes" at bounding box center [657, 451] width 11 height 20
radio input "true"
click at [1360, 52] on button "Save" at bounding box center [1364, 44] width 117 height 26
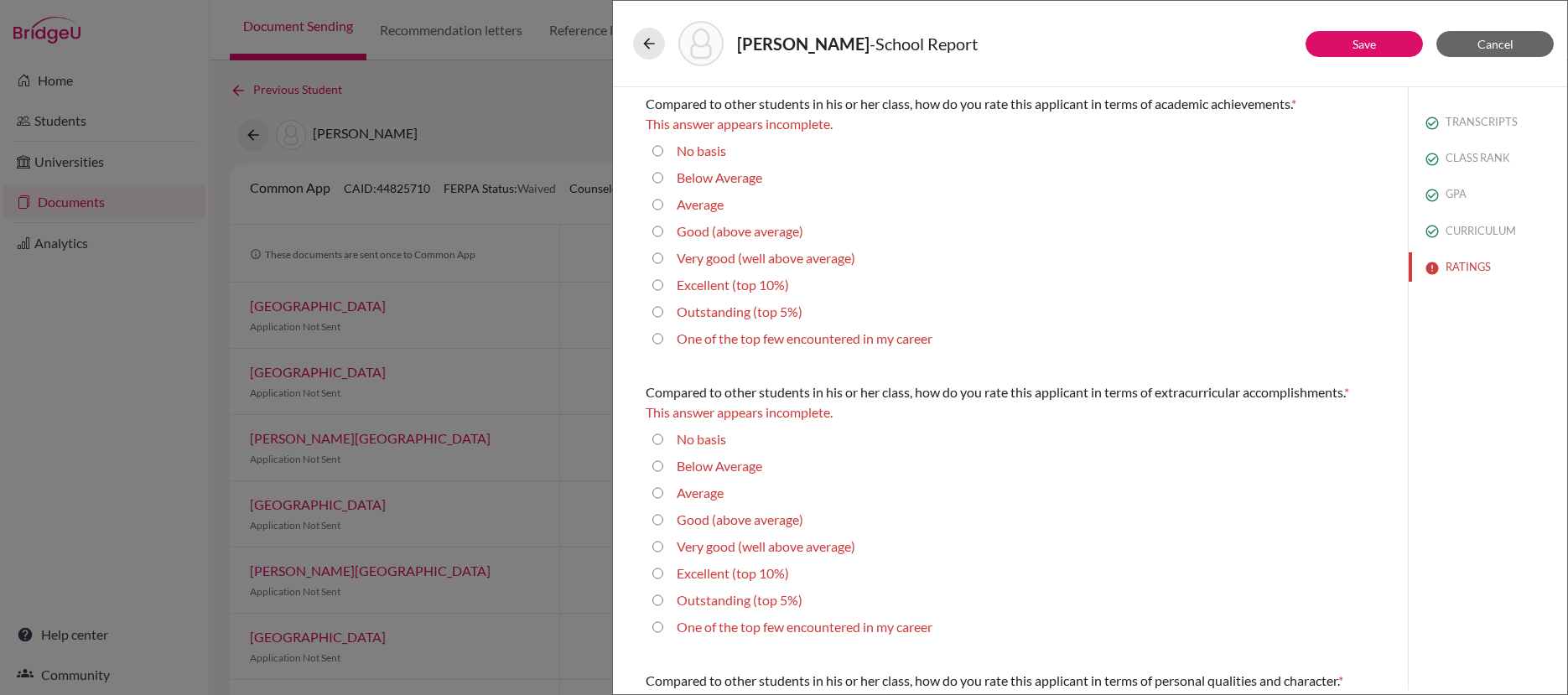
click at [660, 289] on 10\%\) "Excellent (top 10%)" at bounding box center [657, 285] width 11 height 20
radio 10\%\) "true"
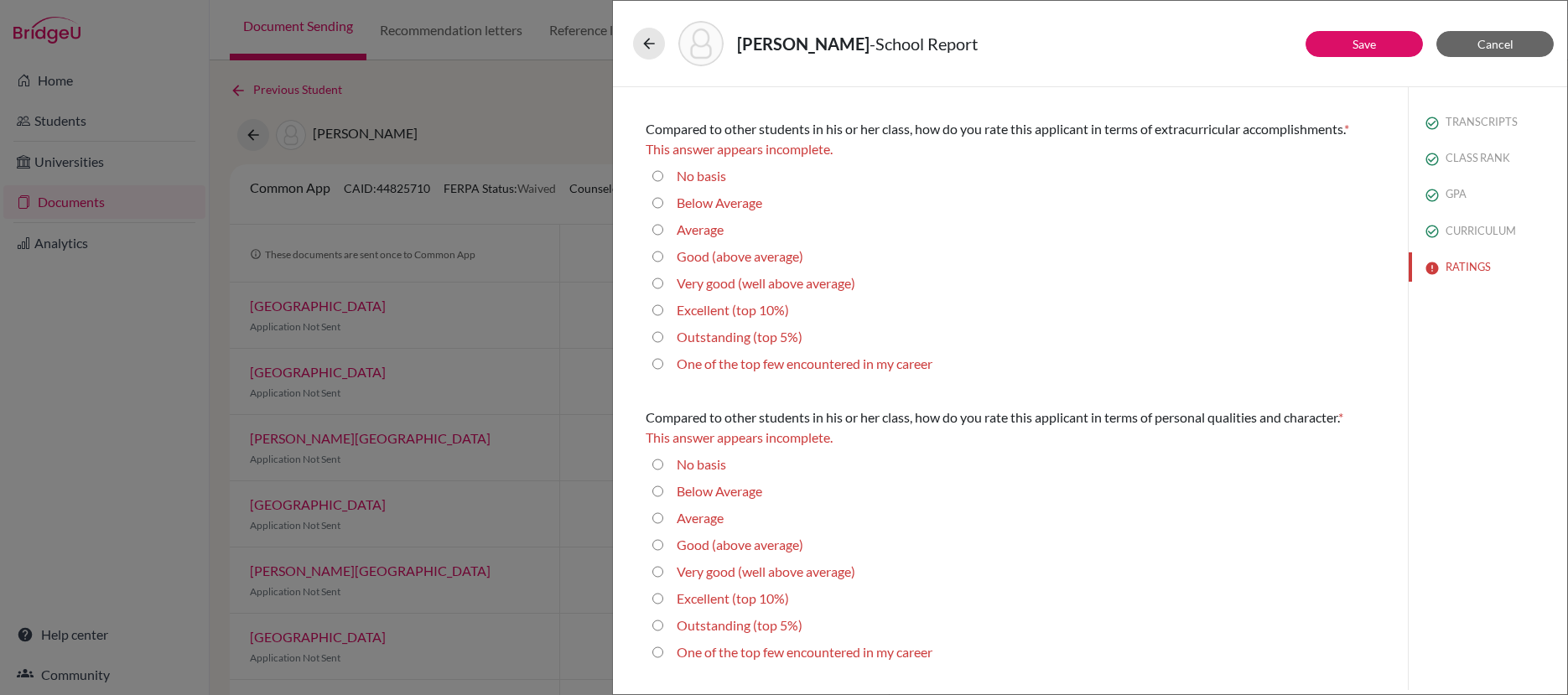
scroll to position [341, 0]
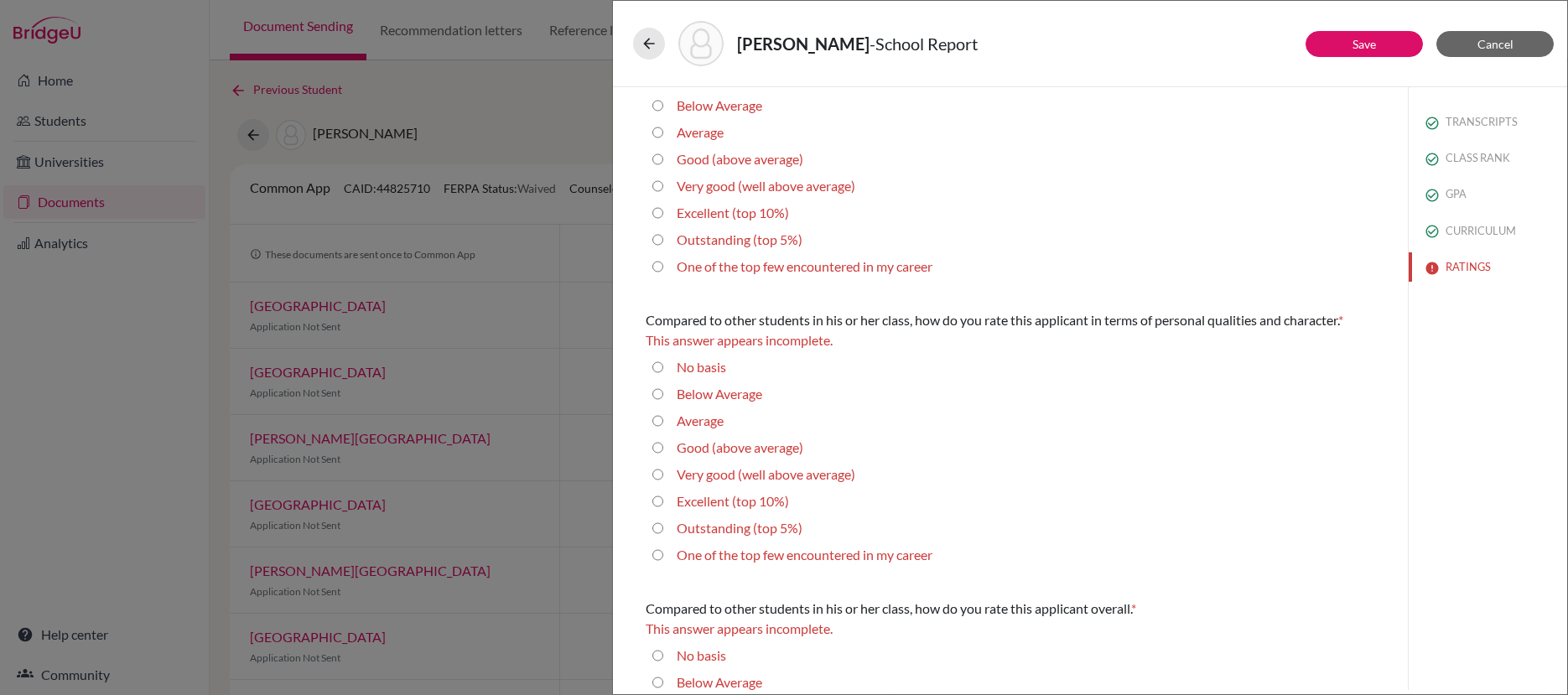
click at [658, 187] on average\) "Very good (well above average)" at bounding box center [657, 185] width 11 height 20
radio average\) "true"
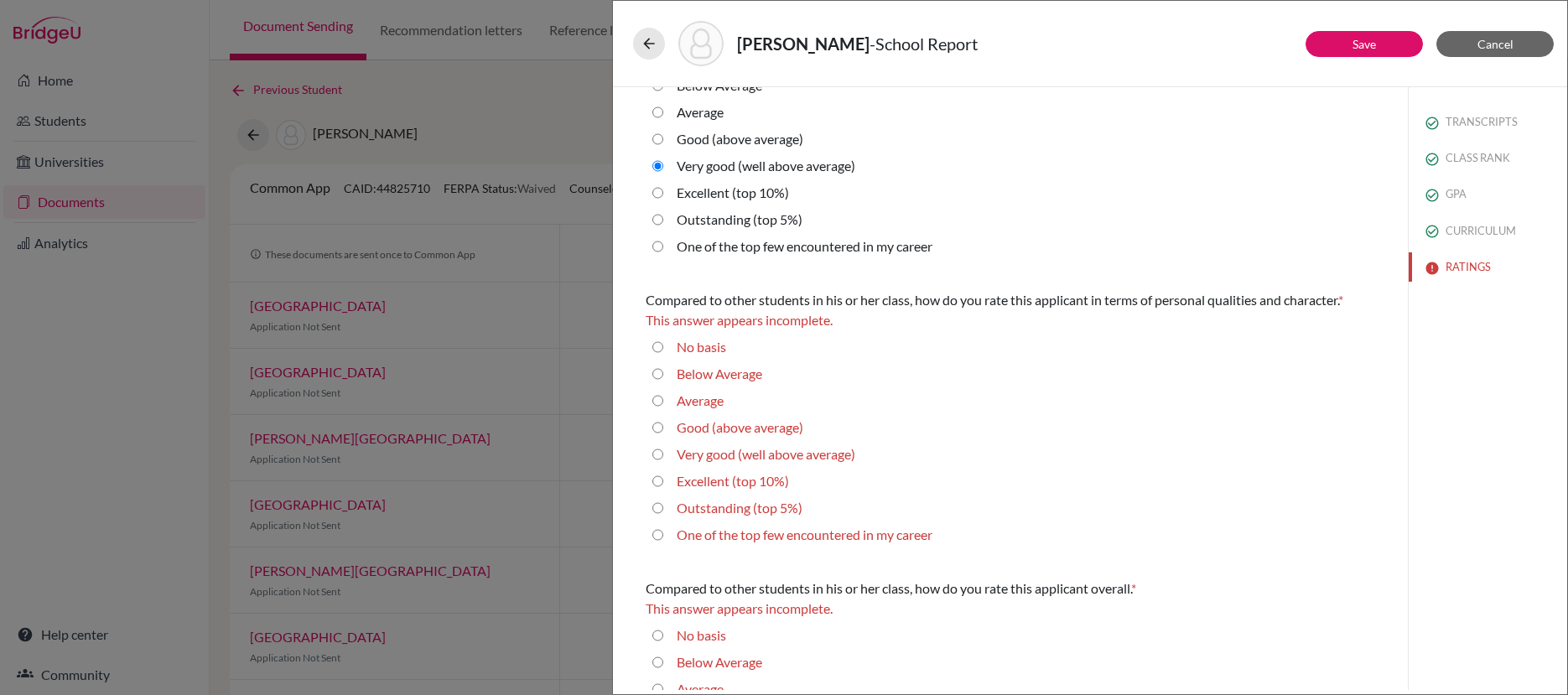
scroll to position [320, 0]
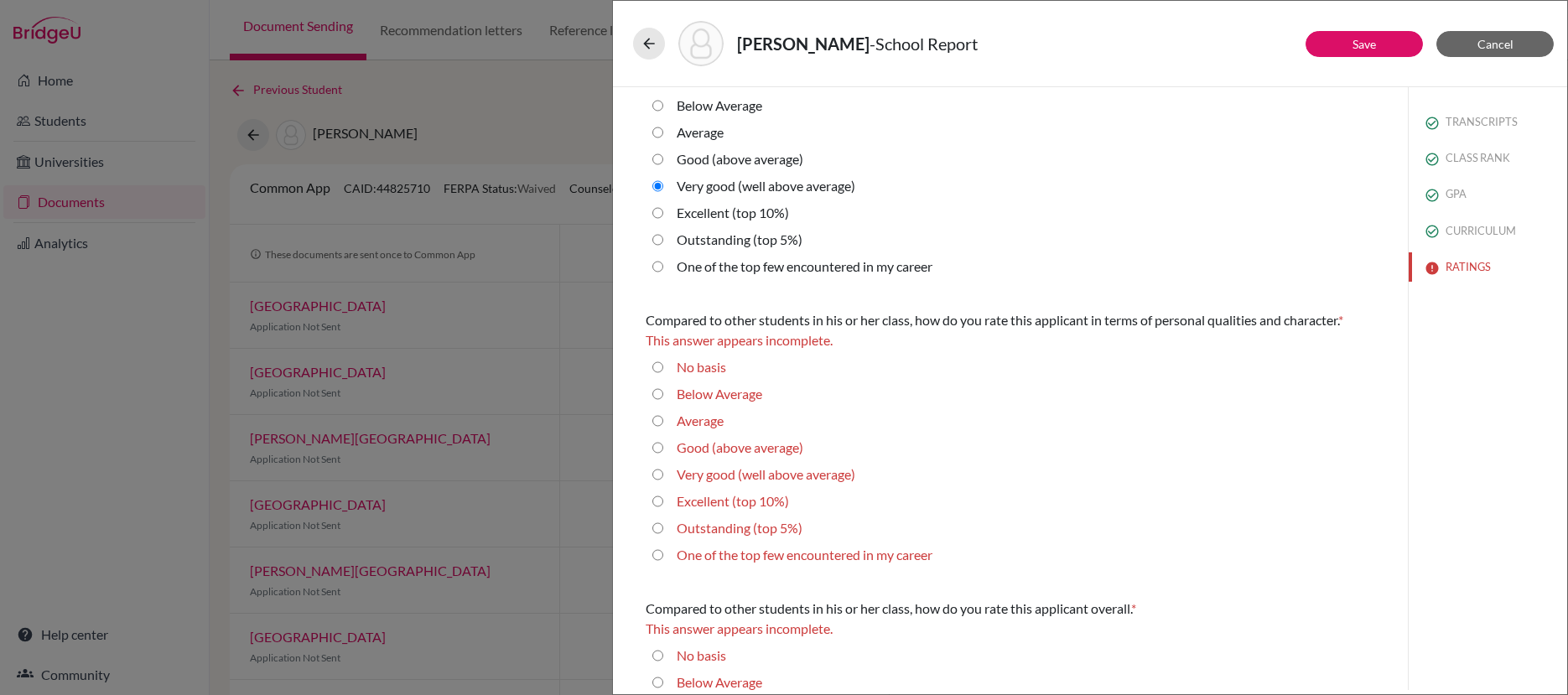
click at [658, 503] on 10\%\) "Excellent (top 10%)" at bounding box center [657, 501] width 11 height 20
radio 10\%\) "true"
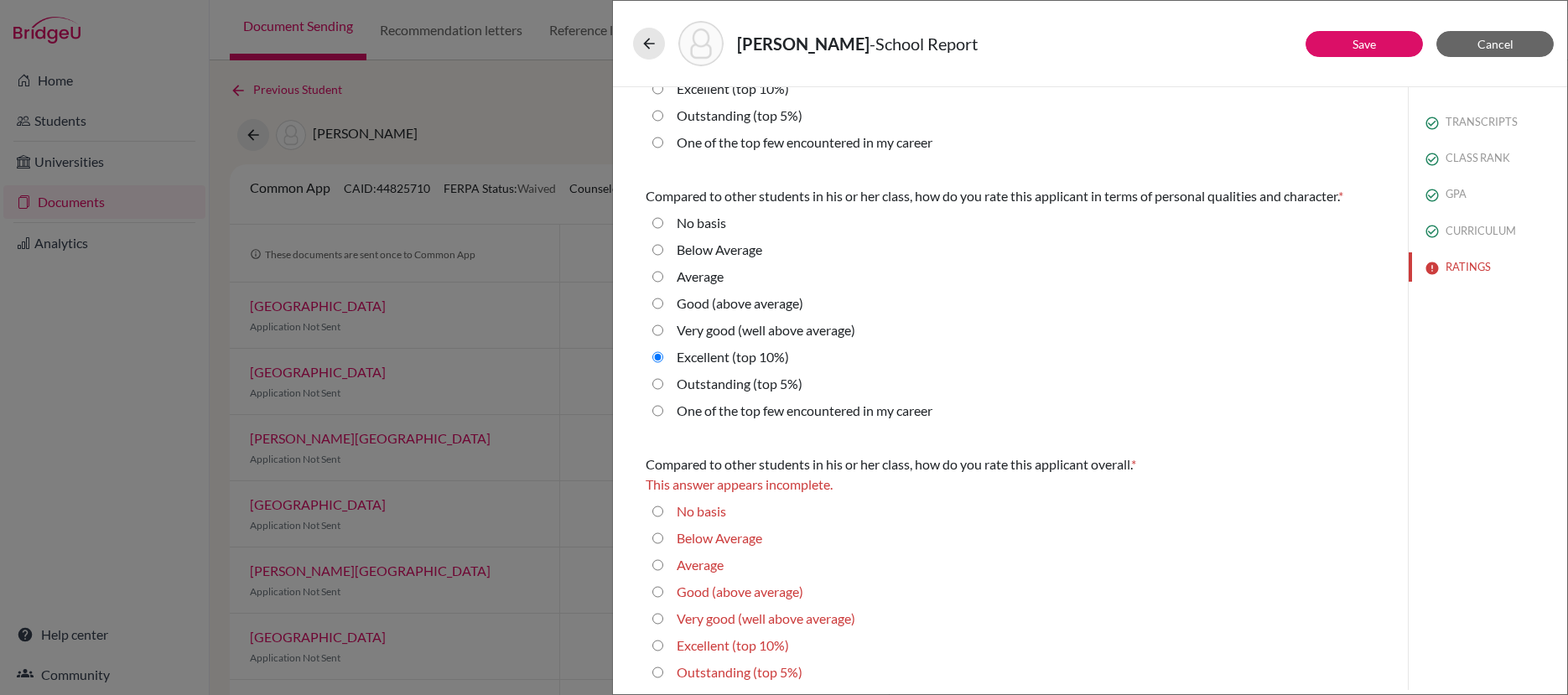
scroll to position [477, 0]
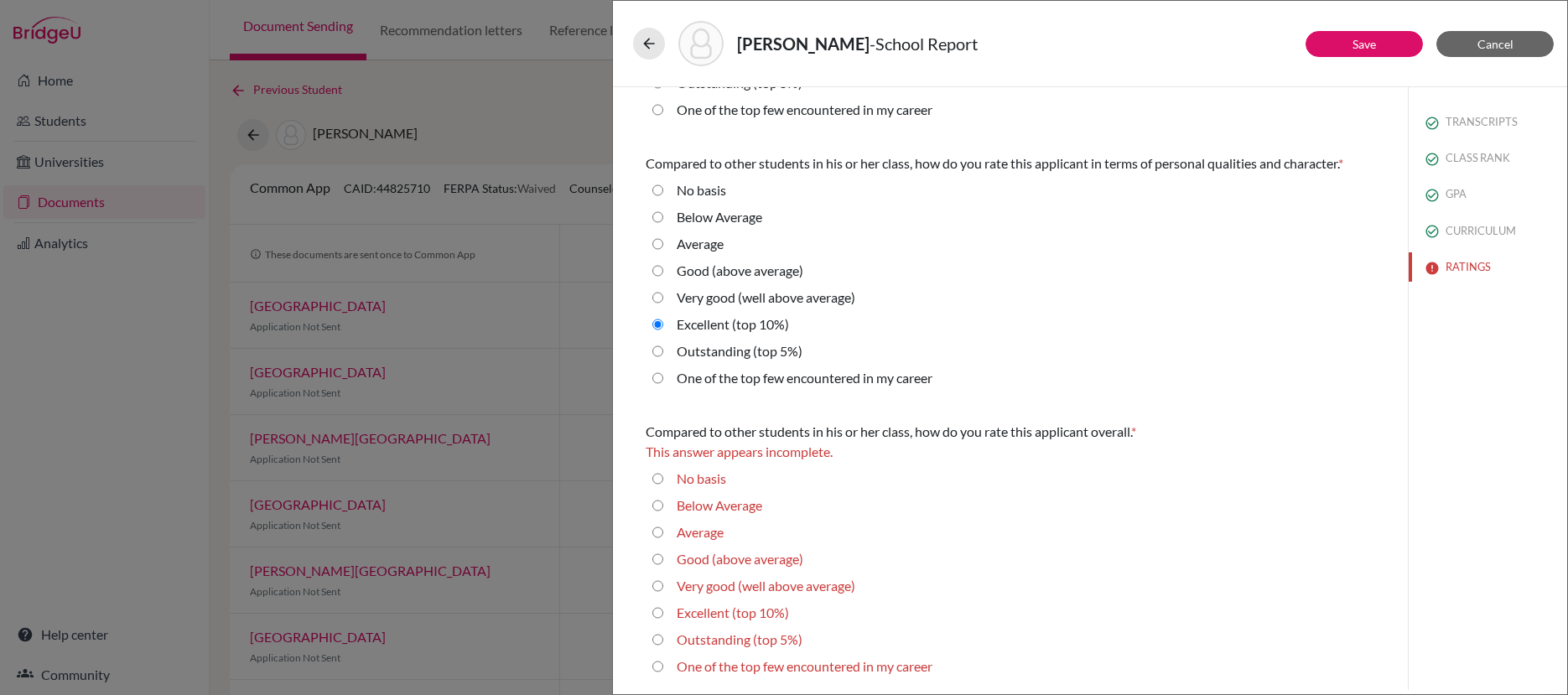
click at [658, 616] on 10\%\) "Excellent (top 10%)" at bounding box center [657, 613] width 11 height 20
radio 10\%\) "true"
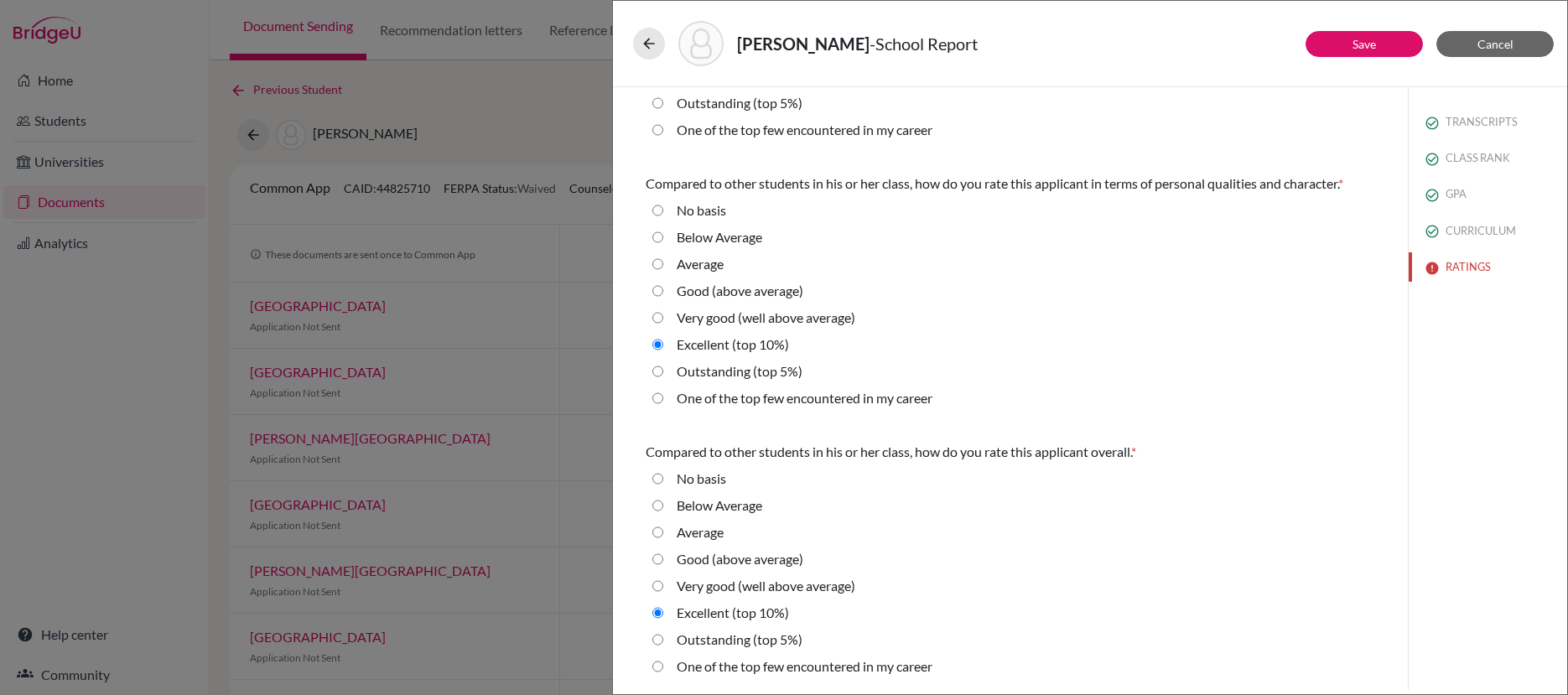
scroll to position [457, 0]
click at [1365, 42] on link "Save" at bounding box center [1364, 44] width 23 height 15
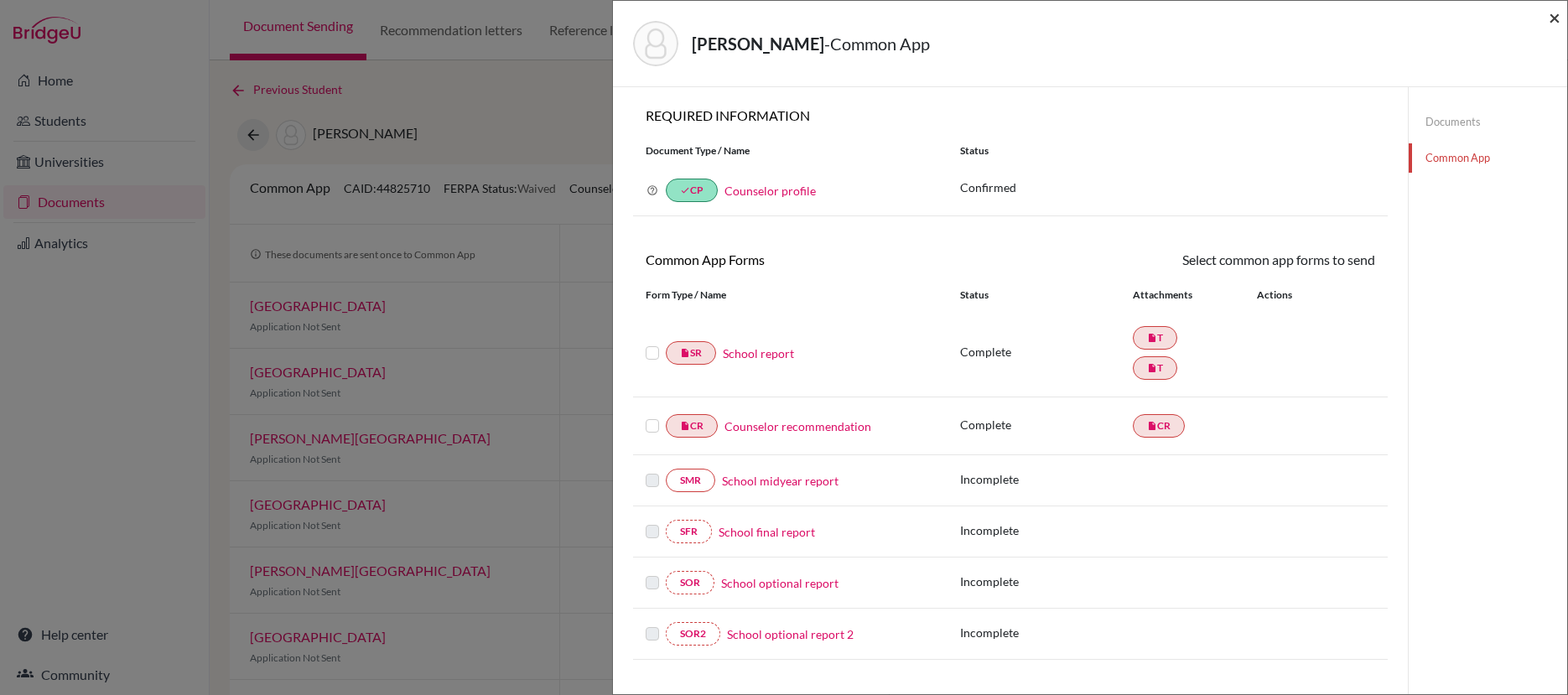
click at [1553, 19] on span "×" at bounding box center [1554, 17] width 12 height 24
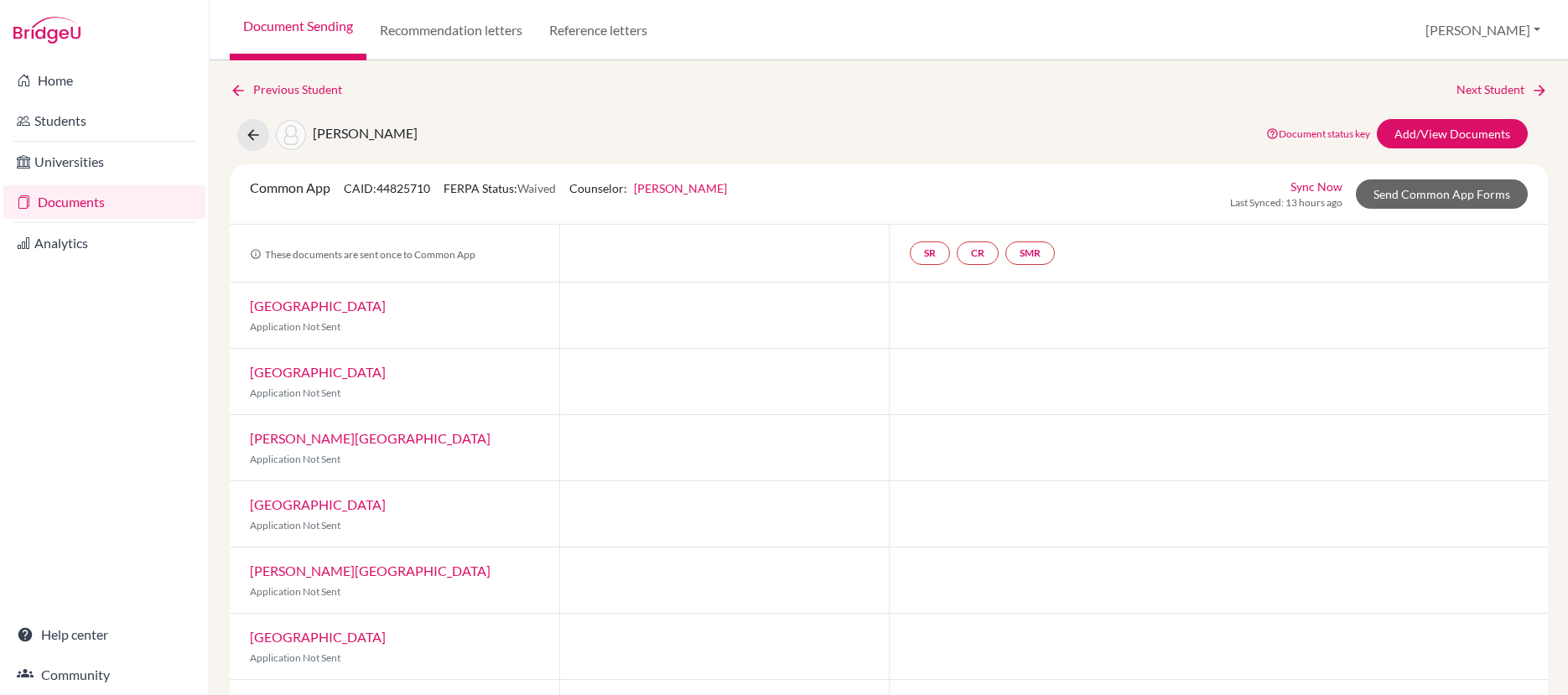
click at [1317, 188] on link "Sync Now" at bounding box center [1315, 186] width 52 height 18
